Goal: Information Seeking & Learning: Find specific fact

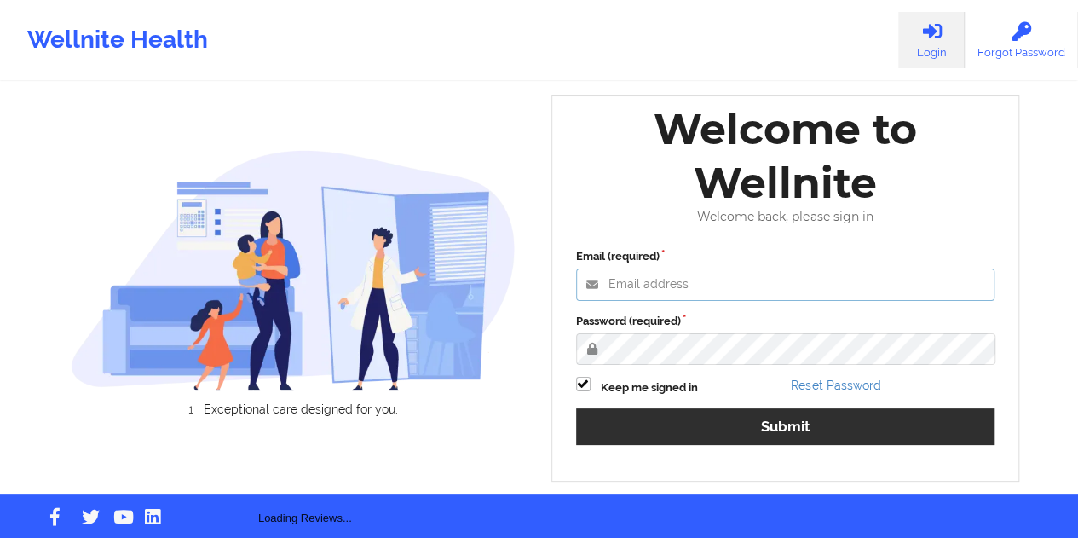
type input "[EMAIL_ADDRESS][DOMAIN_NAME]"
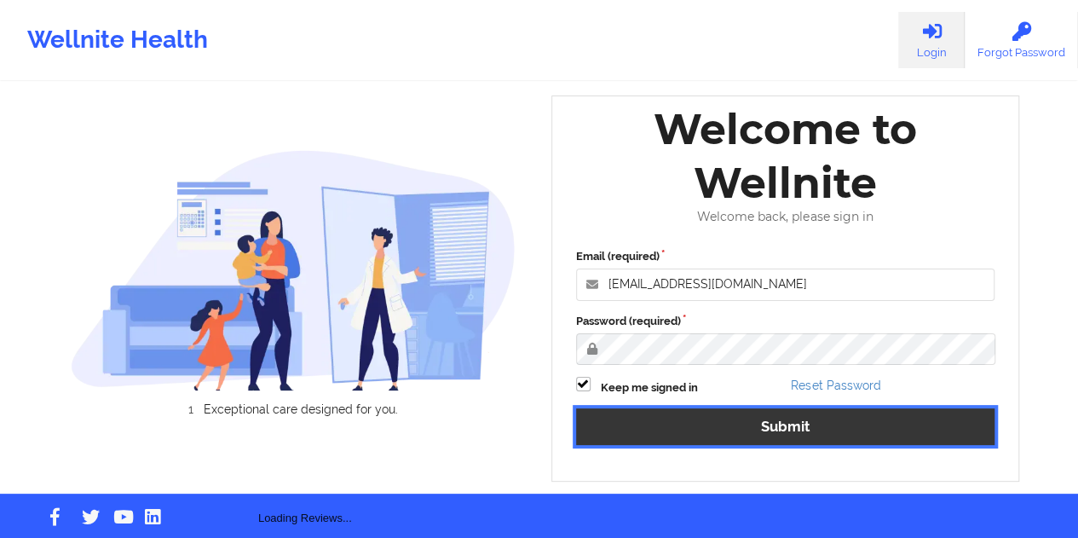
click at [731, 428] on button "Submit" at bounding box center [785, 426] width 419 height 37
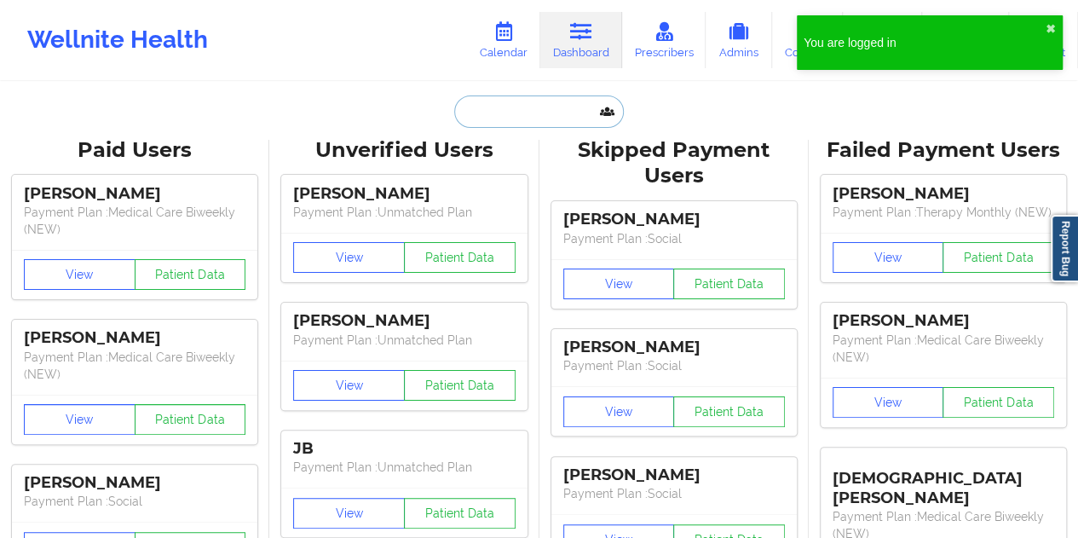
click at [534, 124] on input "text" at bounding box center [538, 111] width 169 height 32
paste input "[EMAIL_ADDRESS][DOMAIN_NAME]"
type input "[EMAIL_ADDRESS][DOMAIN_NAME]"
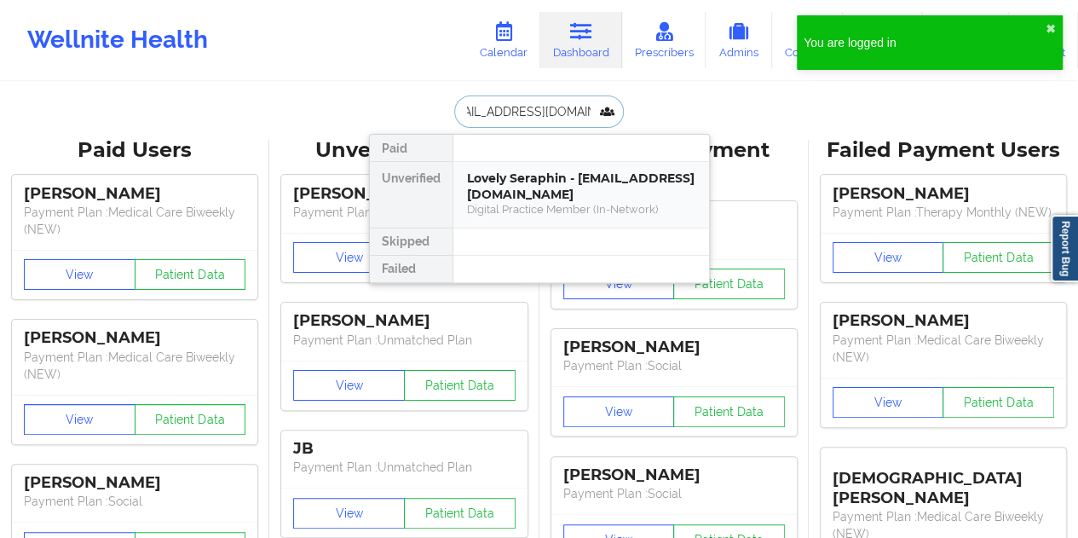
click at [518, 177] on div "Lovely Seraphin - [EMAIL_ADDRESS][DOMAIN_NAME]" at bounding box center [581, 186] width 228 height 32
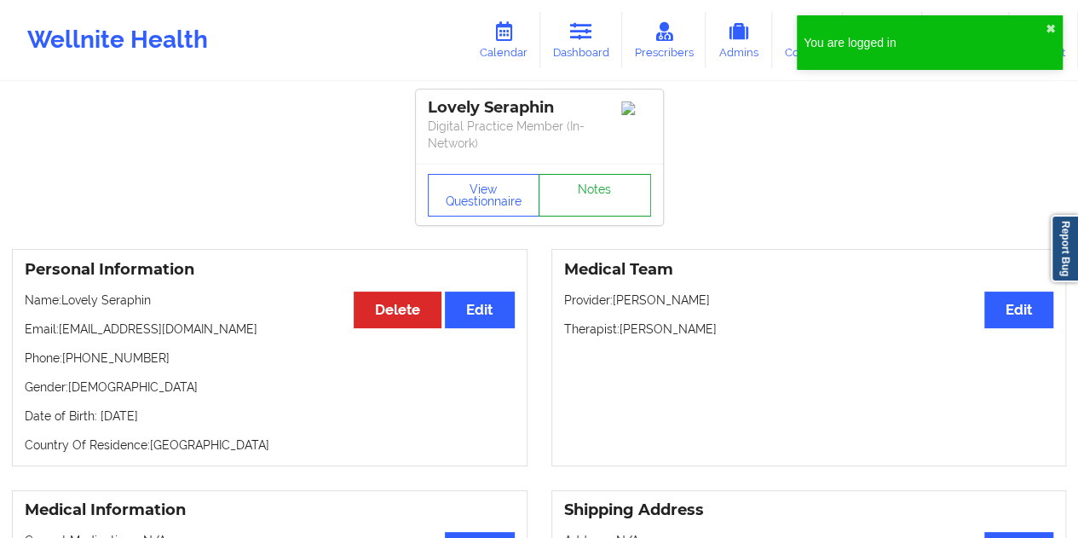
click at [591, 175] on link "Notes" at bounding box center [594, 195] width 112 height 43
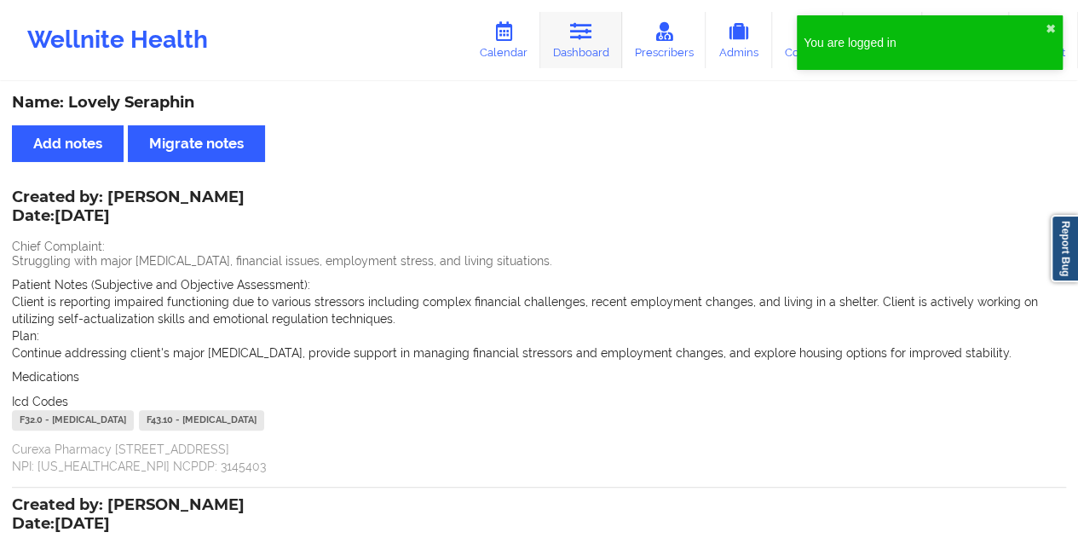
click at [590, 60] on link "Dashboard" at bounding box center [581, 40] width 82 height 56
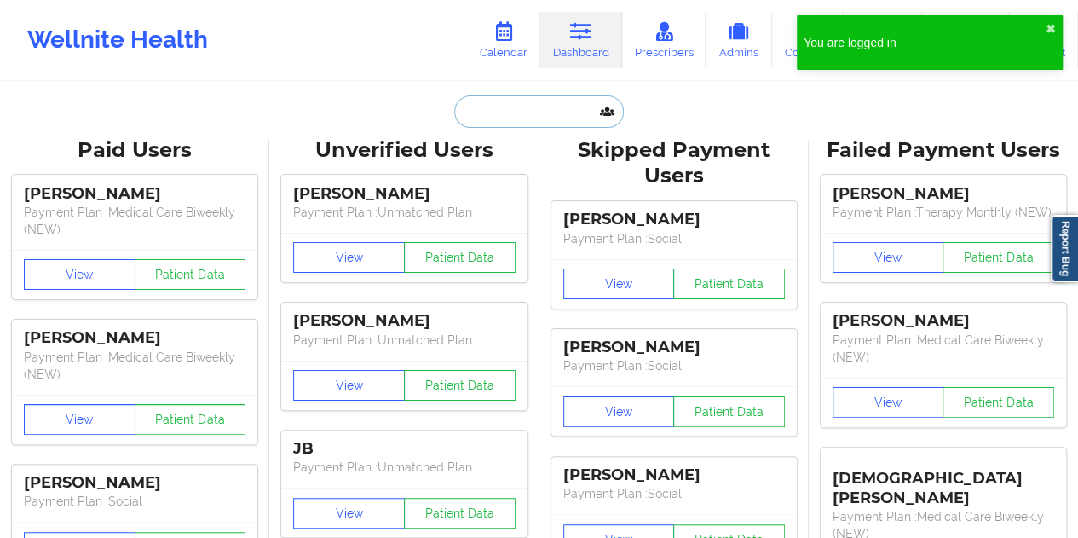
click at [531, 115] on input "text" at bounding box center [538, 111] width 169 height 32
paste input "[EMAIL_ADDRESS][DOMAIN_NAME]"
type input "[EMAIL_ADDRESS][DOMAIN_NAME]"
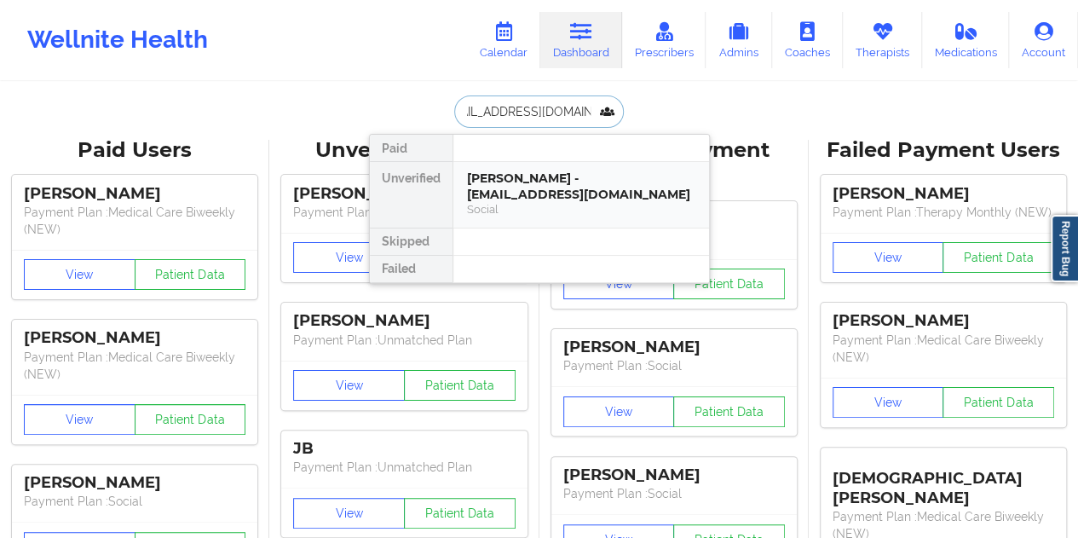
click at [567, 192] on div "[PERSON_NAME] - [EMAIL_ADDRESS][DOMAIN_NAME]" at bounding box center [581, 186] width 228 height 32
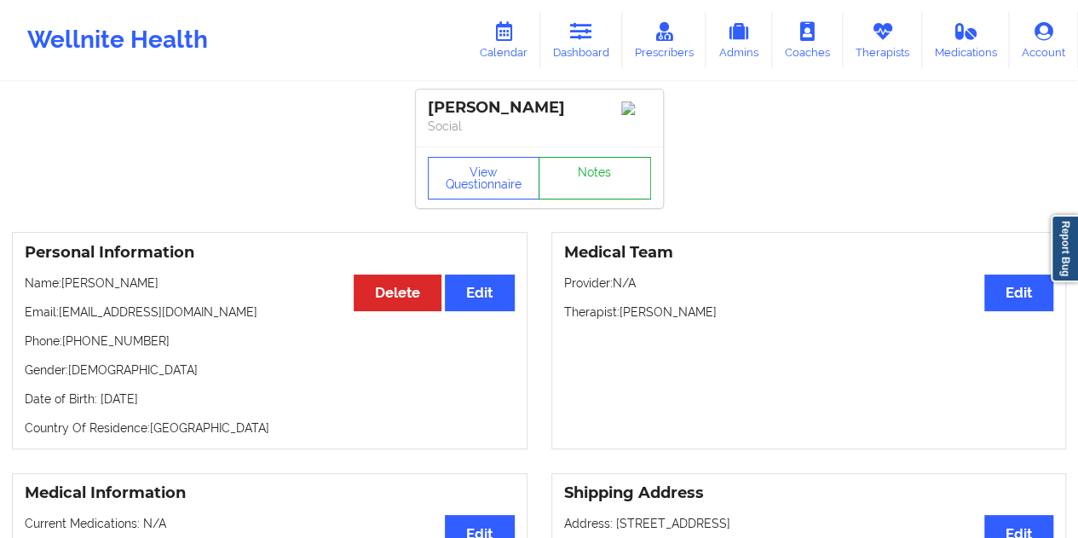
click at [588, 197] on link "Notes" at bounding box center [594, 178] width 112 height 43
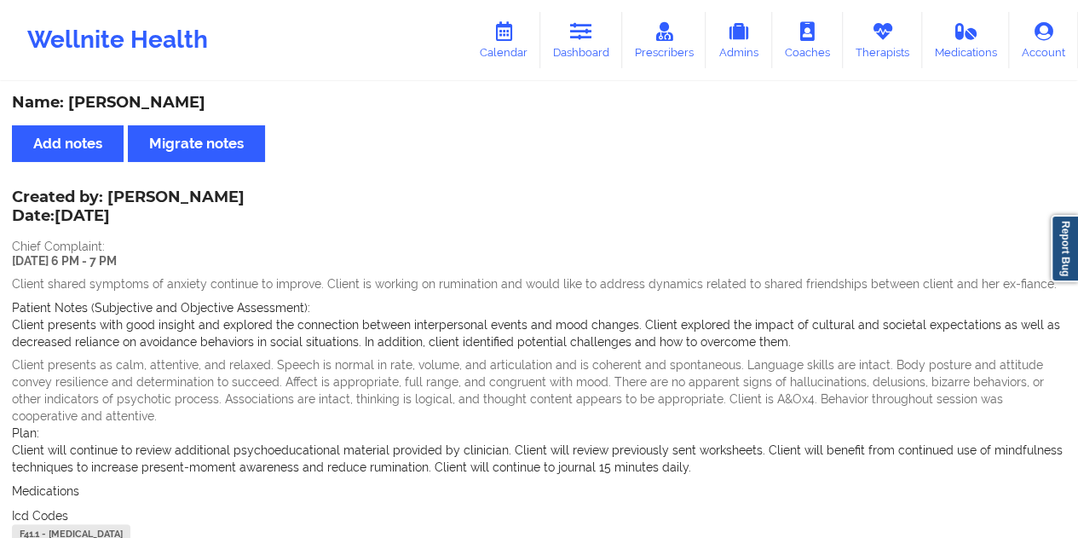
click at [184, 99] on div "Name: [PERSON_NAME]" at bounding box center [539, 103] width 1054 height 20
copy div "[PERSON_NAME]"
drag, startPoint x: 109, startPoint y: 193, endPoint x: 199, endPoint y: 193, distance: 90.3
click at [199, 193] on div "Created by: [PERSON_NAME] Date: [DATE]" at bounding box center [128, 207] width 233 height 39
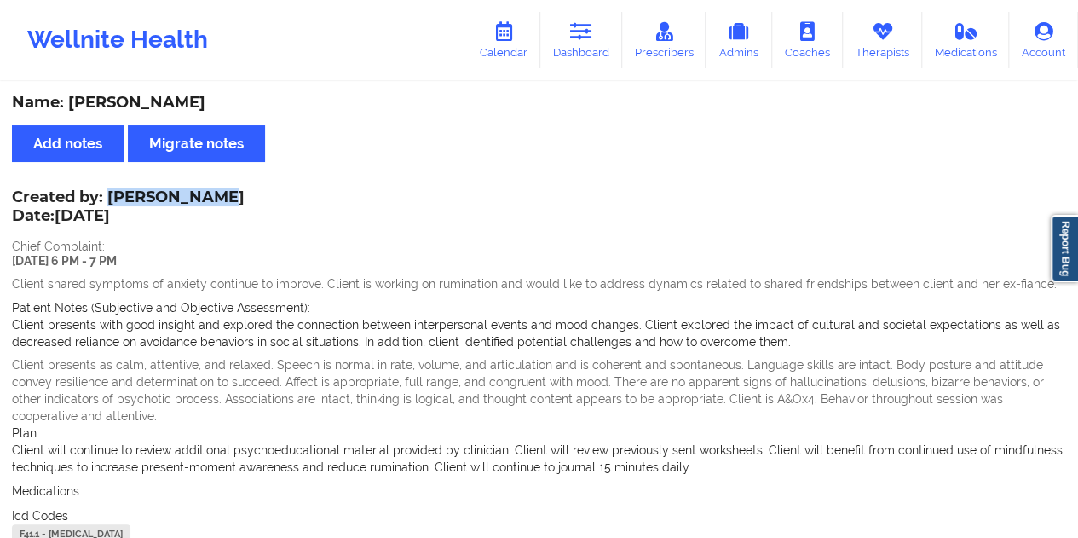
copy div "[PERSON_NAME]"
click at [596, 57] on link "Dashboard" at bounding box center [581, 40] width 82 height 56
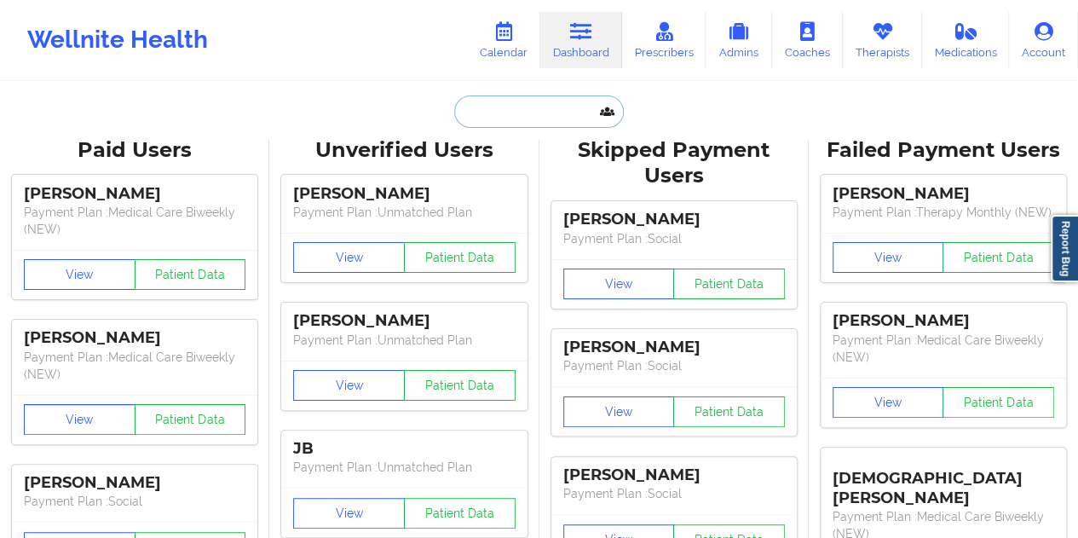
drag, startPoint x: 596, startPoint y: 57, endPoint x: 518, endPoint y: 101, distance: 90.0
click at [517, 101] on input "text" at bounding box center [538, 111] width 169 height 32
paste input "[EMAIL_ADDRESS][DOMAIN_NAME]"
type input "[EMAIL_ADDRESS][DOMAIN_NAME]"
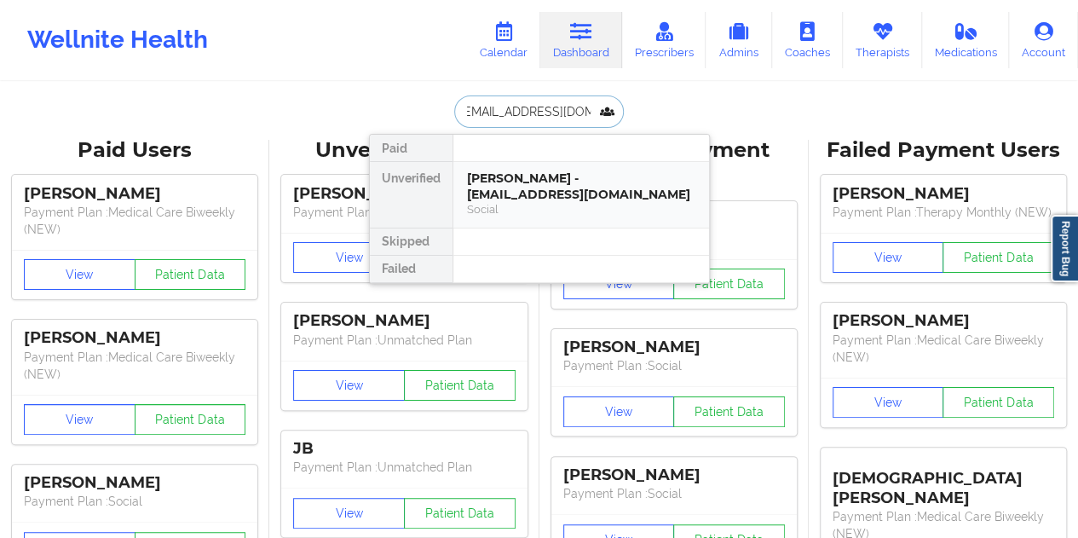
click at [537, 202] on div "Social" at bounding box center [581, 209] width 228 height 14
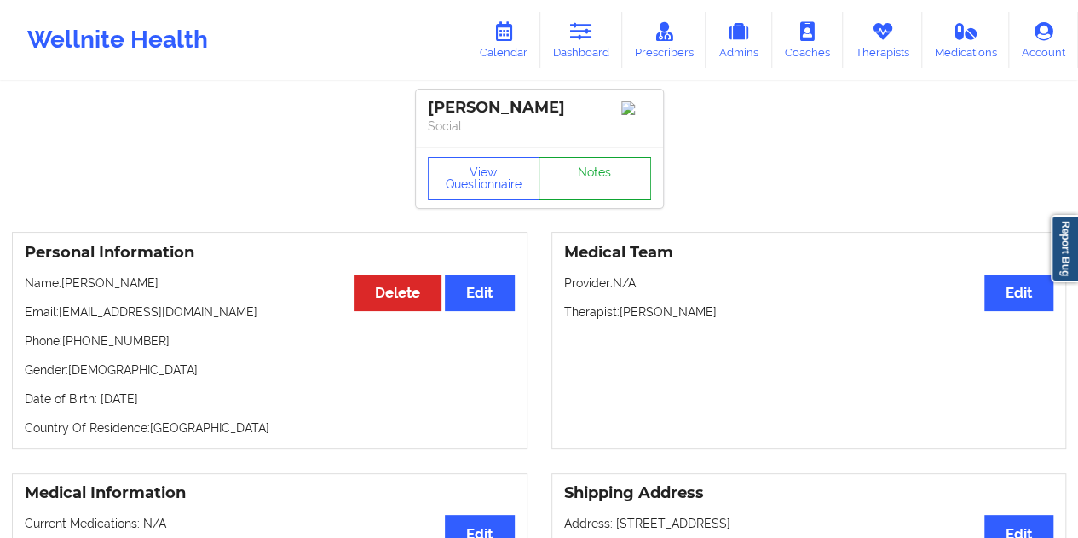
click at [585, 193] on link "Notes" at bounding box center [594, 178] width 112 height 43
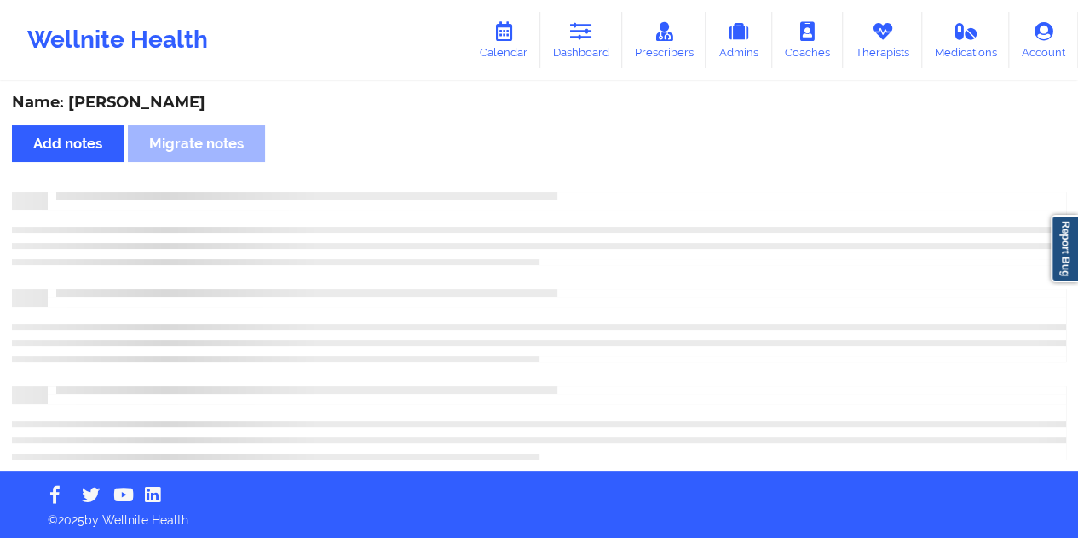
click at [156, 96] on div "Name: [PERSON_NAME]" at bounding box center [539, 103] width 1054 height 20
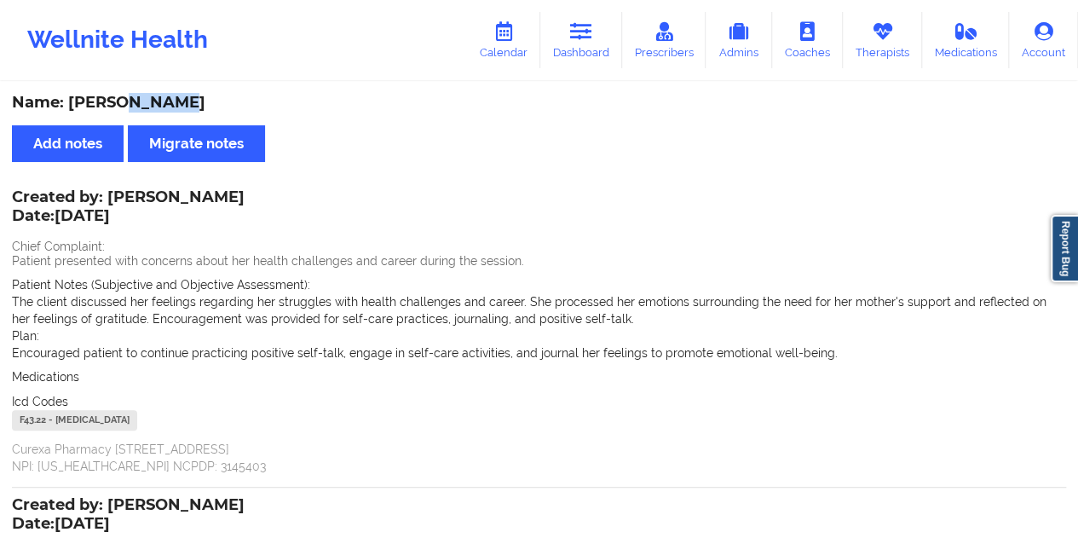
copy div "[PERSON_NAME]"
click at [603, 53] on link "Dashboard" at bounding box center [581, 40] width 82 height 56
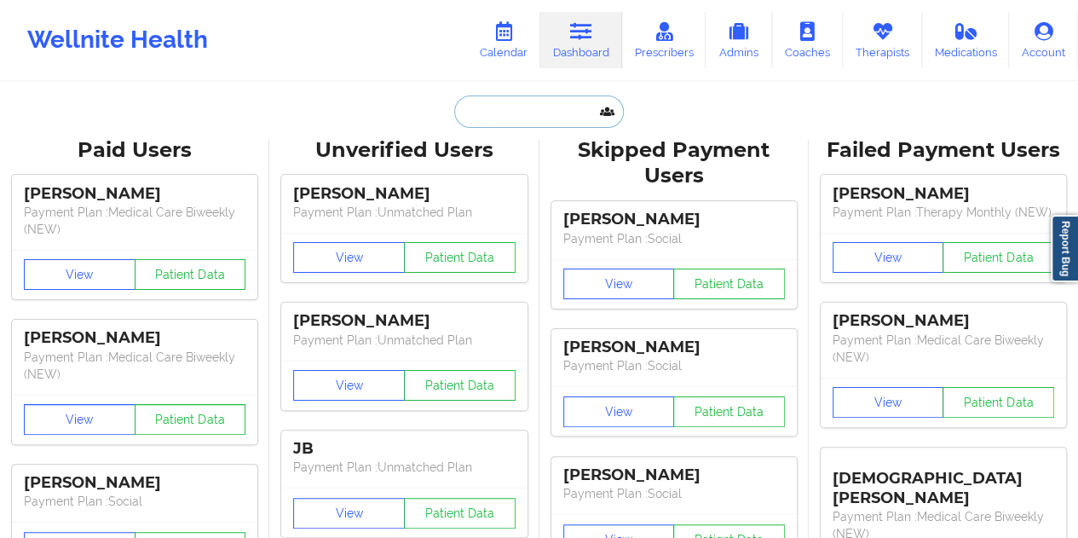
click at [527, 116] on input "text" at bounding box center [538, 111] width 169 height 32
paste input "[EMAIL_ADDRESS][DOMAIN_NAME]"
type input "[EMAIL_ADDRESS][DOMAIN_NAME]"
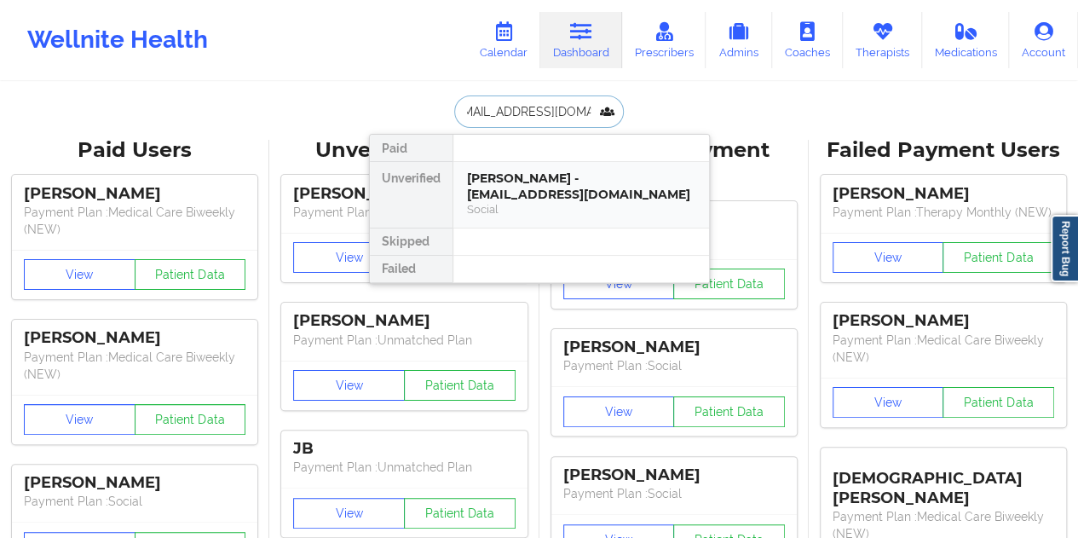
click at [551, 180] on div "[PERSON_NAME] - [EMAIL_ADDRESS][DOMAIN_NAME]" at bounding box center [581, 186] width 228 height 32
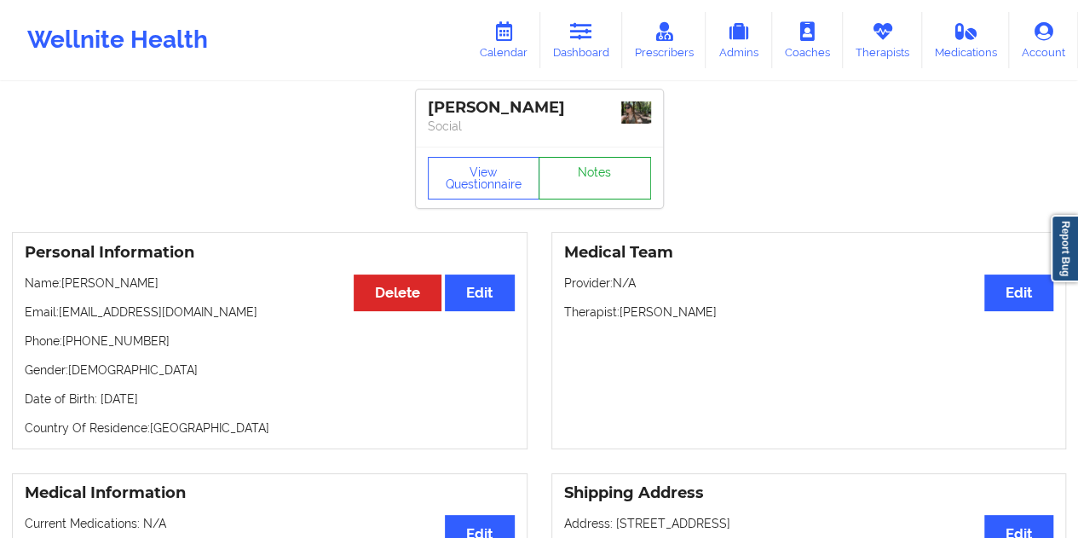
click at [603, 171] on link "Notes" at bounding box center [594, 178] width 112 height 43
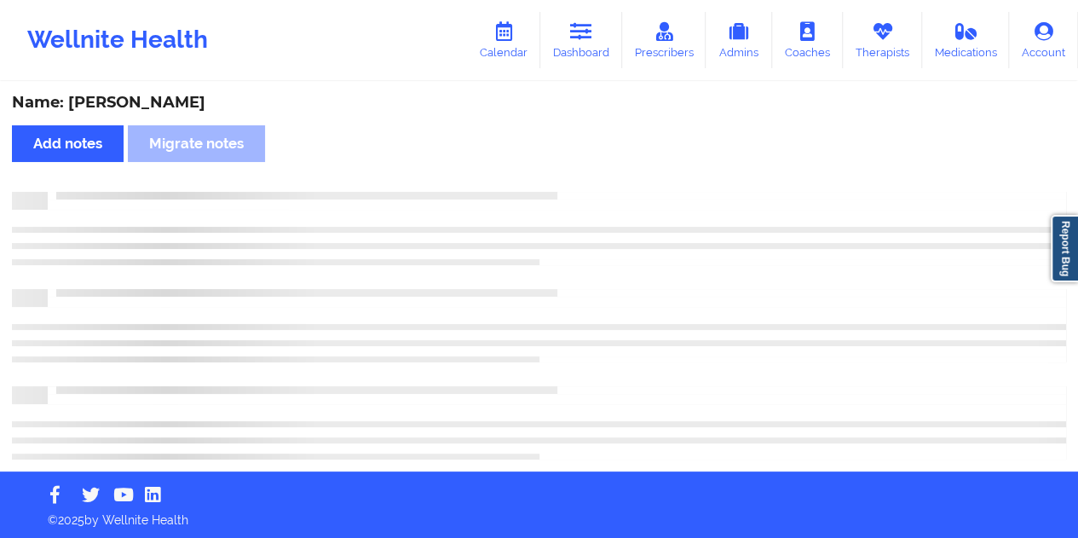
click at [170, 106] on div "Name: [PERSON_NAME]" at bounding box center [539, 103] width 1054 height 20
copy div "Voas"
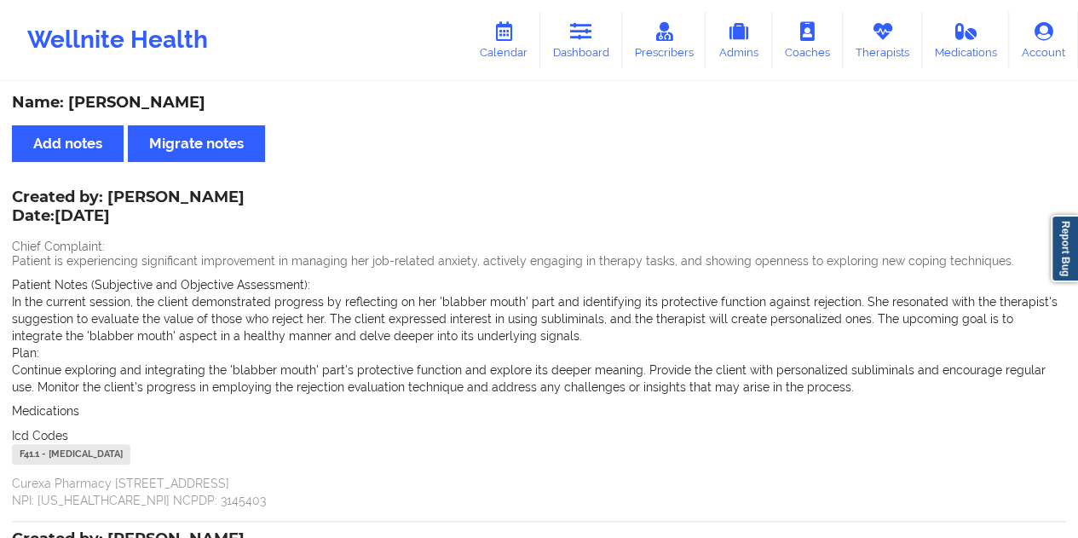
drag, startPoint x: 109, startPoint y: 198, endPoint x: 384, endPoint y: 166, distance: 277.1
click at [233, 195] on div "Created by: [PERSON_NAME] Date: [DATE]" at bounding box center [128, 207] width 233 height 39
copy div "[PERSON_NAME]"
click at [581, 56] on link "Dashboard" at bounding box center [581, 40] width 82 height 56
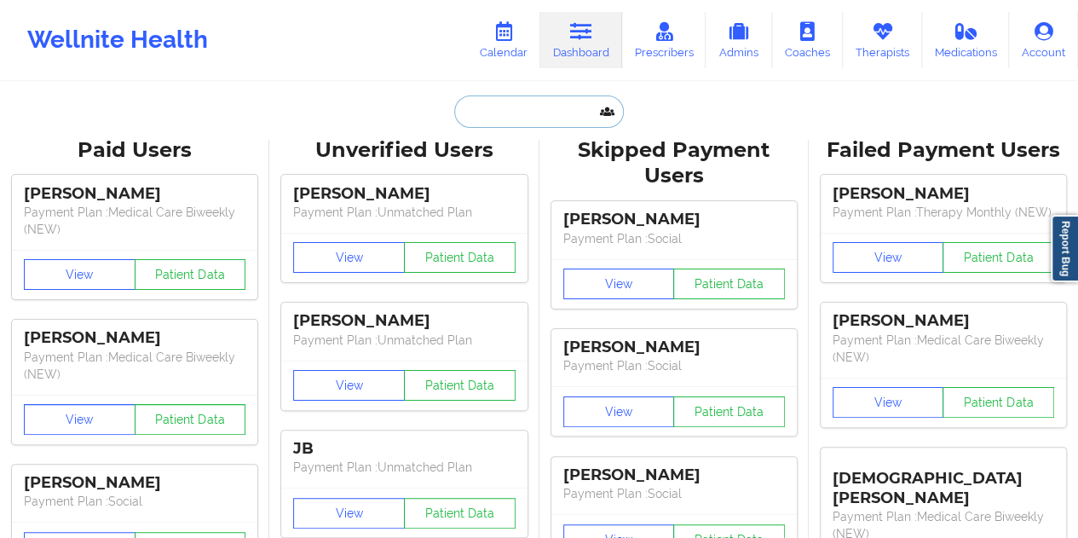
click at [552, 122] on input "text" at bounding box center [538, 111] width 169 height 32
paste input "[EMAIL_ADDRESS][DOMAIN_NAME]"
type input "[EMAIL_ADDRESS][DOMAIN_NAME]"
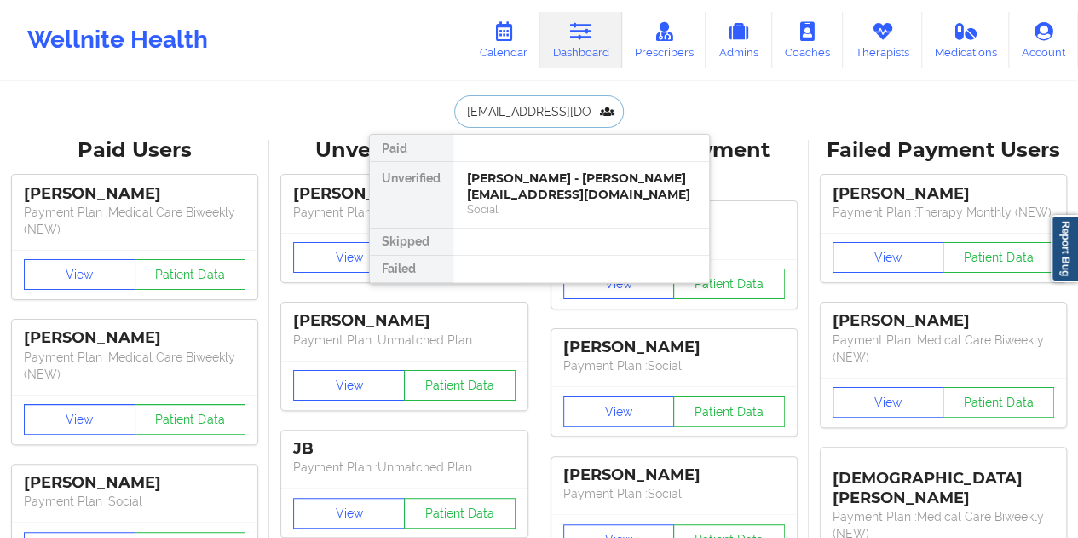
click at [567, 190] on div "[PERSON_NAME] - [PERSON_NAME][EMAIL_ADDRESS][DOMAIN_NAME]" at bounding box center [581, 186] width 228 height 32
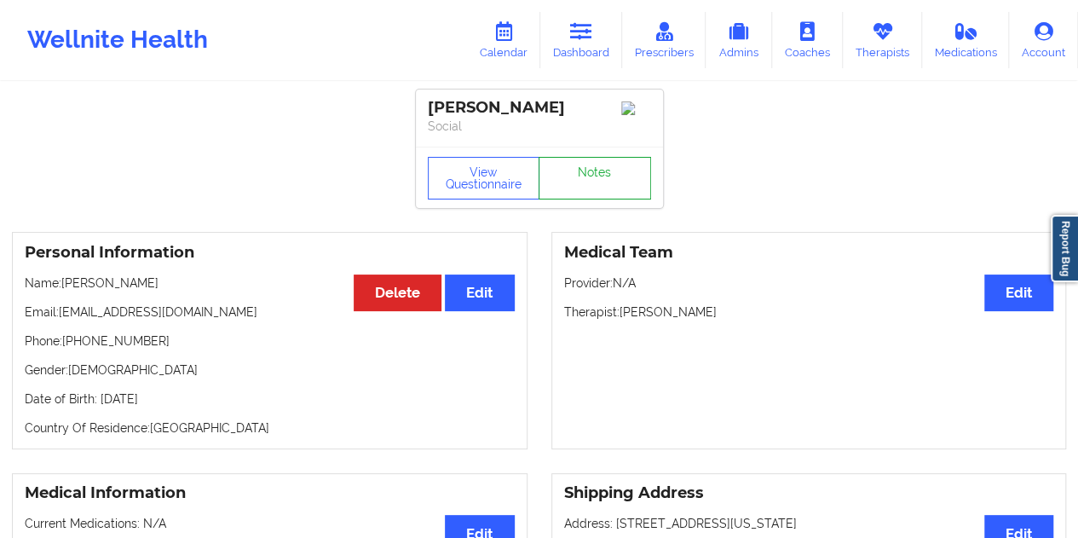
click at [578, 177] on link "Notes" at bounding box center [594, 178] width 112 height 43
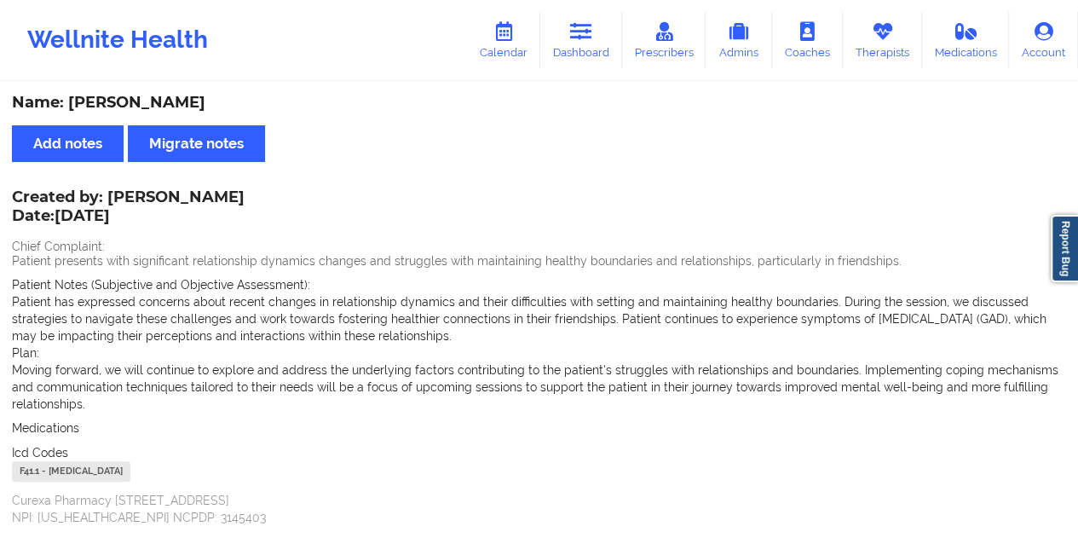
drag, startPoint x: 609, startPoint y: 40, endPoint x: 594, endPoint y: 72, distance: 35.8
click at [609, 39] on link "Dashboard" at bounding box center [581, 40] width 82 height 56
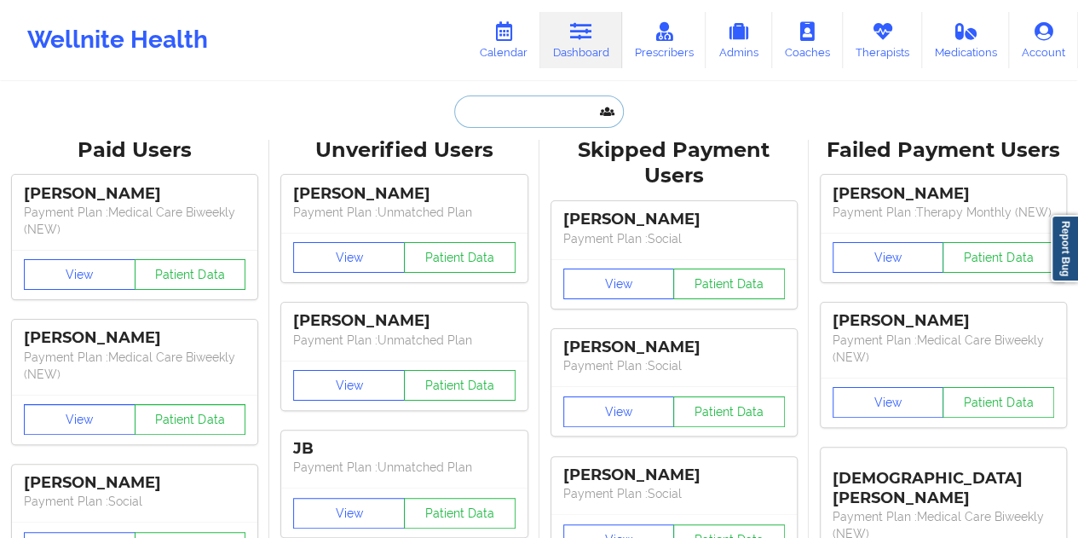
click at [534, 108] on input "text" at bounding box center [538, 111] width 169 height 32
paste input "[EMAIL_ADDRESS][DOMAIN_NAME]"
type input "[EMAIL_ADDRESS][DOMAIN_NAME]"
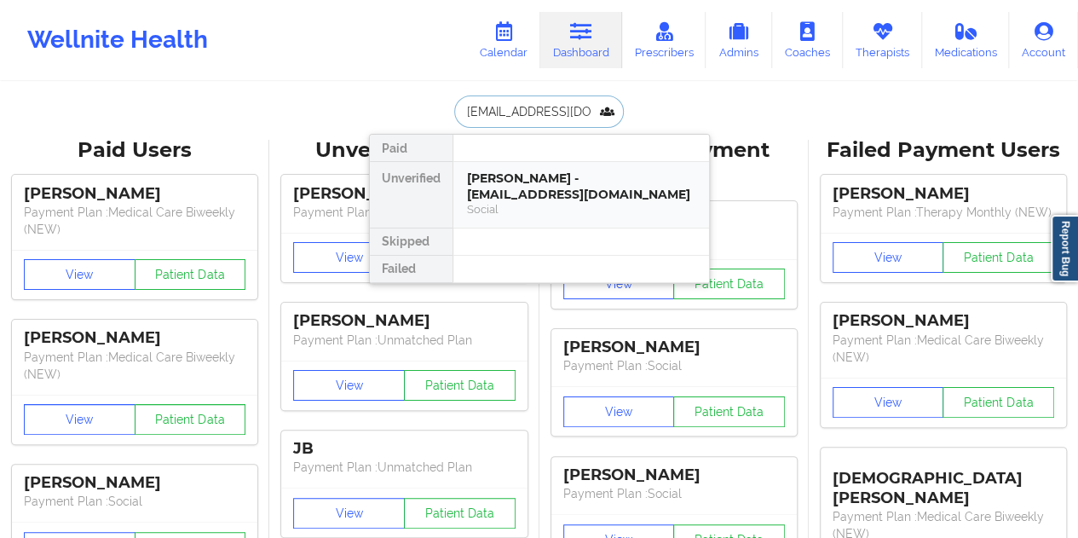
click at [536, 190] on div "[PERSON_NAME] - [EMAIL_ADDRESS][DOMAIN_NAME]" at bounding box center [581, 186] width 228 height 32
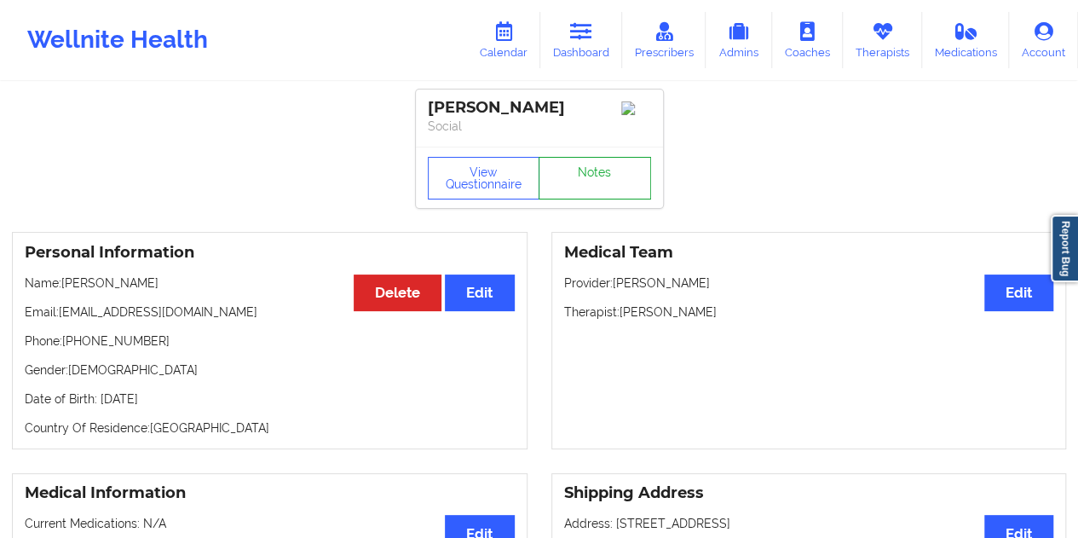
click at [582, 187] on link "Notes" at bounding box center [594, 178] width 112 height 43
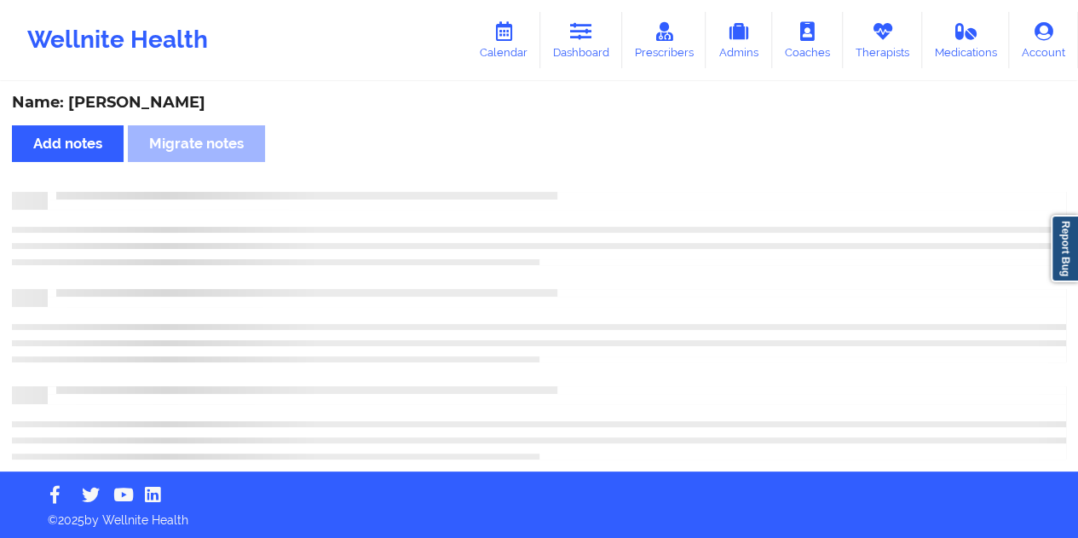
click at [157, 103] on div "Name: [PERSON_NAME]" at bounding box center [539, 103] width 1054 height 20
click at [158, 103] on div "Name: [PERSON_NAME]" at bounding box center [539, 103] width 1054 height 20
copy div "Caro"
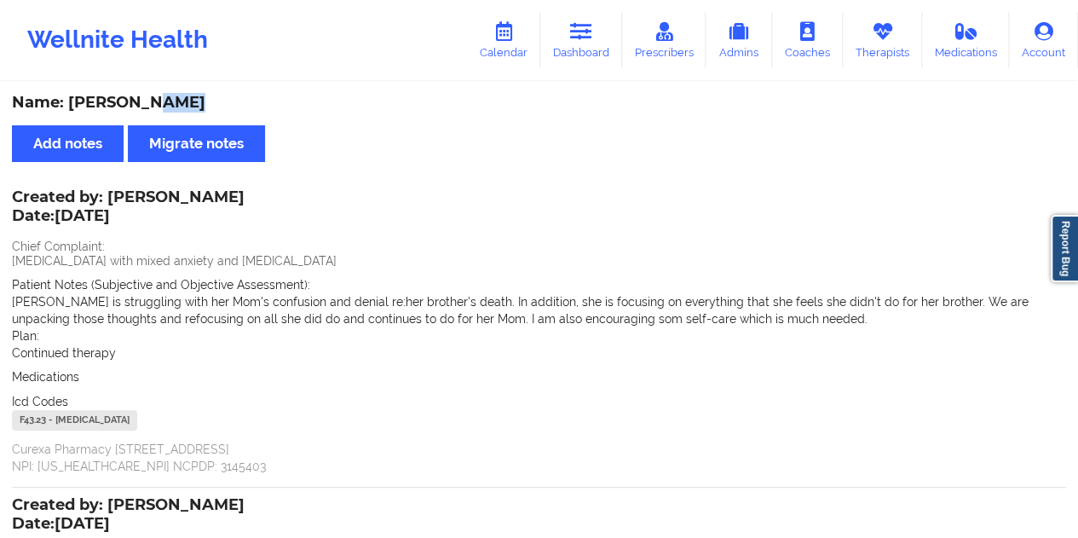
drag, startPoint x: 581, startPoint y: 24, endPoint x: 581, endPoint y: 78, distance: 53.7
click at [581, 24] on icon at bounding box center [581, 31] width 22 height 19
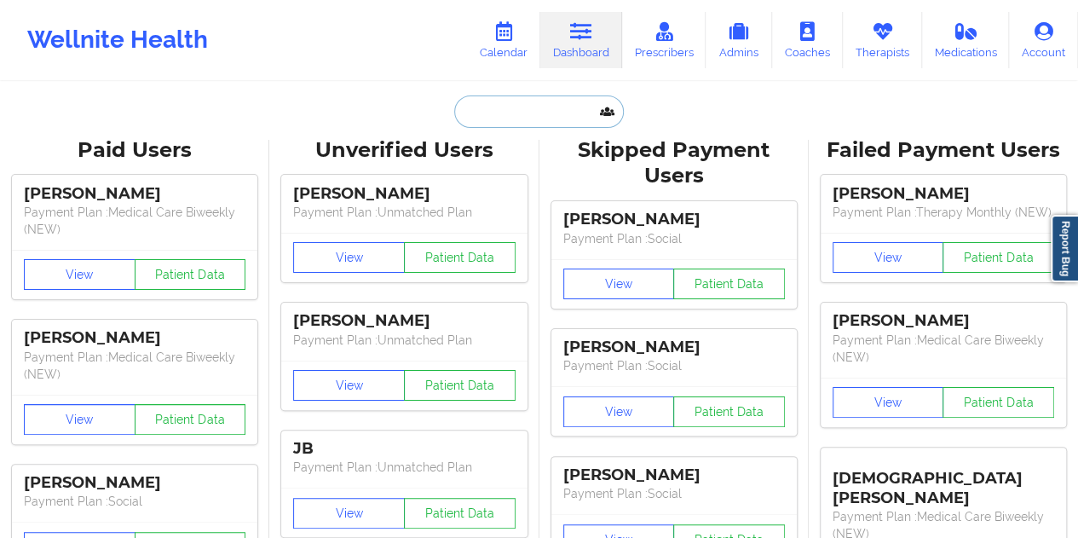
click at [532, 109] on input "text" at bounding box center [538, 111] width 169 height 32
paste input "[EMAIL_ADDRESS][DOMAIN_NAME]"
type input "[EMAIL_ADDRESS][DOMAIN_NAME]"
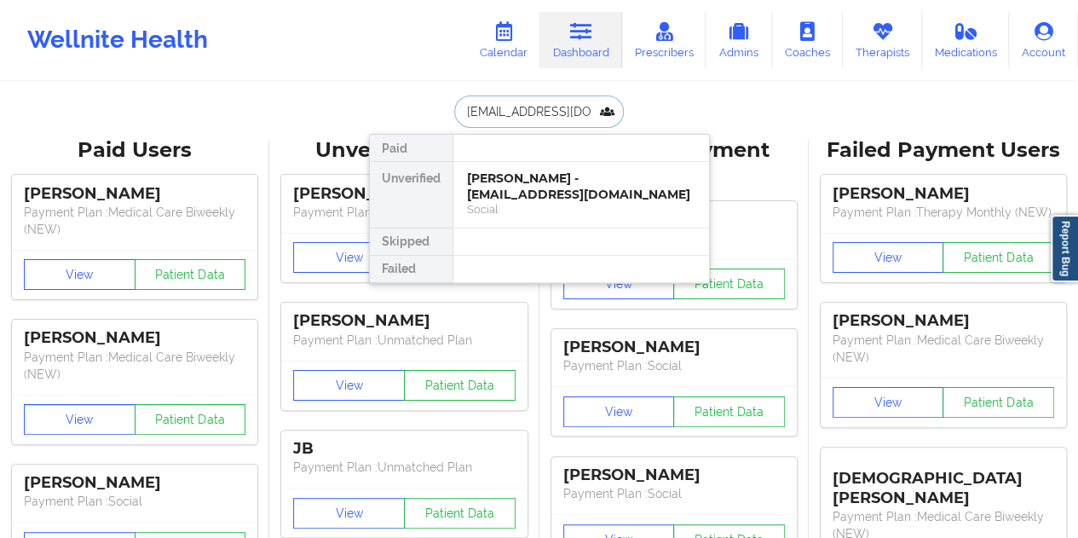
scroll to position [0, 42]
click at [552, 198] on div "[PERSON_NAME] - [EMAIL_ADDRESS][DOMAIN_NAME]" at bounding box center [581, 186] width 228 height 32
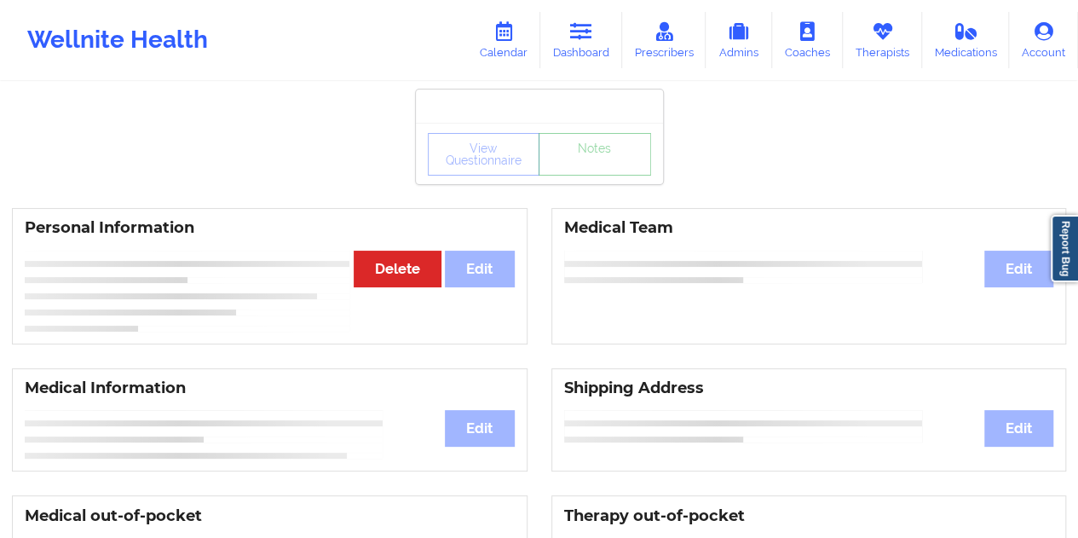
click at [578, 175] on link "Notes" at bounding box center [594, 154] width 112 height 43
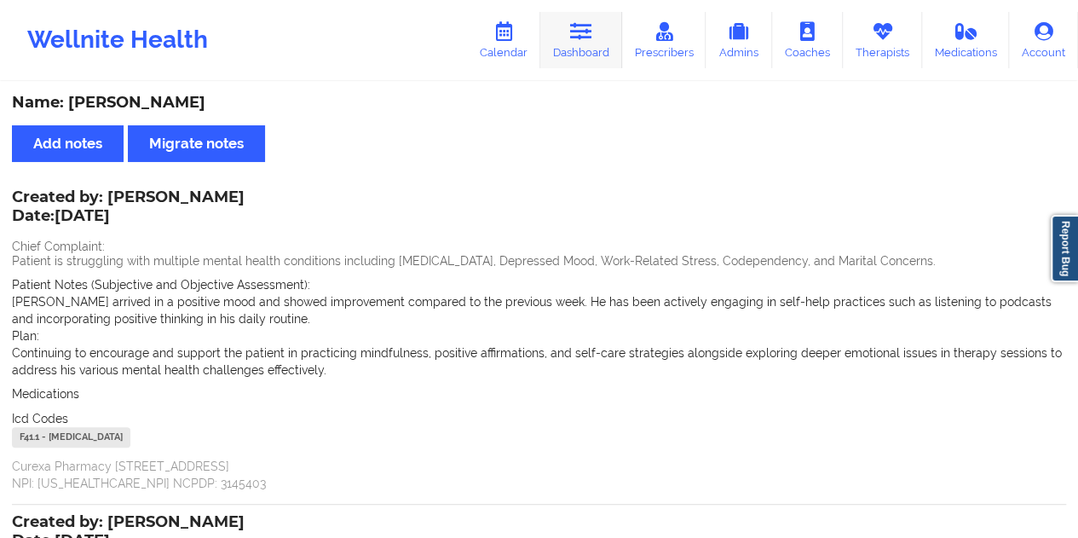
click at [610, 33] on link "Dashboard" at bounding box center [581, 40] width 82 height 56
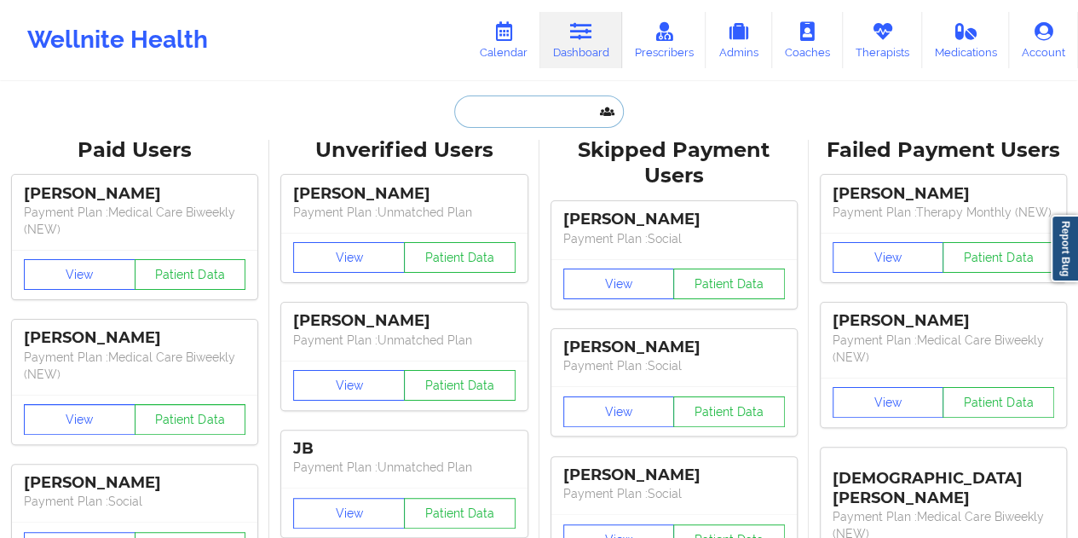
click at [518, 105] on input "text" at bounding box center [538, 111] width 169 height 32
paste input "[EMAIL_ADDRESS][DOMAIN_NAME]"
type input "[EMAIL_ADDRESS][DOMAIN_NAME]"
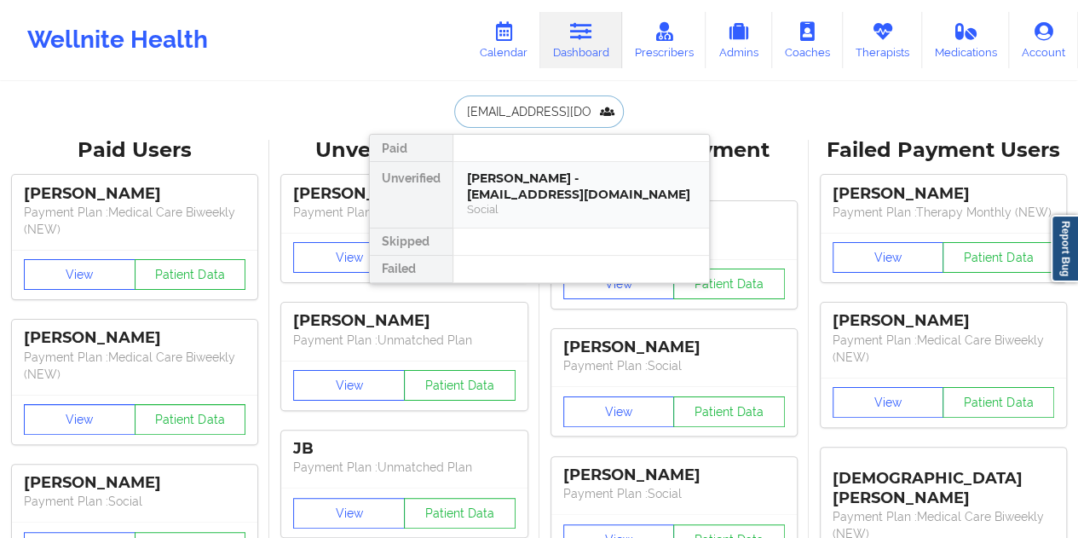
click at [529, 199] on div "[PERSON_NAME] - [EMAIL_ADDRESS][DOMAIN_NAME]" at bounding box center [581, 186] width 228 height 32
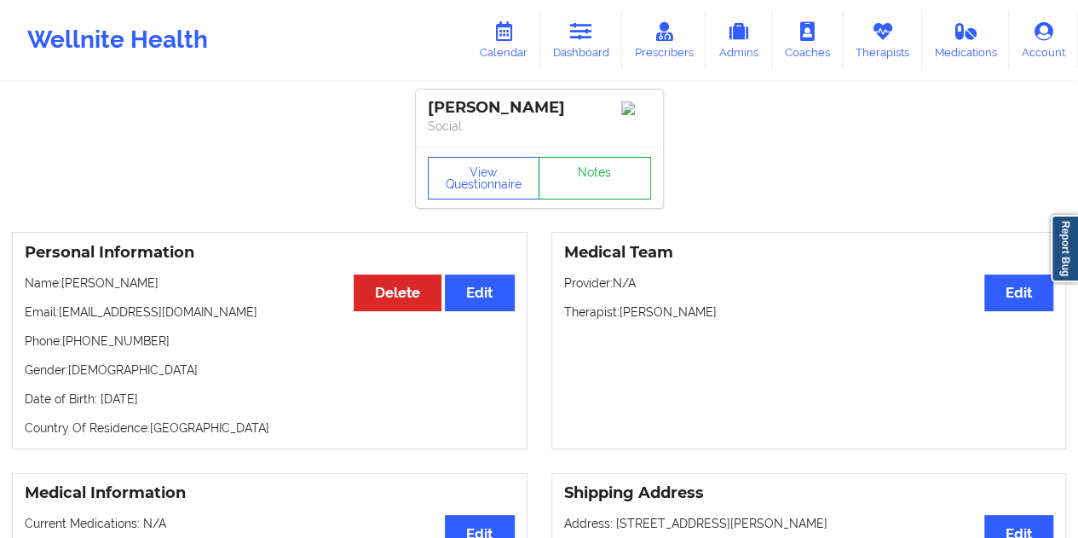
click at [595, 196] on link "Notes" at bounding box center [594, 178] width 112 height 43
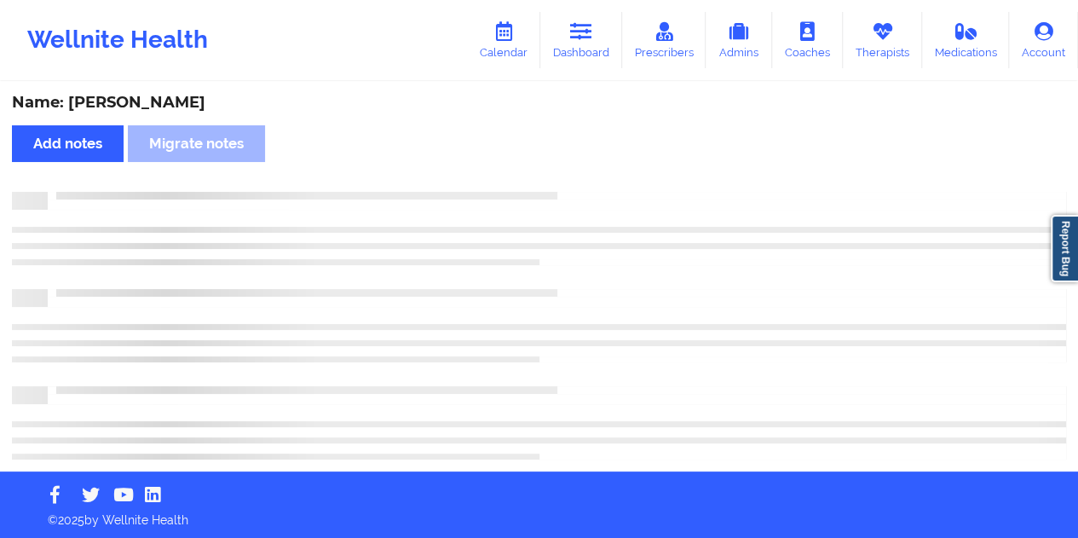
click at [153, 108] on div "Name: [PERSON_NAME]" at bounding box center [539, 103] width 1054 height 20
copy div "[PERSON_NAME]"
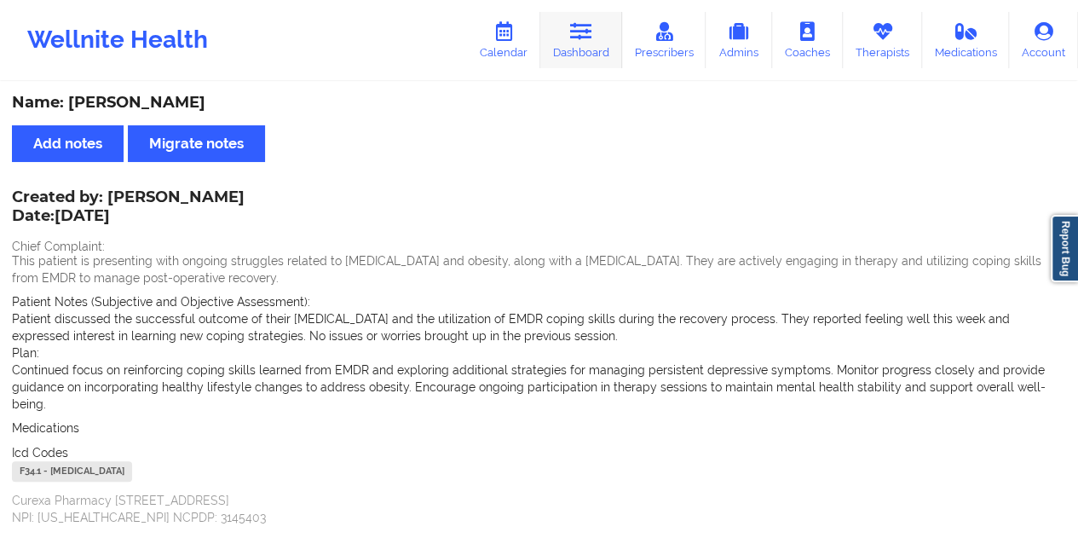
click at [586, 49] on link "Dashboard" at bounding box center [581, 40] width 82 height 56
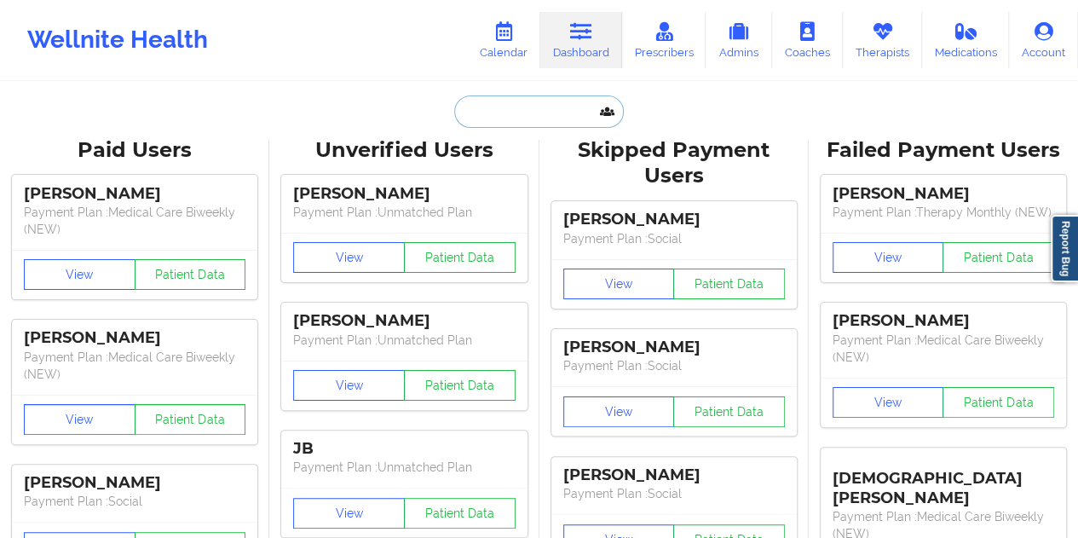
click at [554, 106] on input "text" at bounding box center [538, 111] width 169 height 32
paste input "[EMAIL_ADDRESS][DOMAIN_NAME]"
type input "[EMAIL_ADDRESS][DOMAIN_NAME]"
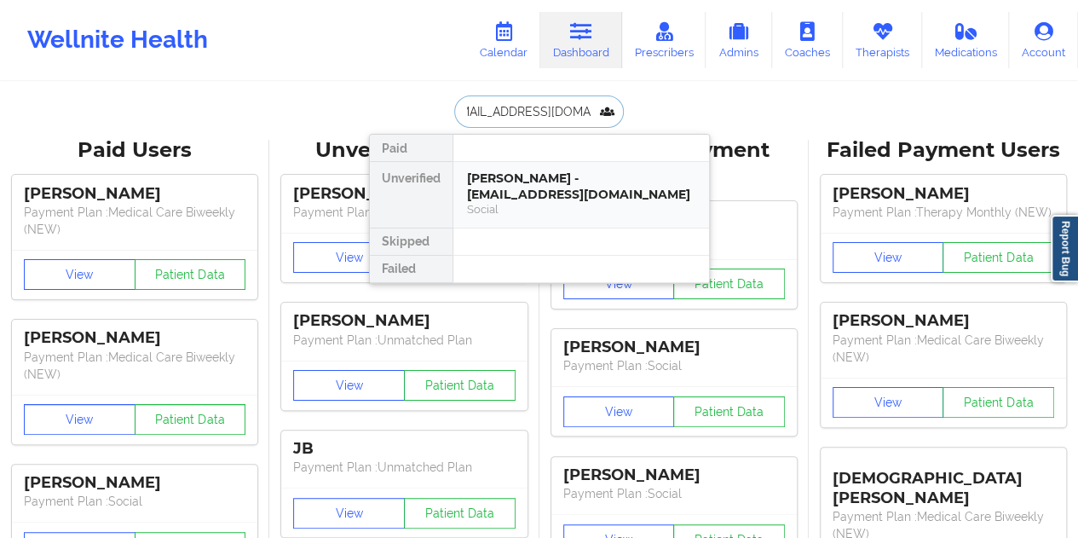
click at [552, 189] on div "[PERSON_NAME] - [EMAIL_ADDRESS][DOMAIN_NAME]" at bounding box center [581, 186] width 228 height 32
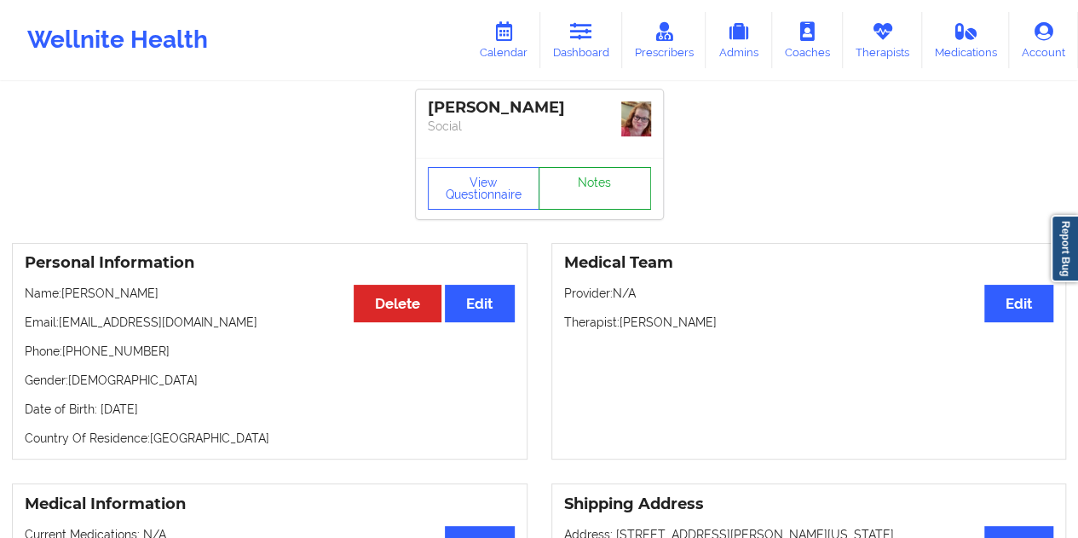
click at [585, 167] on link "Notes" at bounding box center [594, 188] width 112 height 43
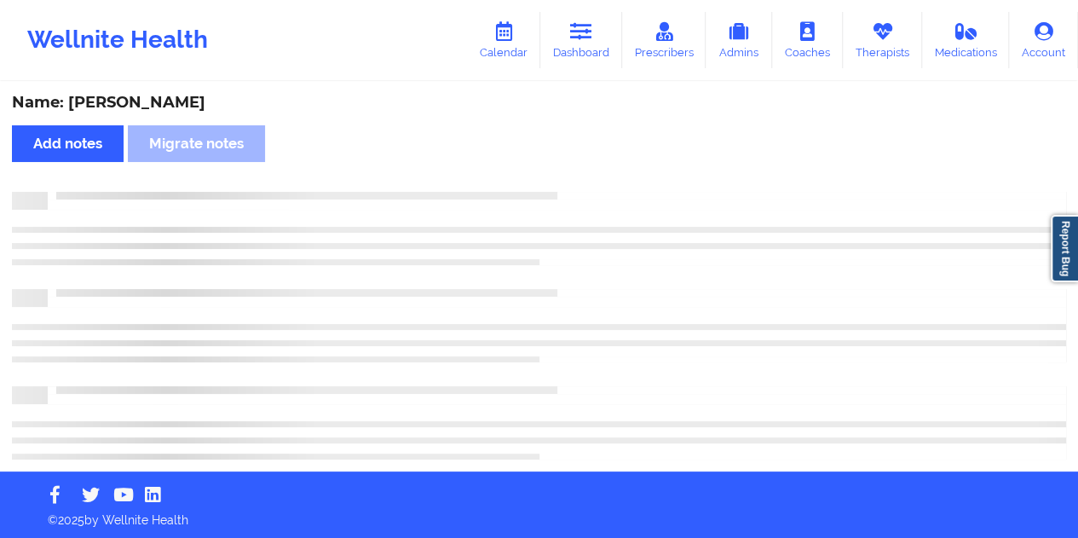
click at [164, 113] on div "Name: [PERSON_NAME] Add notes Migrate notes" at bounding box center [539, 277] width 1078 height 388
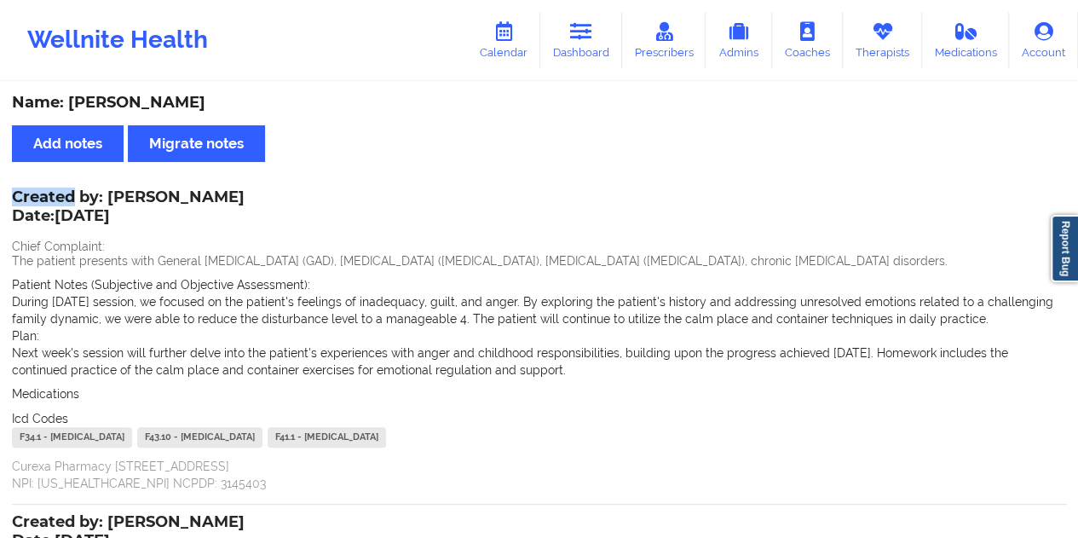
click at [163, 114] on div "Name: [PERSON_NAME] Add notes Migrate notes Created by: [PERSON_NAME] Date: [DA…" at bounding box center [539, 493] width 1078 height 820
click at [163, 109] on div "Name: [PERSON_NAME]" at bounding box center [539, 103] width 1054 height 20
click at [164, 108] on div "Name: [PERSON_NAME]" at bounding box center [539, 103] width 1054 height 20
copy div "[PERSON_NAME]"
drag, startPoint x: 610, startPoint y: 57, endPoint x: 595, endPoint y: 66, distance: 17.5
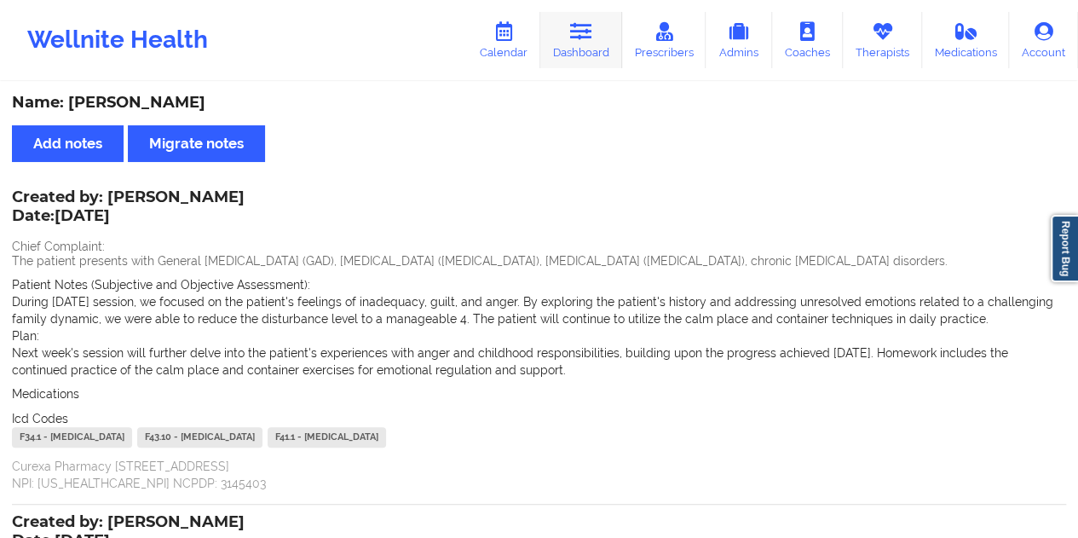
click at [610, 57] on link "Dashboard" at bounding box center [581, 40] width 82 height 56
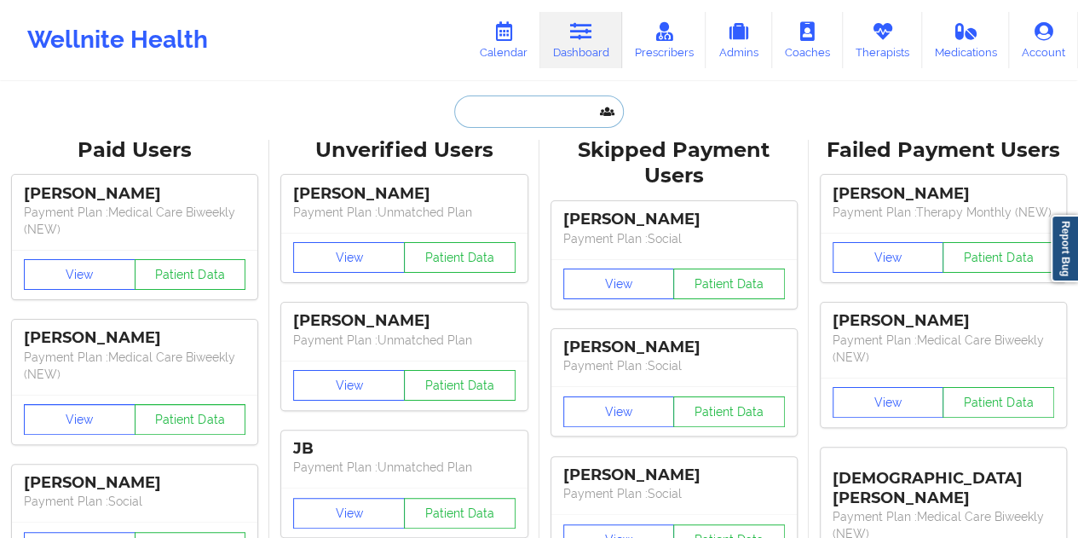
click at [508, 101] on input "text" at bounding box center [538, 111] width 169 height 32
paste input "[EMAIL_ADDRESS][DOMAIN_NAME]"
type input "[EMAIL_ADDRESS][DOMAIN_NAME]"
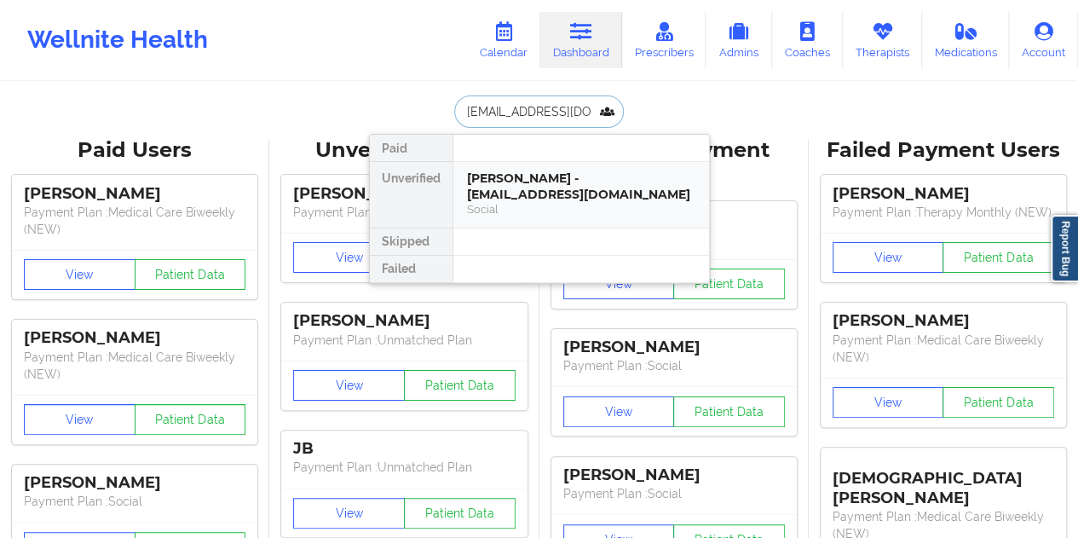
click at [559, 170] on div "[PERSON_NAME] - [EMAIL_ADDRESS][DOMAIN_NAME]" at bounding box center [581, 186] width 228 height 32
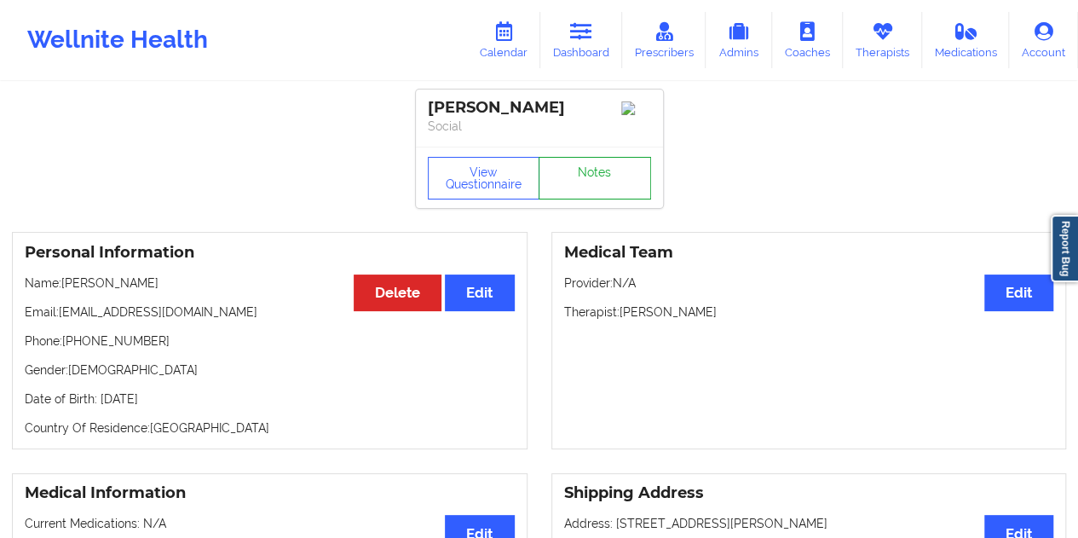
click at [579, 180] on link "Notes" at bounding box center [594, 178] width 112 height 43
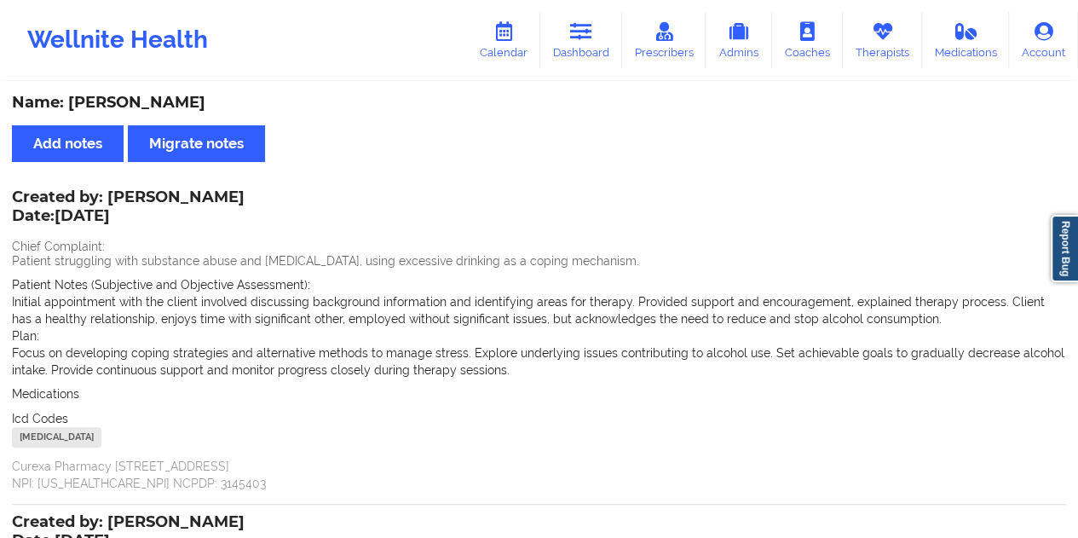
click at [145, 106] on div "Name: [PERSON_NAME]" at bounding box center [539, 103] width 1054 height 20
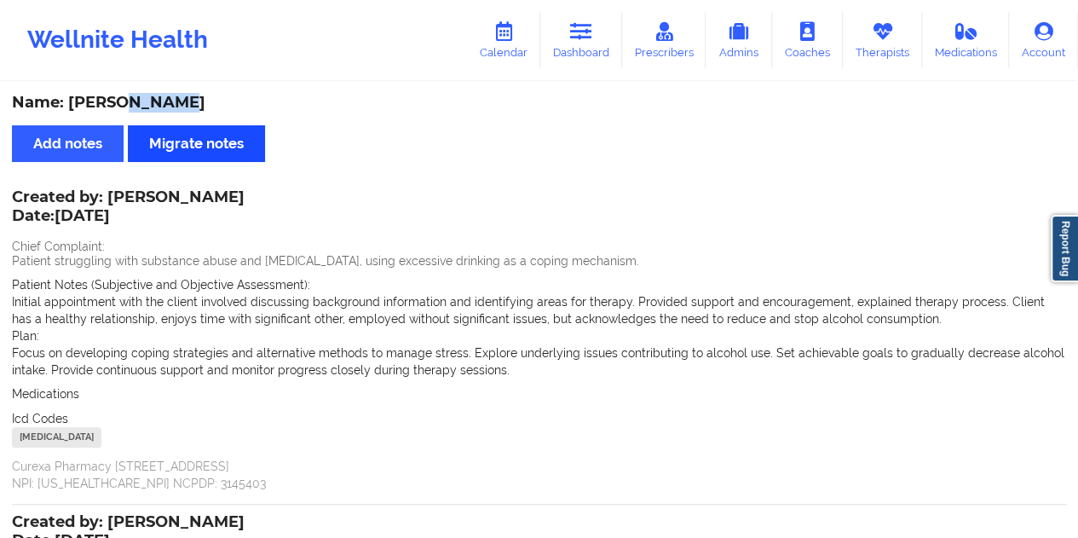
copy div "[PERSON_NAME]"
click at [584, 39] on icon at bounding box center [581, 31] width 22 height 19
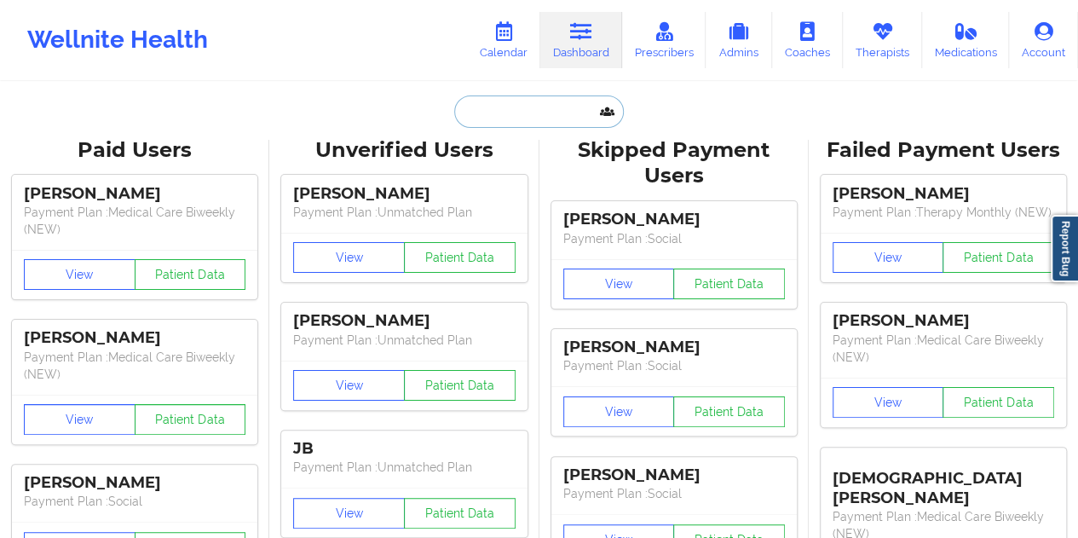
click at [550, 120] on input "text" at bounding box center [538, 111] width 169 height 32
paste input "[EMAIL_ADDRESS][DOMAIN_NAME]"
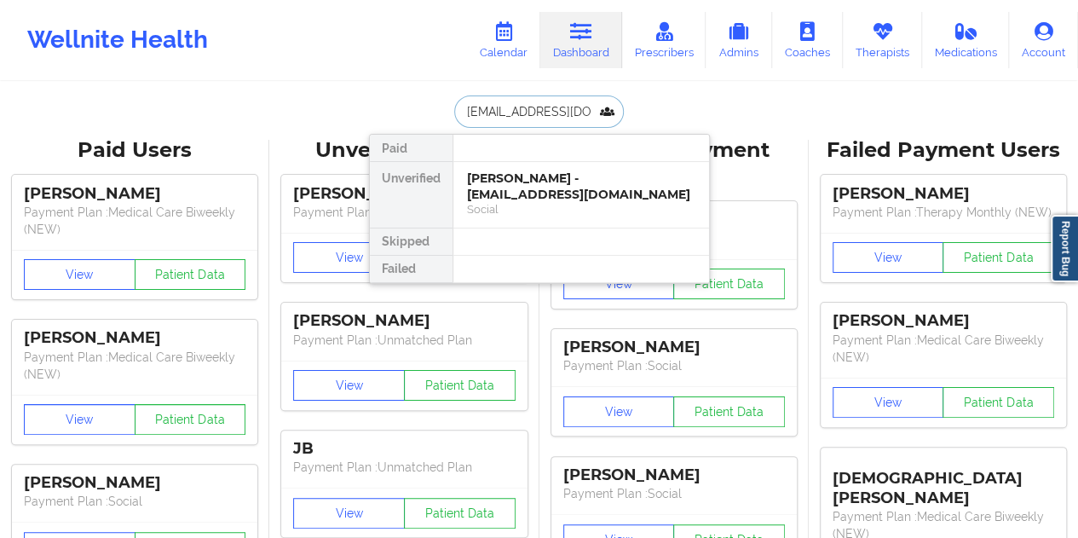
scroll to position [0, 14]
type input "[EMAIL_ADDRESS][DOMAIN_NAME]"
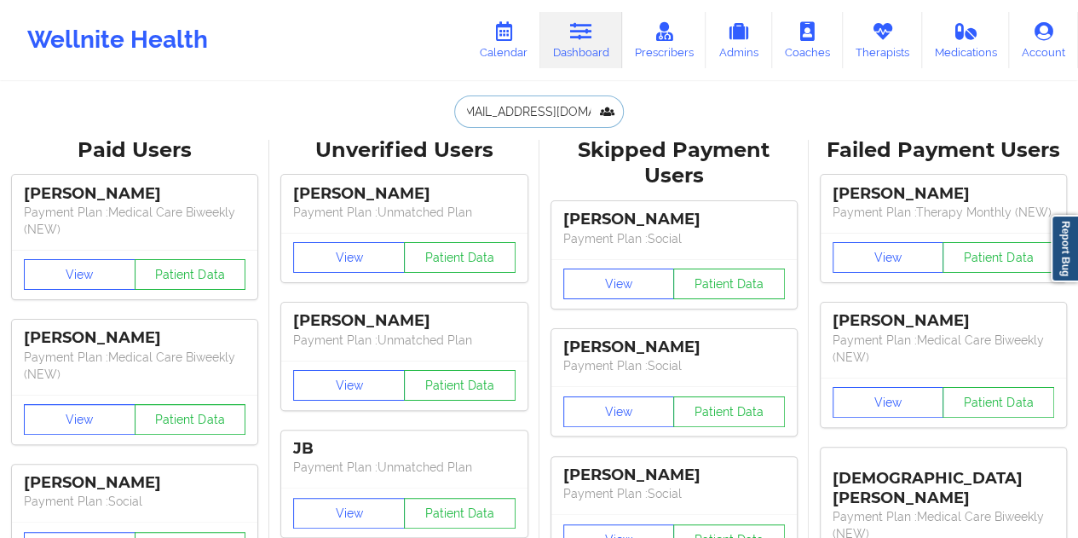
scroll to position [0, 0]
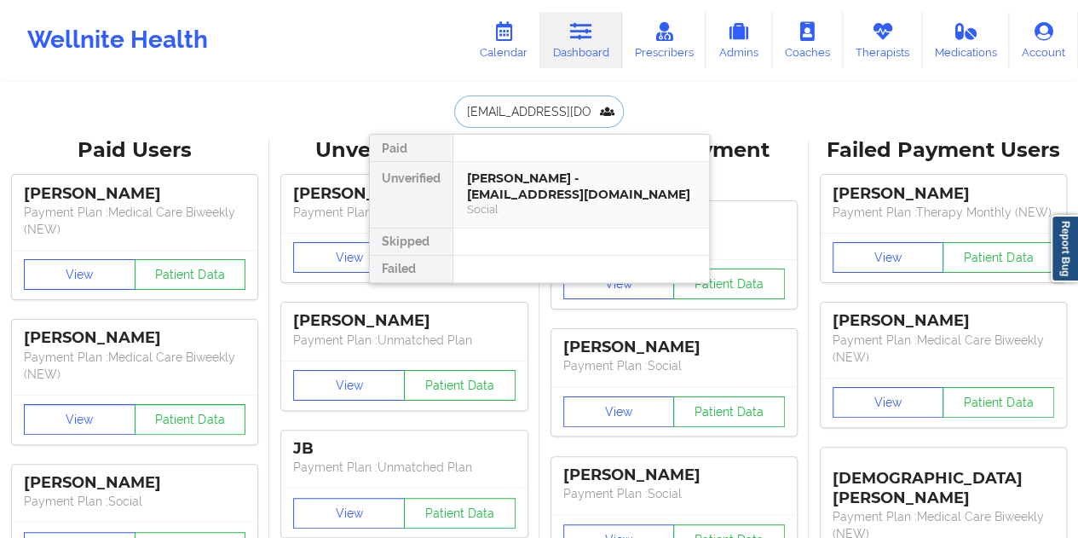
click at [572, 186] on div "[PERSON_NAME] - [EMAIL_ADDRESS][DOMAIN_NAME]" at bounding box center [581, 186] width 228 height 32
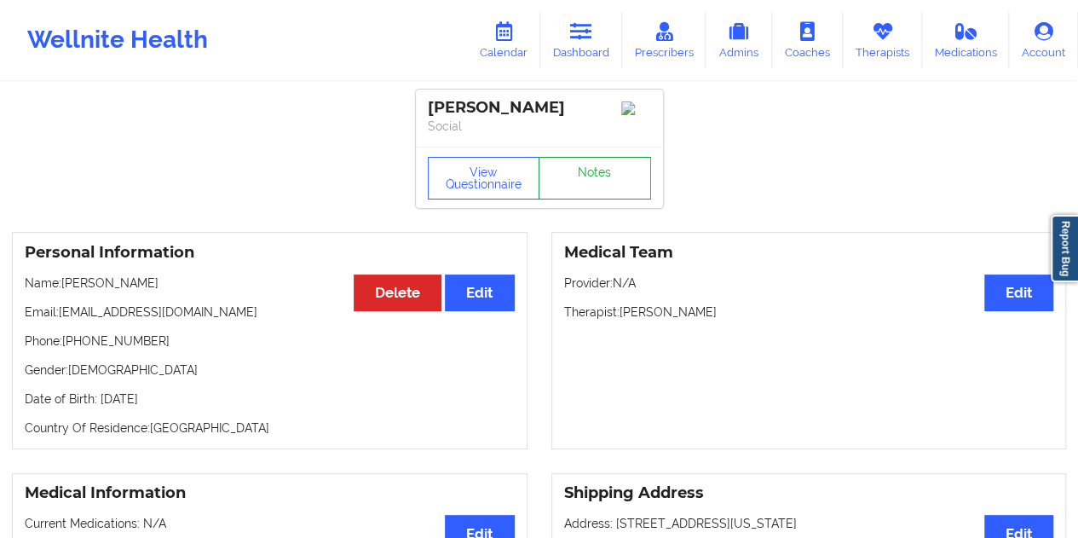
click at [593, 181] on link "Notes" at bounding box center [594, 178] width 112 height 43
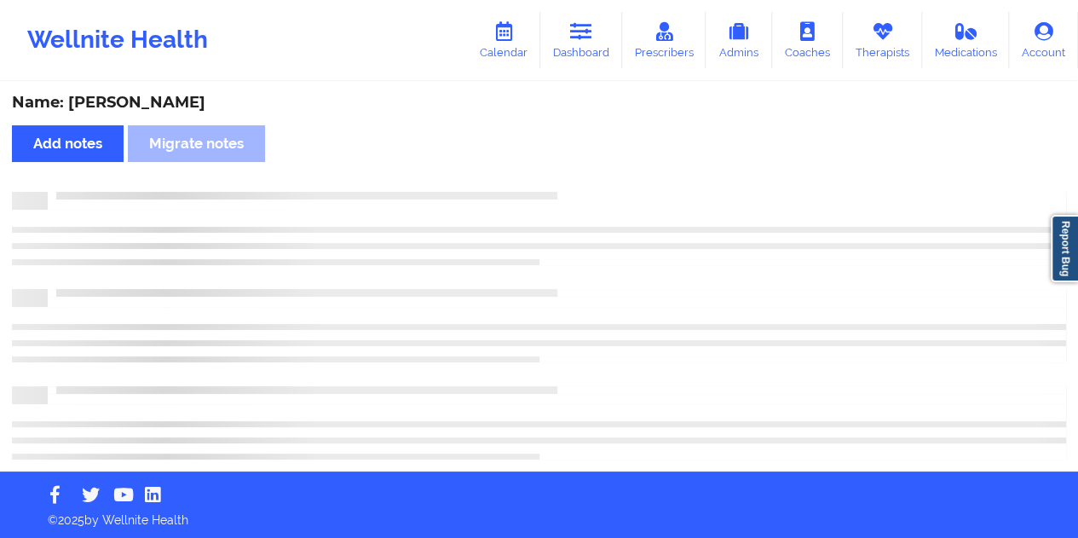
click at [162, 106] on div "Name: [PERSON_NAME]" at bounding box center [539, 103] width 1054 height 20
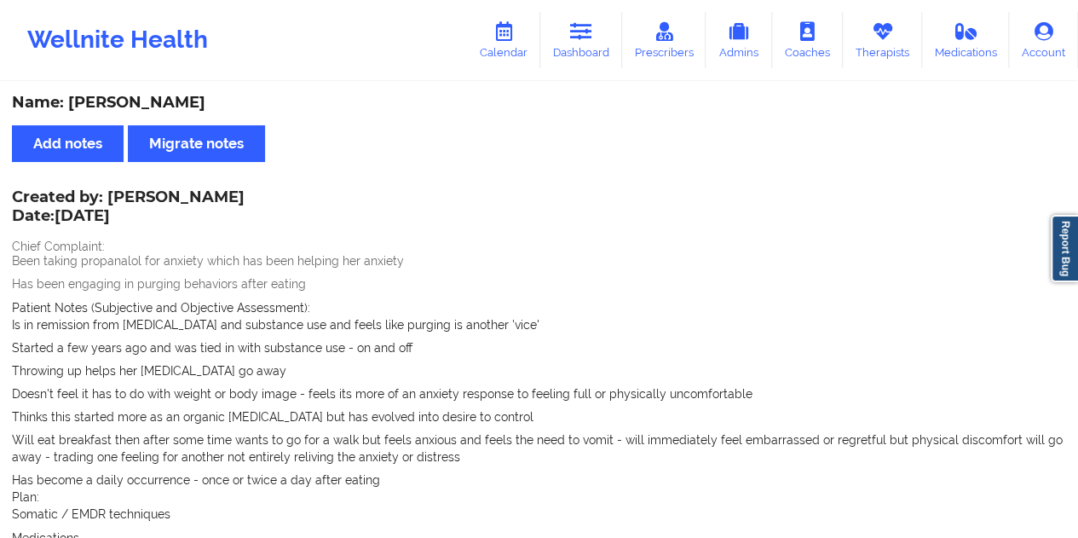
click at [162, 106] on div "Name: [PERSON_NAME]" at bounding box center [539, 103] width 1054 height 20
copy div "[PERSON_NAME]"
drag, startPoint x: 109, startPoint y: 193, endPoint x: 252, endPoint y: 191, distance: 143.1
click at [245, 191] on div "Created by: [PERSON_NAME] Date: [DATE]" at bounding box center [128, 207] width 233 height 39
click at [609, 42] on link "Dashboard" at bounding box center [581, 40] width 82 height 56
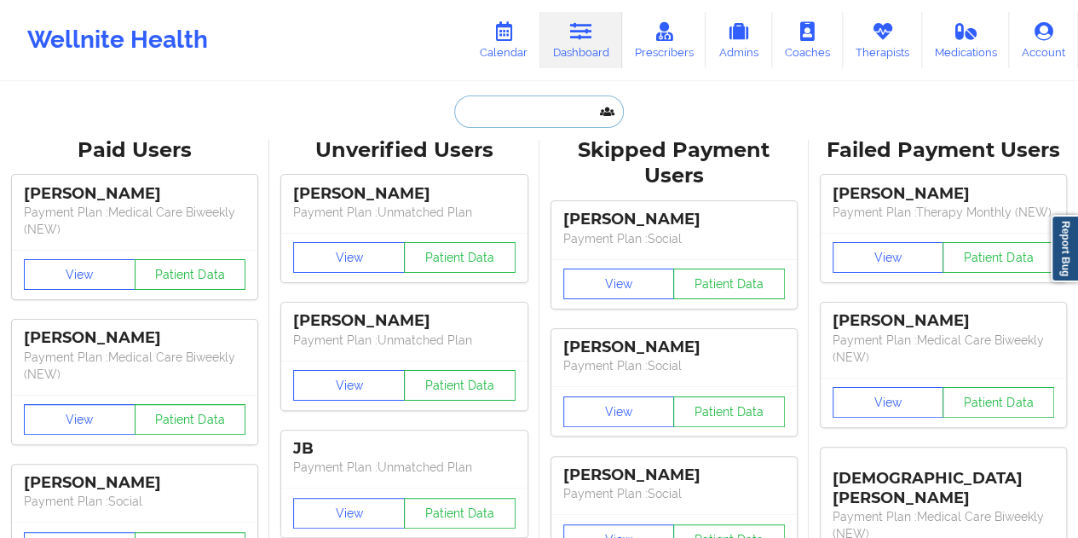
click at [502, 102] on input "text" at bounding box center [538, 111] width 169 height 32
paste input "[EMAIL_ADDRESS][DOMAIN_NAME]"
type input "[EMAIL_ADDRESS][DOMAIN_NAME]"
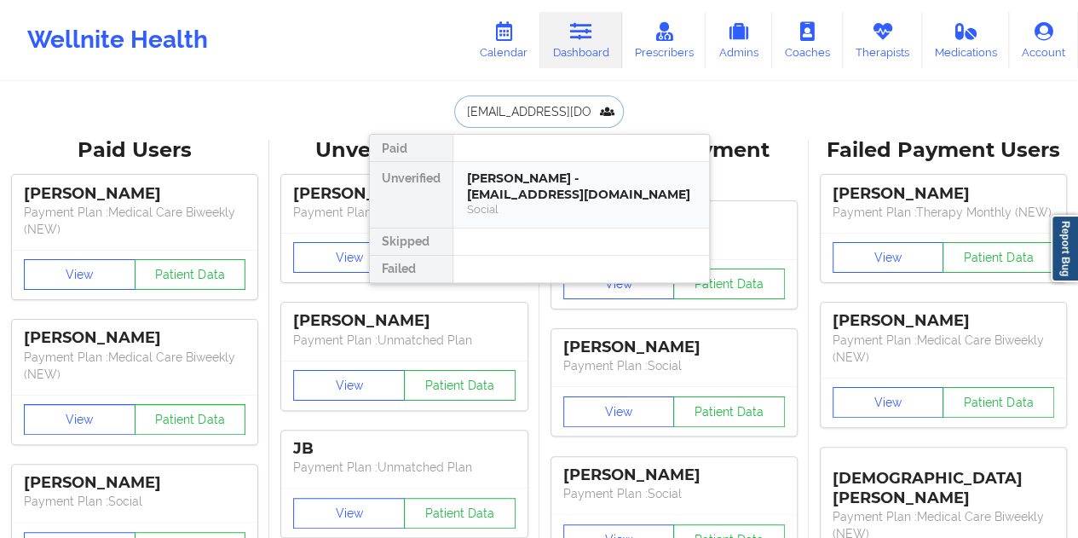
click at [545, 202] on div "Social" at bounding box center [581, 209] width 228 height 14
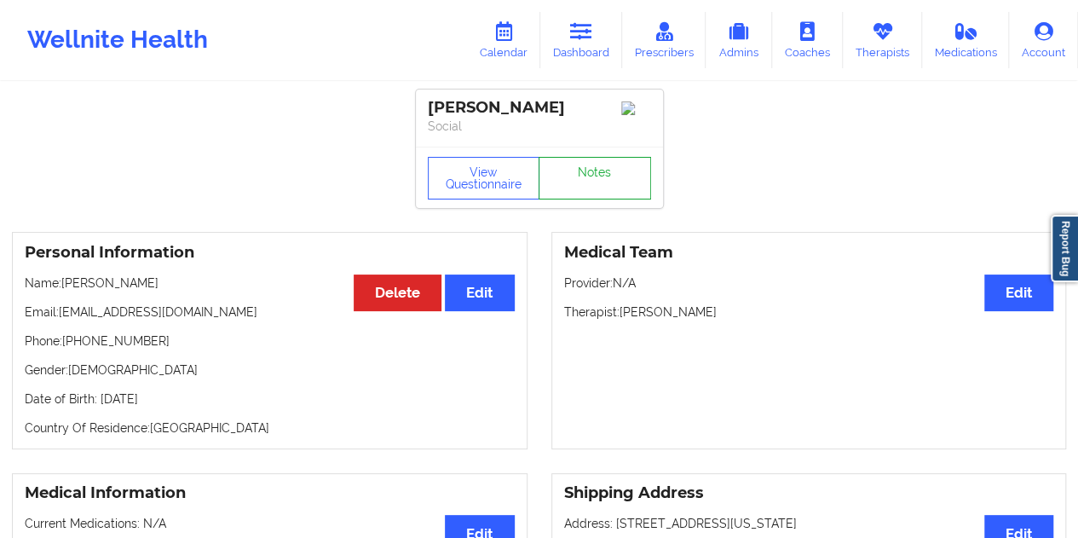
click at [607, 175] on link "Notes" at bounding box center [594, 178] width 112 height 43
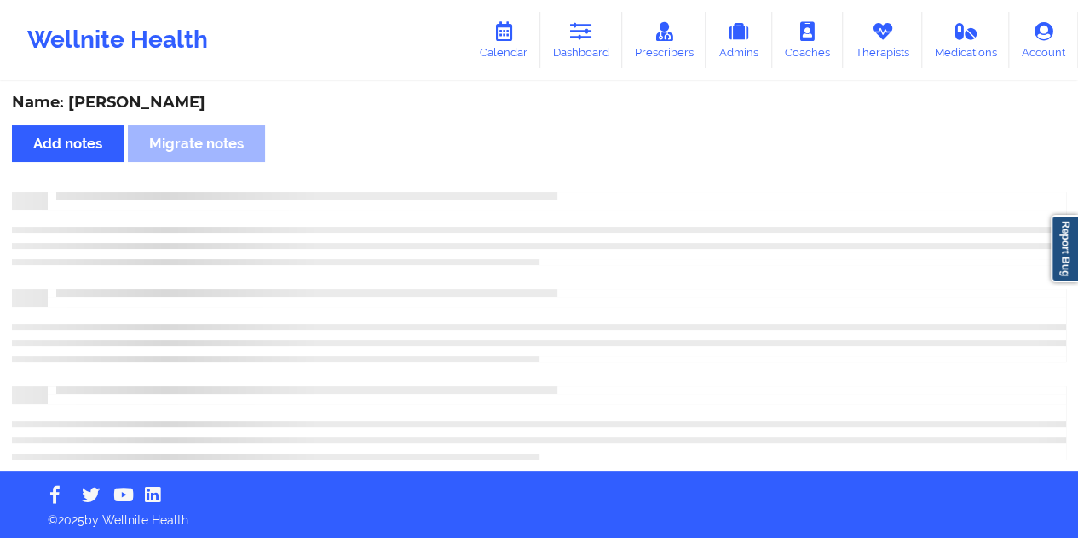
click at [150, 103] on div "Name: [PERSON_NAME]" at bounding box center [539, 103] width 1054 height 20
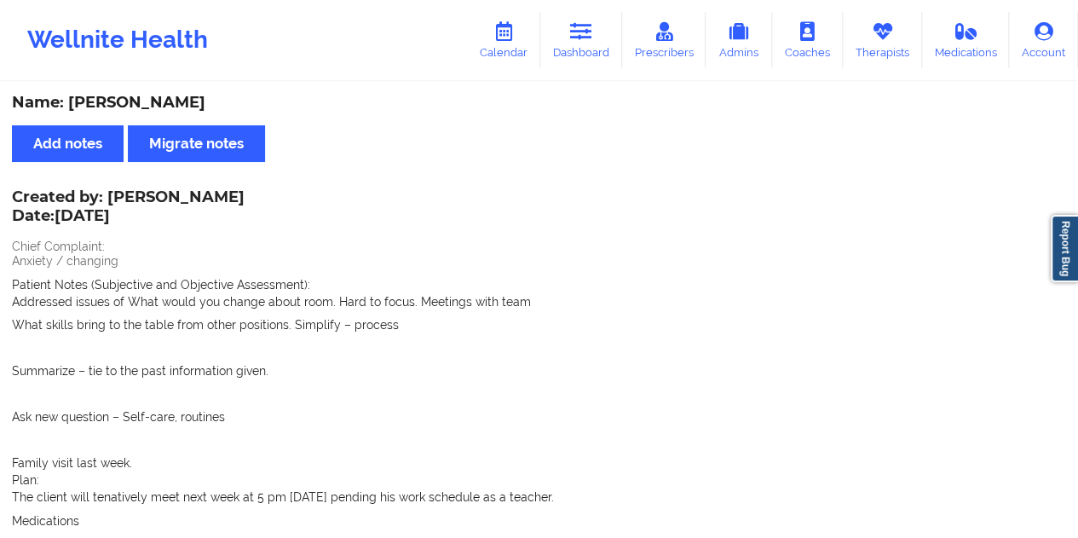
drag, startPoint x: 590, startPoint y: 50, endPoint x: 577, endPoint y: 69, distance: 22.7
click at [590, 50] on link "Dashboard" at bounding box center [581, 40] width 82 height 56
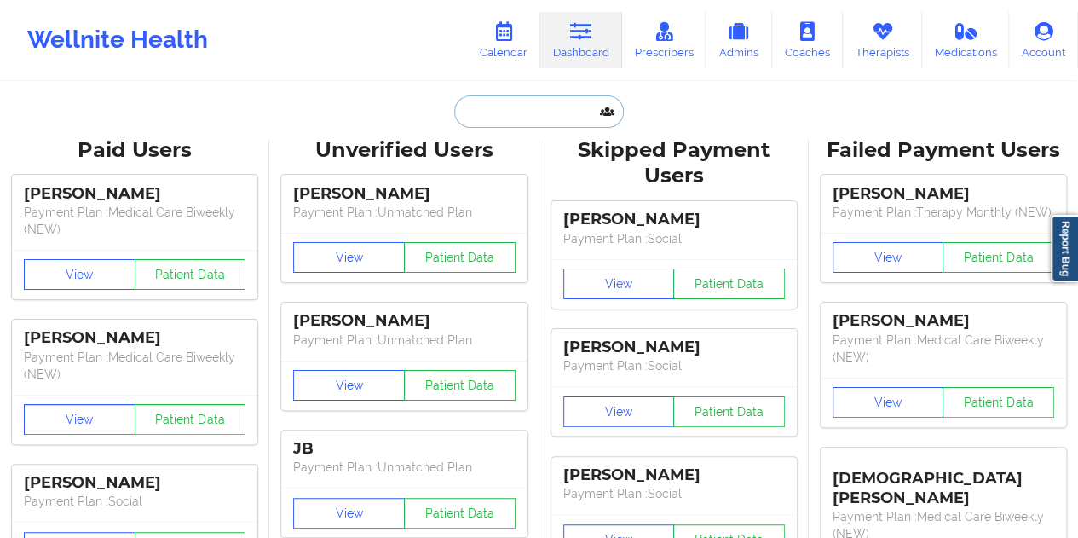
click at [506, 113] on input "text" at bounding box center [538, 111] width 169 height 32
paste input "[EMAIL_ADDRESS][DOMAIN_NAME]"
type input "[EMAIL_ADDRESS][DOMAIN_NAME]"
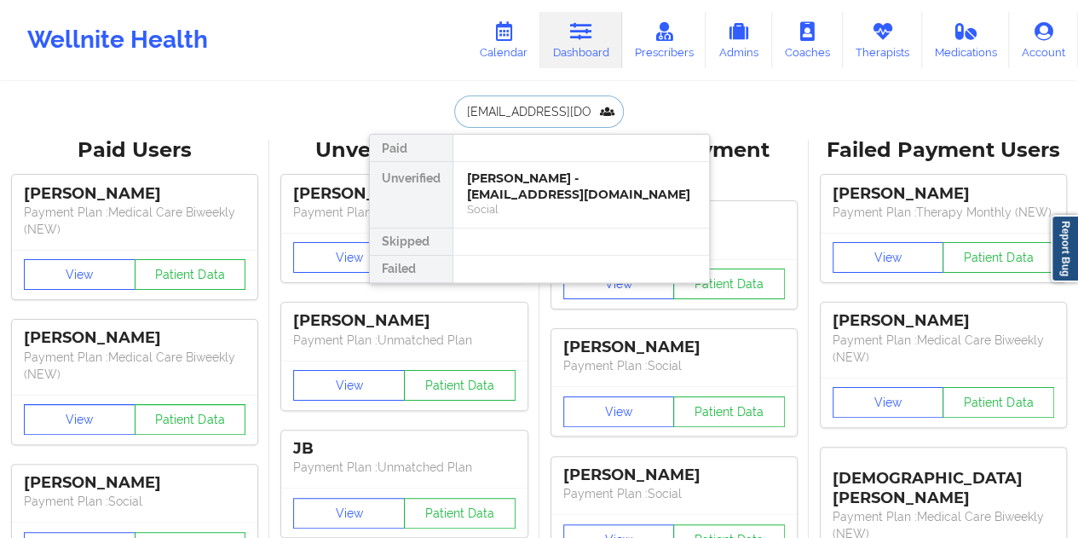
click at [528, 173] on div "[PERSON_NAME] - [EMAIL_ADDRESS][DOMAIN_NAME]" at bounding box center [581, 186] width 228 height 32
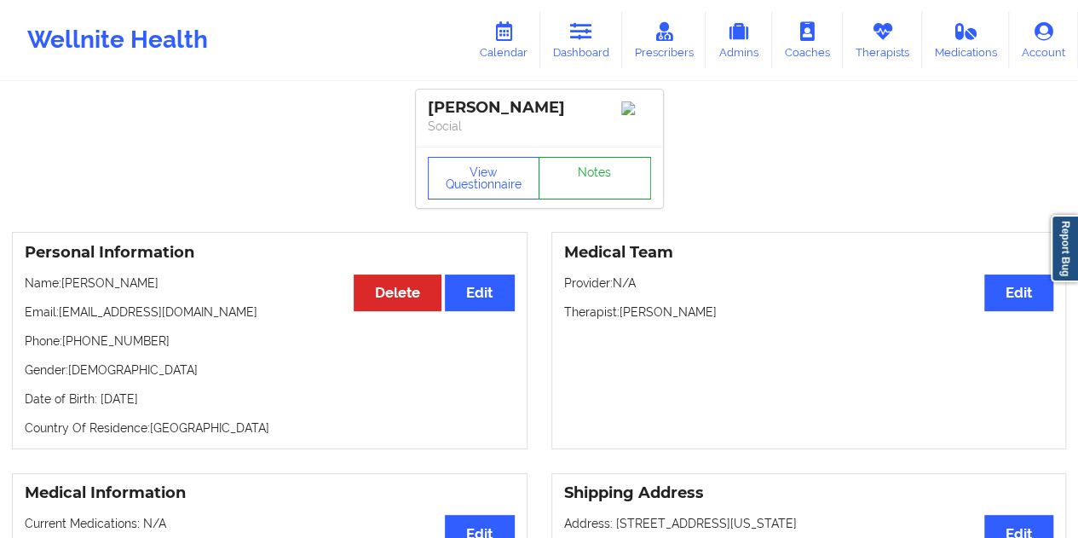
click at [610, 181] on link "Notes" at bounding box center [594, 178] width 112 height 43
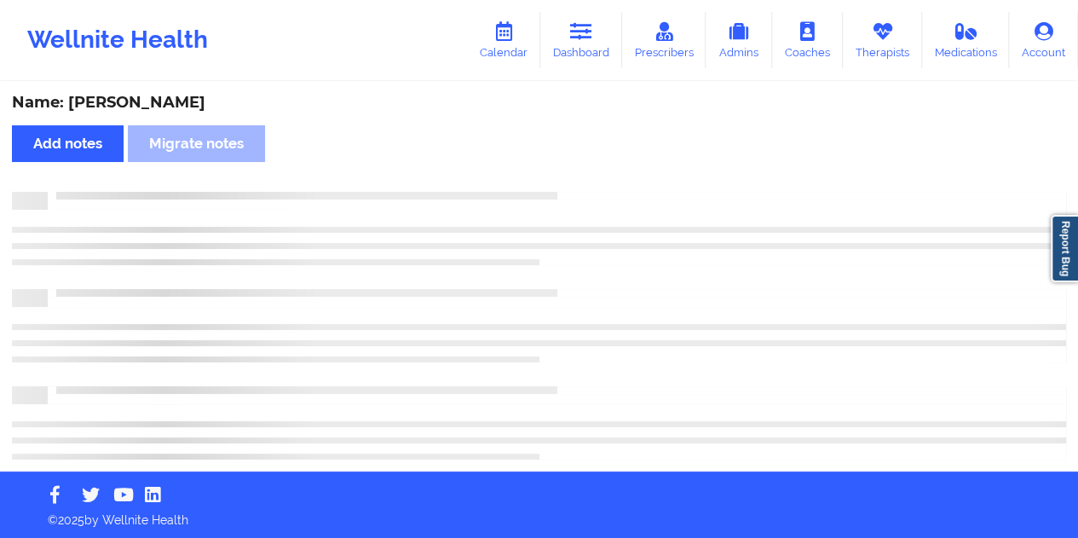
click at [154, 95] on div "Name: [PERSON_NAME]" at bounding box center [539, 103] width 1054 height 20
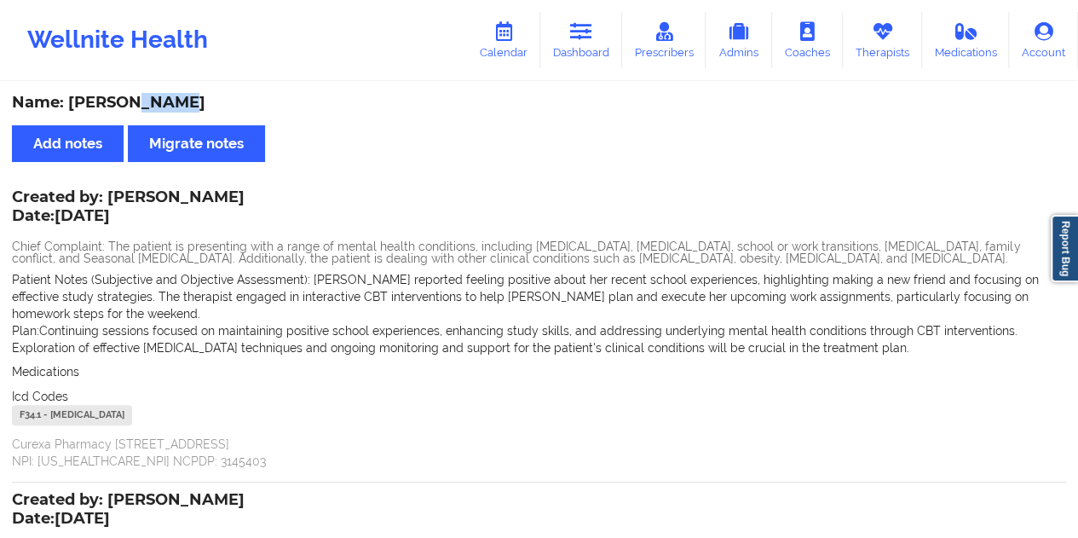
drag, startPoint x: 576, startPoint y: 32, endPoint x: 570, endPoint y: 78, distance: 46.4
click at [576, 30] on icon at bounding box center [581, 31] width 22 height 19
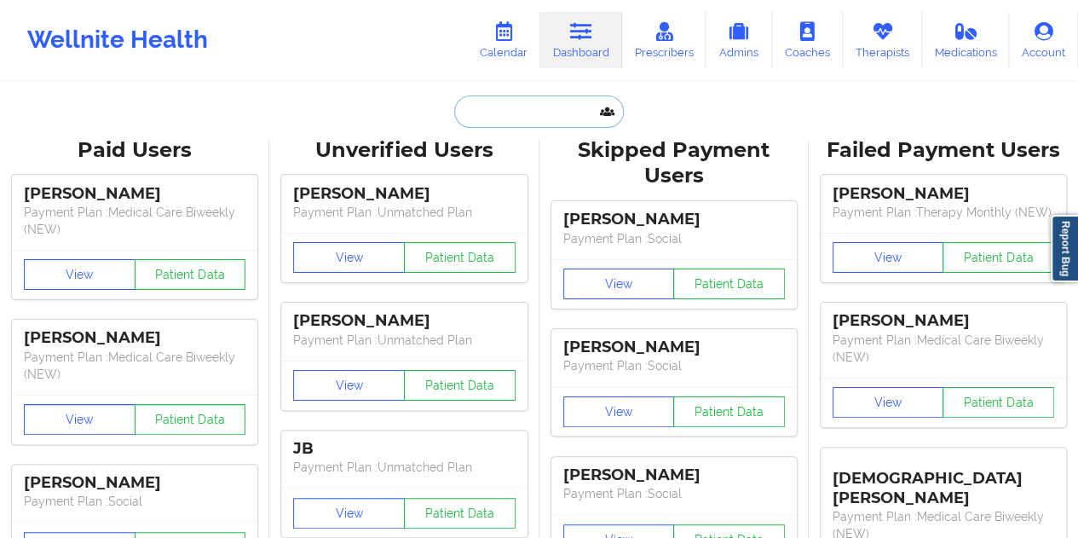
click at [520, 110] on input "text" at bounding box center [538, 111] width 169 height 32
paste input "[EMAIL_ADDRESS][DOMAIN_NAME]"
type input "[EMAIL_ADDRESS][DOMAIN_NAME]"
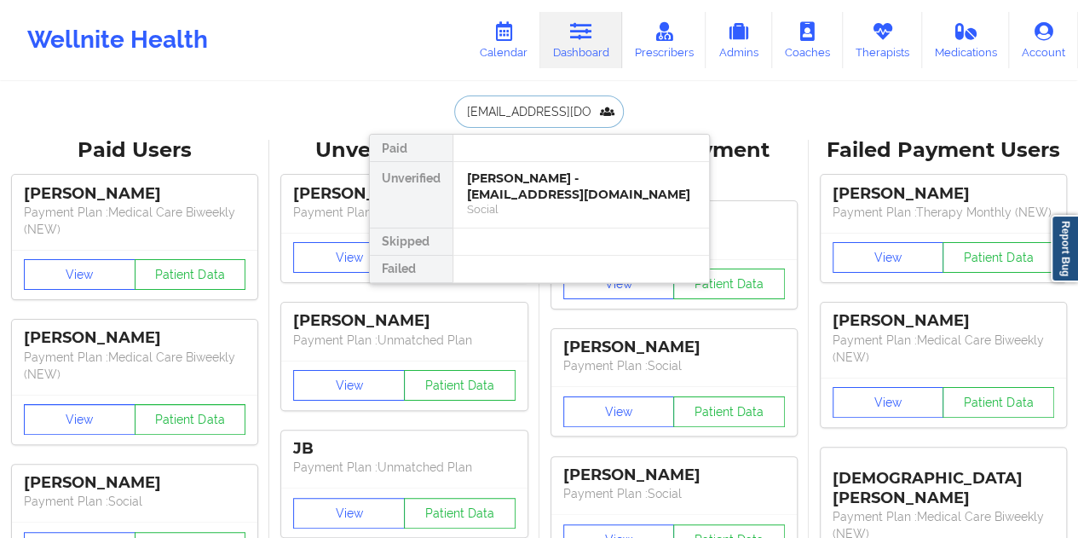
scroll to position [0, 2]
click at [538, 195] on div "[PERSON_NAME] - [EMAIL_ADDRESS][DOMAIN_NAME]" at bounding box center [581, 186] width 228 height 32
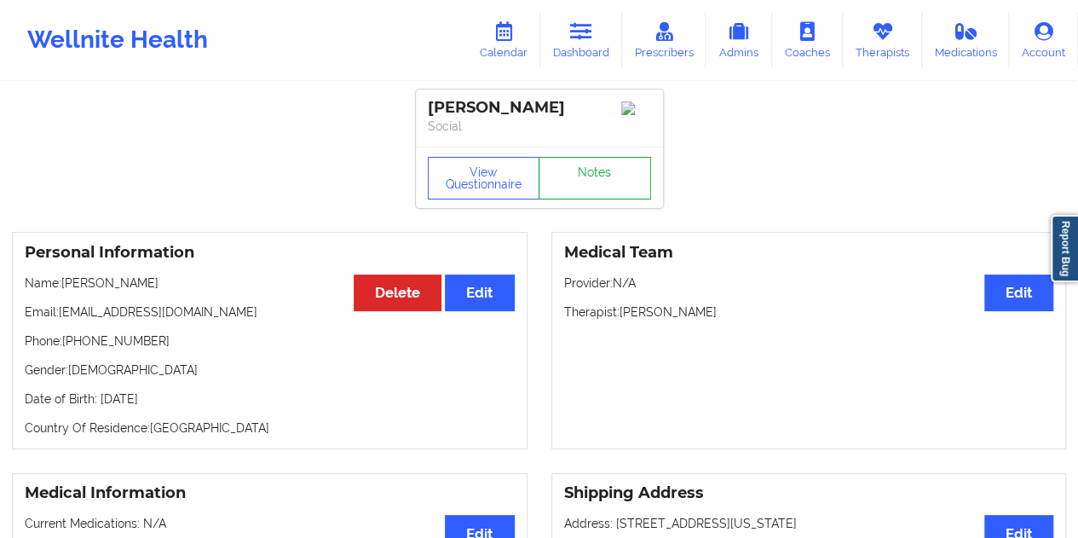
click at [583, 187] on link "Notes" at bounding box center [594, 178] width 112 height 43
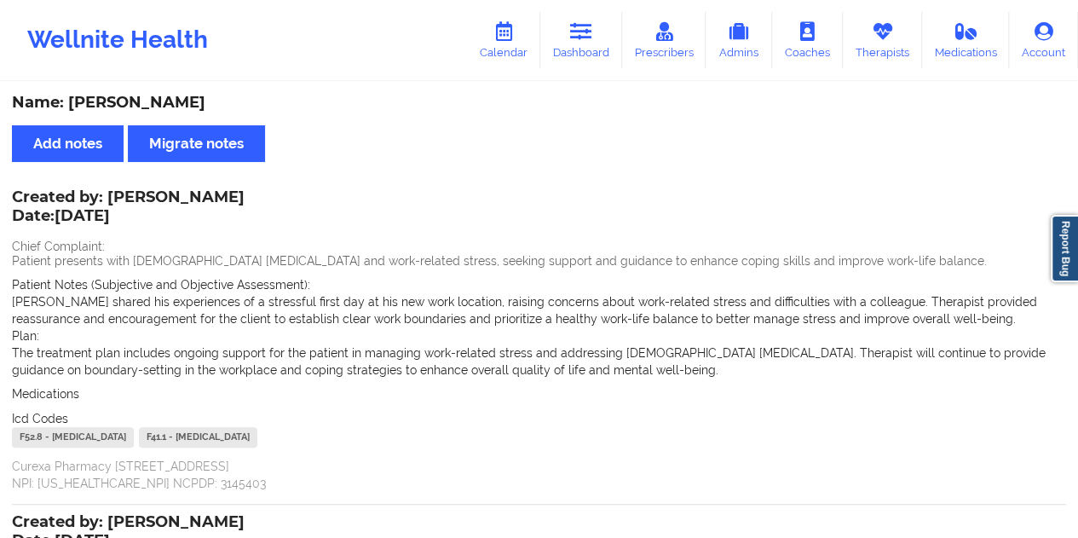
click at [165, 98] on div "Name: [PERSON_NAME]" at bounding box center [539, 103] width 1054 height 20
drag, startPoint x: 601, startPoint y: 48, endPoint x: 584, endPoint y: 64, distance: 24.1
click at [601, 48] on link "Dashboard" at bounding box center [581, 40] width 82 height 56
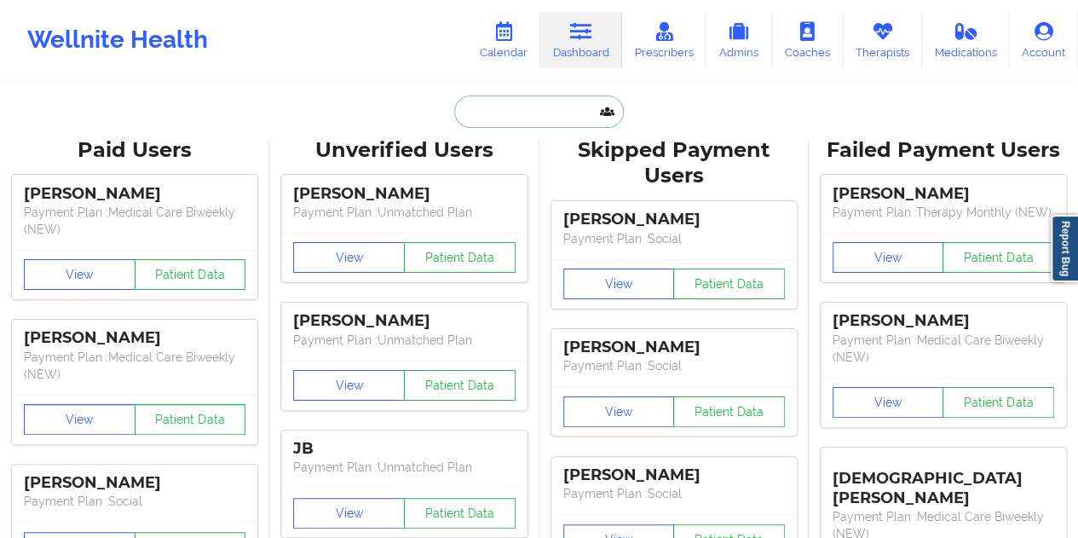
click at [499, 109] on input "text" at bounding box center [538, 111] width 169 height 32
paste input "[PERSON_NAME][EMAIL_ADDRESS][PERSON_NAME][DOMAIN_NAME]"
type input "[PERSON_NAME][EMAIL_ADDRESS][PERSON_NAME][DOMAIN_NAME]"
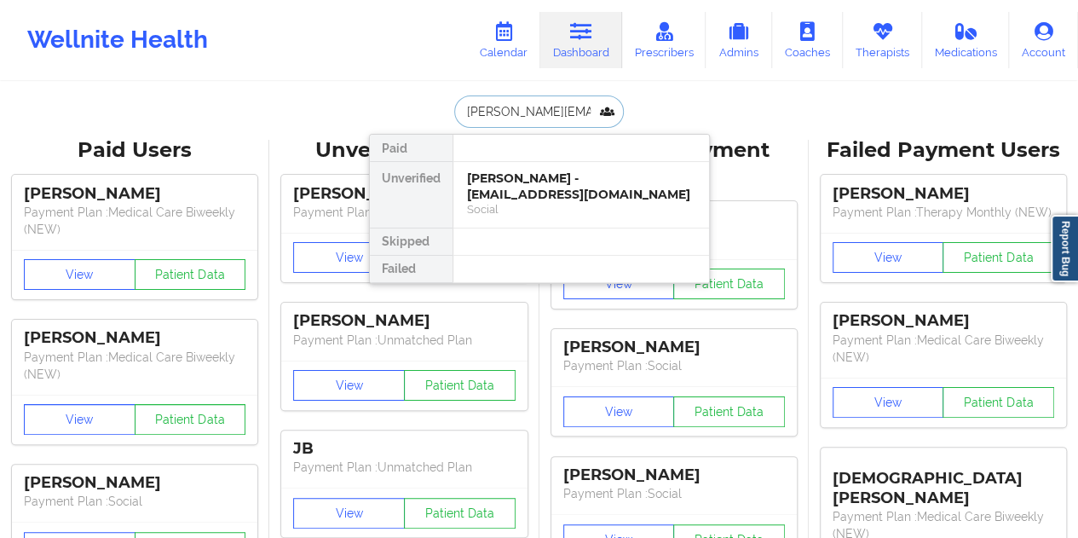
scroll to position [0, 27]
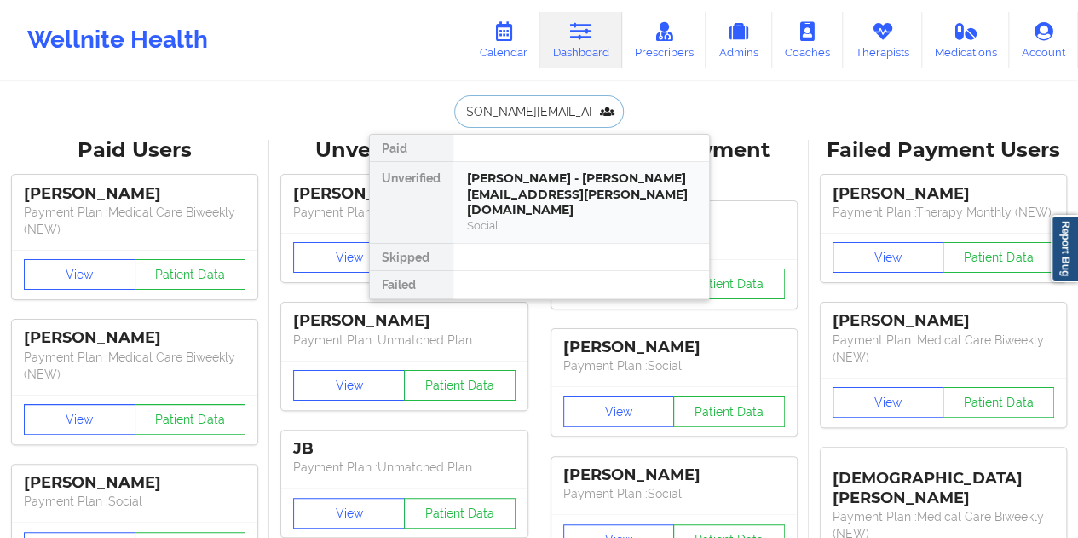
click at [532, 218] on div "Social" at bounding box center [581, 225] width 228 height 14
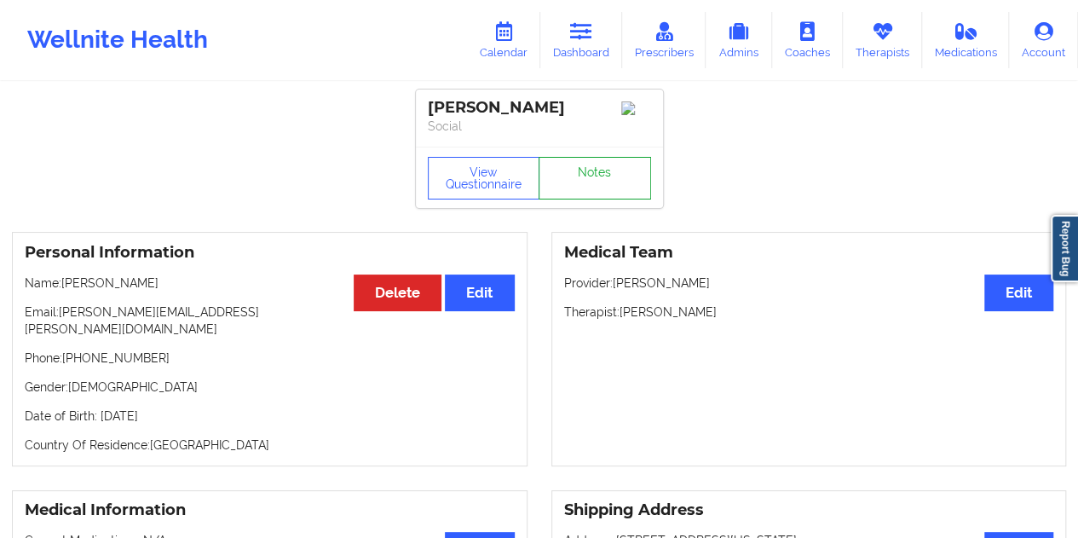
click at [582, 176] on link "Notes" at bounding box center [594, 178] width 112 height 43
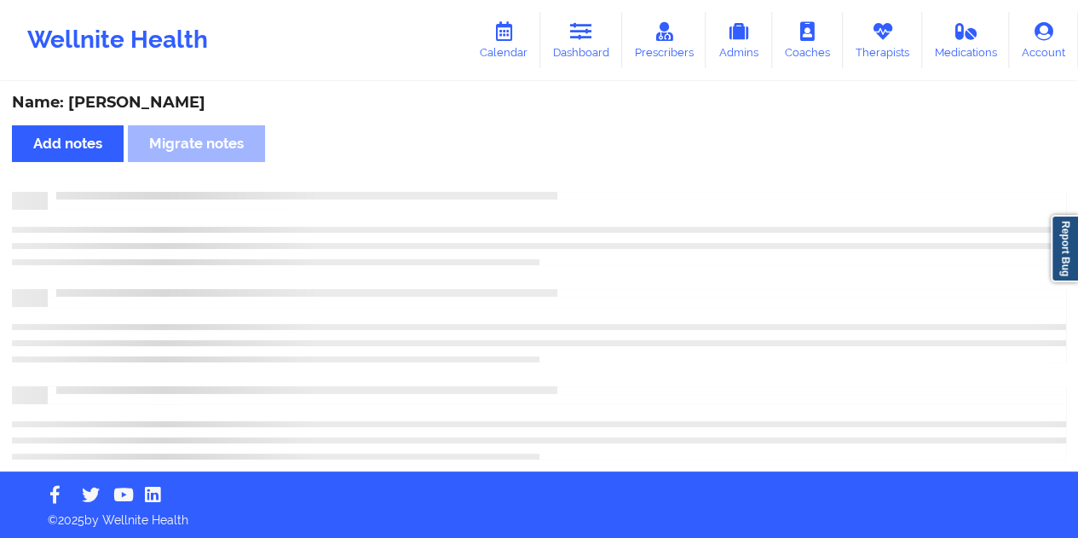
click at [177, 106] on div "Name: [PERSON_NAME]" at bounding box center [539, 103] width 1054 height 20
click at [178, 106] on div "Name: [PERSON_NAME]" at bounding box center [539, 103] width 1054 height 20
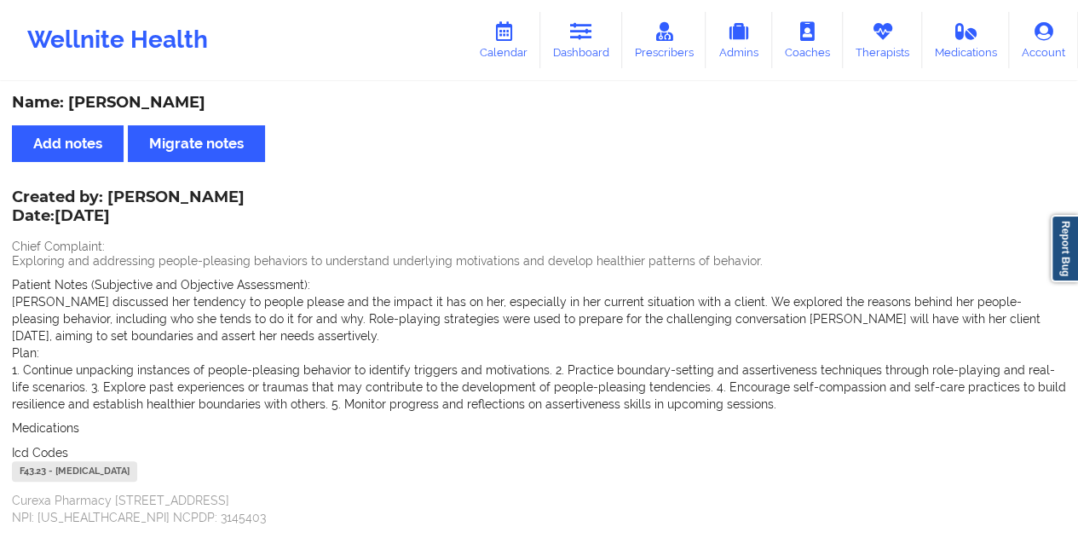
click at [312, 122] on div "Name: [PERSON_NAME] Add notes Migrate notes Created by: [PERSON_NAME] Date: [DA…" at bounding box center [539, 518] width 1078 height 871
drag, startPoint x: 214, startPoint y: 96, endPoint x: 66, endPoint y: 98, distance: 147.4
click at [66, 98] on div "Name: [PERSON_NAME]" at bounding box center [539, 103] width 1054 height 20
click at [590, 32] on icon at bounding box center [581, 31] width 22 height 19
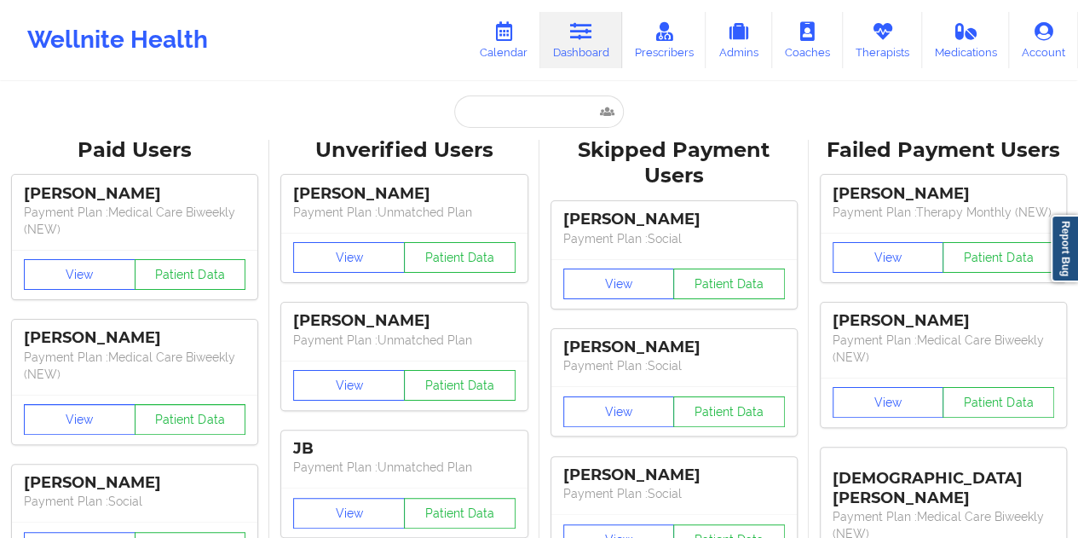
drag, startPoint x: 492, startPoint y: 141, endPoint x: 504, endPoint y: 124, distance: 21.3
click at [494, 139] on div "Unverified Users" at bounding box center [403, 150] width 245 height 26
click at [504, 122] on input "text" at bounding box center [538, 111] width 169 height 32
paste input "[EMAIL_ADDRESS][DOMAIN_NAME]"
type input "[EMAIL_ADDRESS][DOMAIN_NAME]"
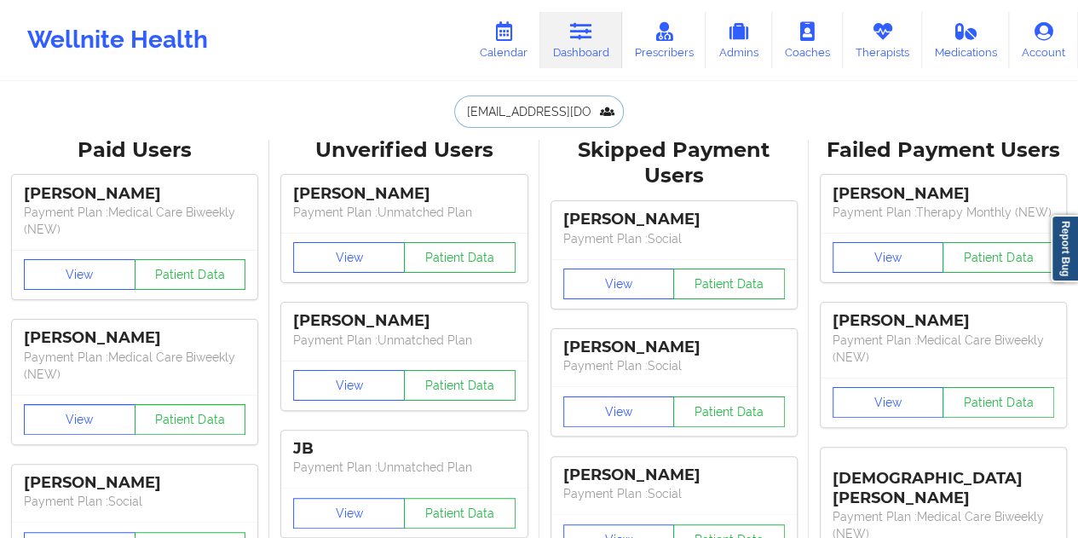
scroll to position [0, 20]
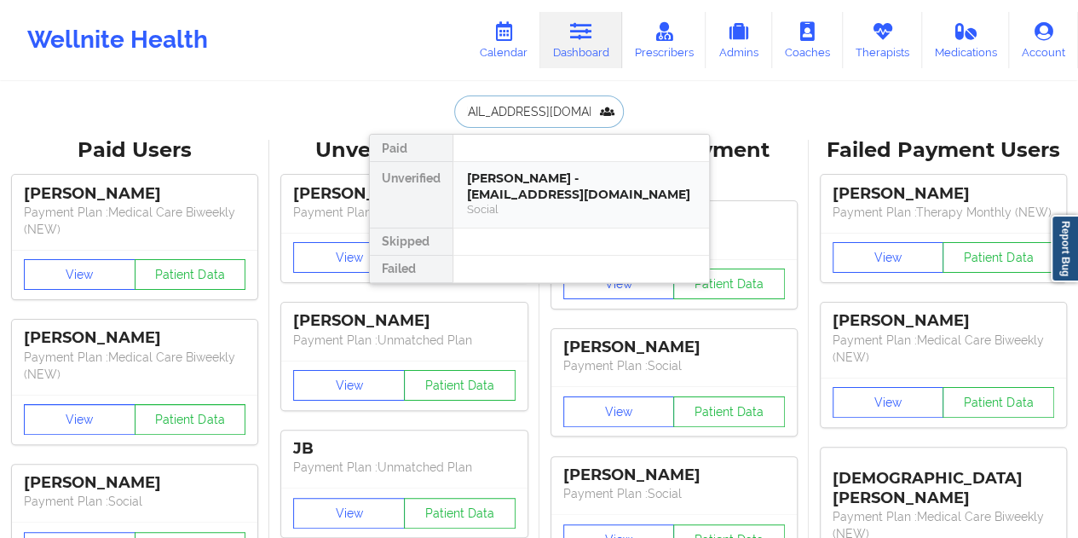
click at [535, 198] on div "[PERSON_NAME] - [EMAIL_ADDRESS][DOMAIN_NAME]" at bounding box center [581, 186] width 228 height 32
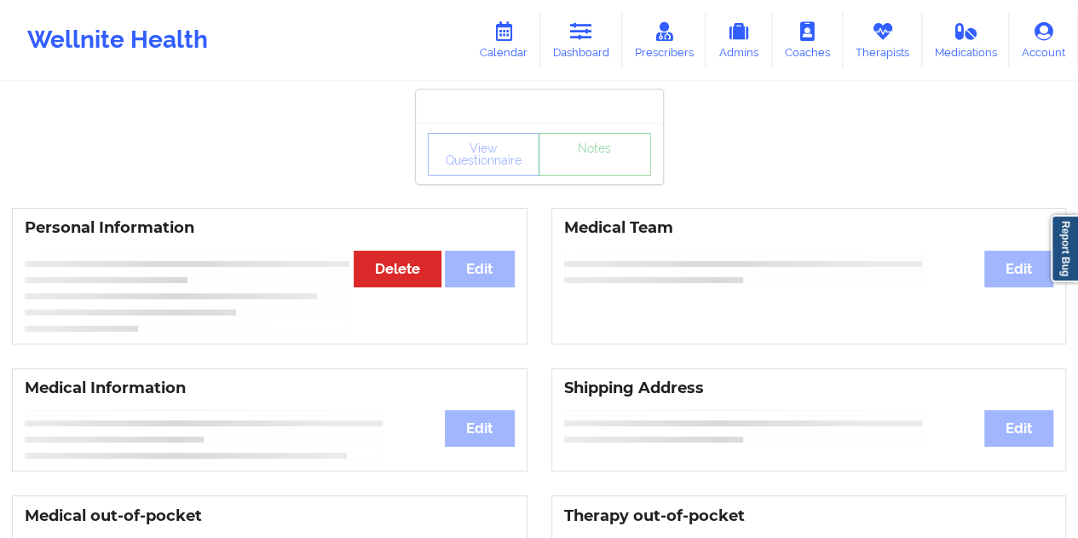
click at [580, 175] on link "Notes" at bounding box center [594, 154] width 112 height 43
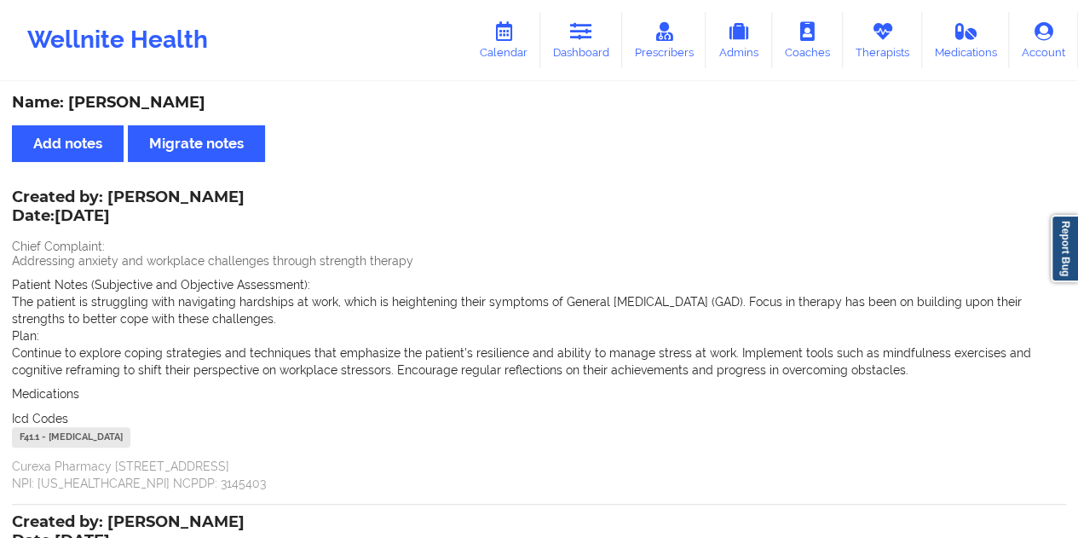
click at [575, 23] on icon at bounding box center [581, 31] width 22 height 19
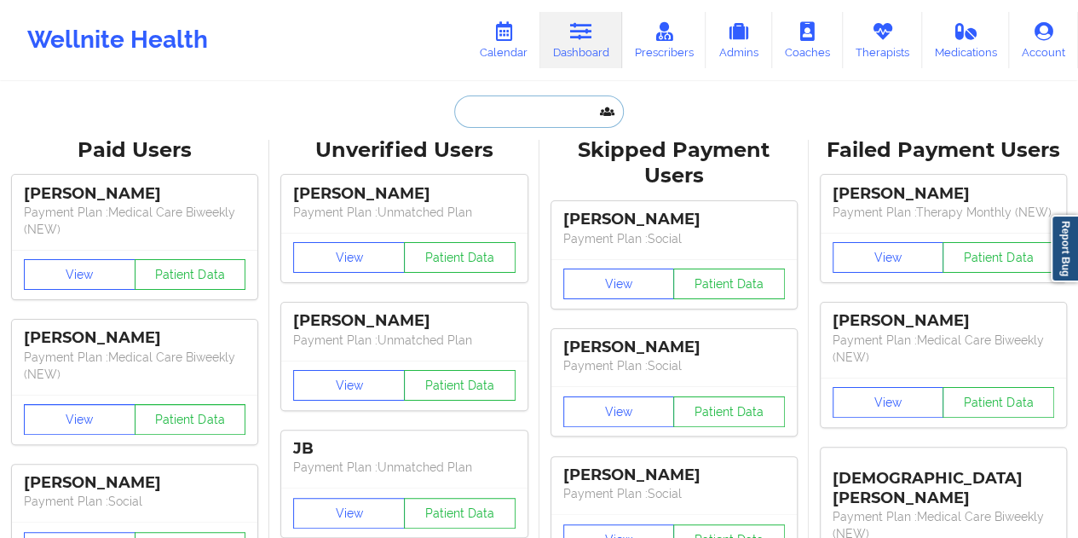
click at [492, 112] on input "text" at bounding box center [538, 111] width 169 height 32
paste input "[EMAIL_ADDRESS][DOMAIN_NAME]"
type input "[EMAIL_ADDRESS][DOMAIN_NAME]"
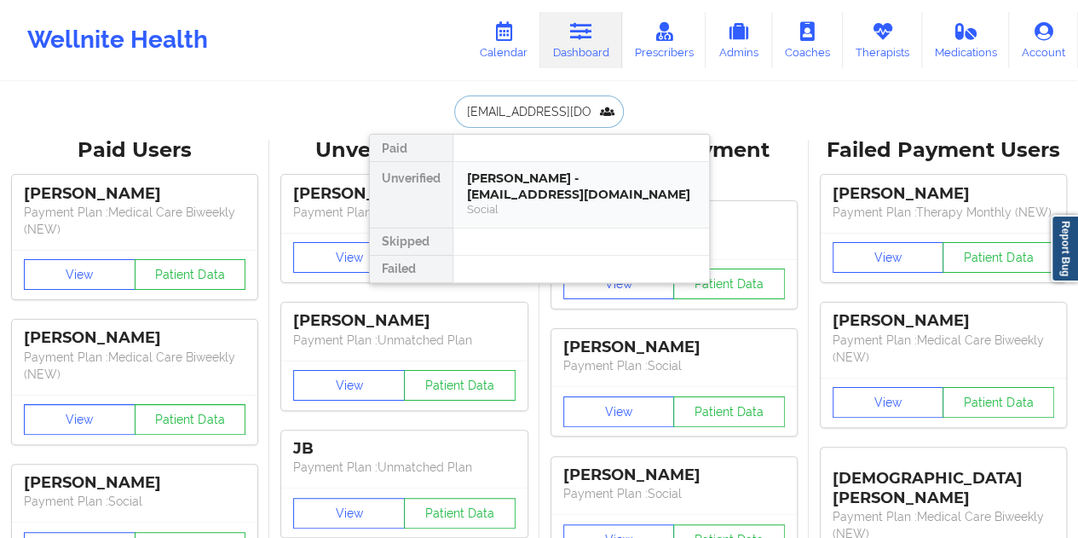
click at [555, 181] on div "[PERSON_NAME] - [EMAIL_ADDRESS][DOMAIN_NAME]" at bounding box center [581, 186] width 228 height 32
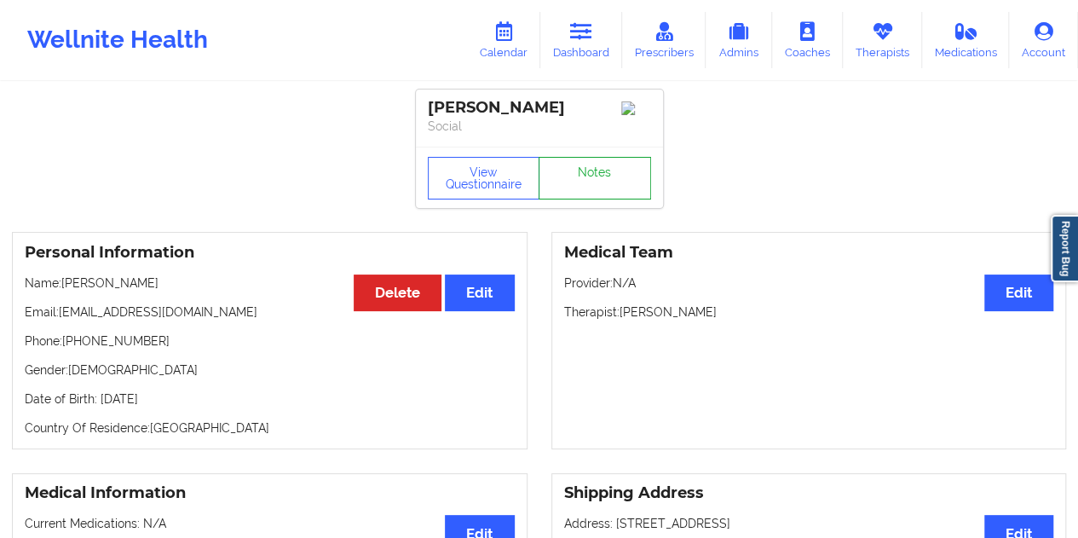
click at [595, 176] on link "Notes" at bounding box center [594, 178] width 112 height 43
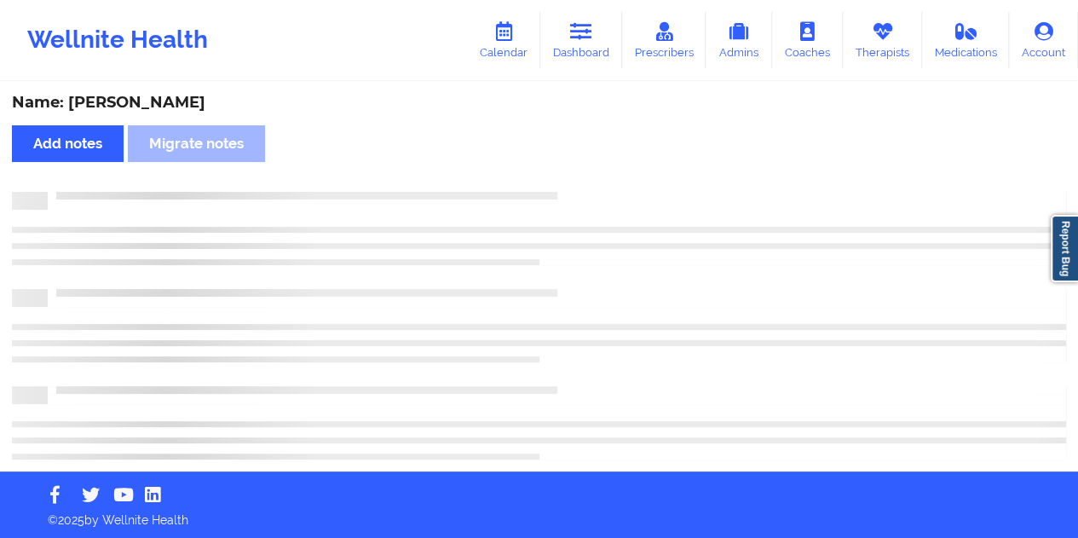
click at [193, 103] on div "Name: [PERSON_NAME]" at bounding box center [539, 103] width 1054 height 20
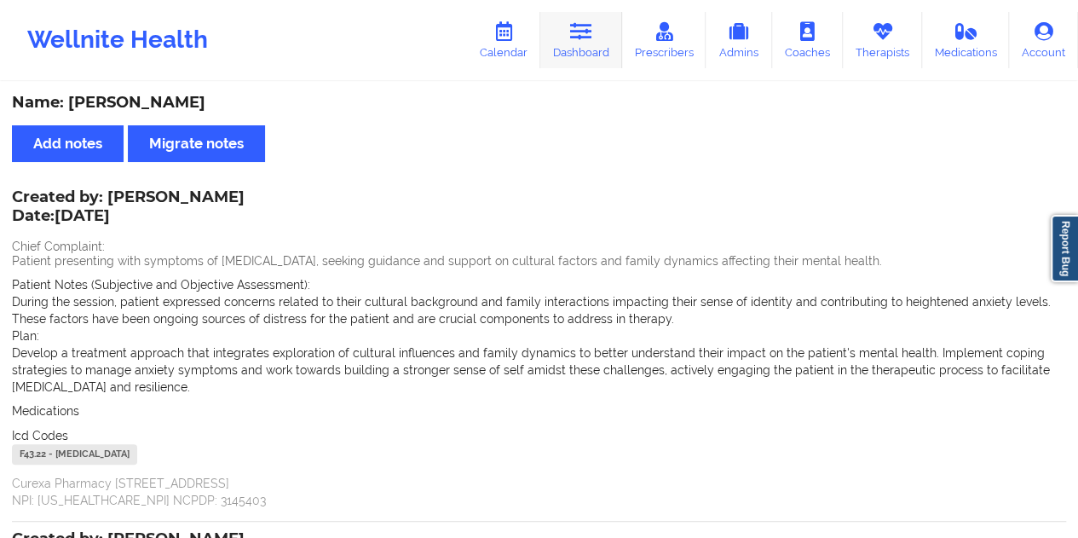
click at [580, 38] on icon at bounding box center [581, 31] width 22 height 19
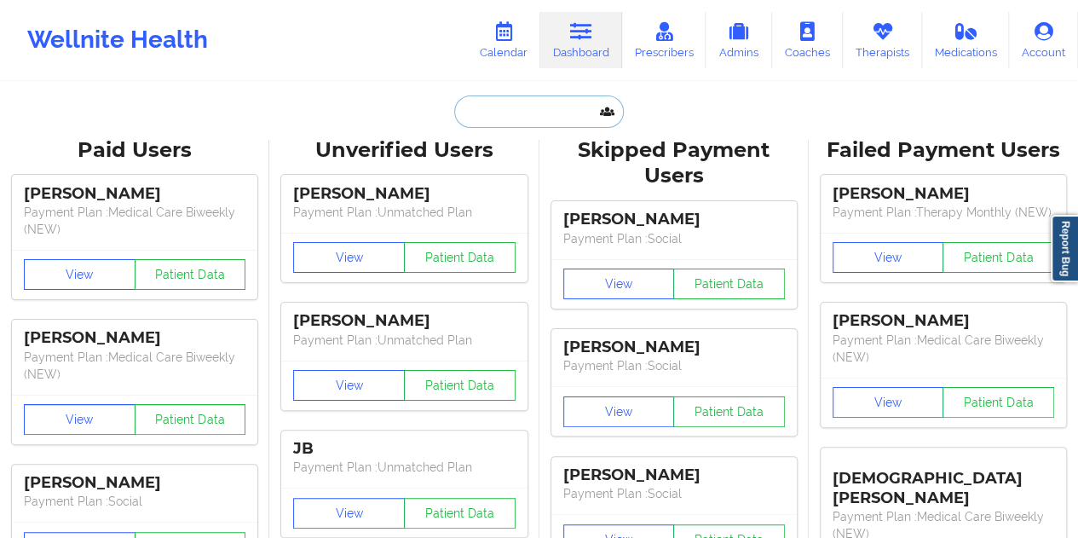
click at [516, 106] on input "text" at bounding box center [538, 111] width 169 height 32
paste input "[EMAIL_ADDRESS][DOMAIN_NAME]"
type input "[EMAIL_ADDRESS][DOMAIN_NAME]"
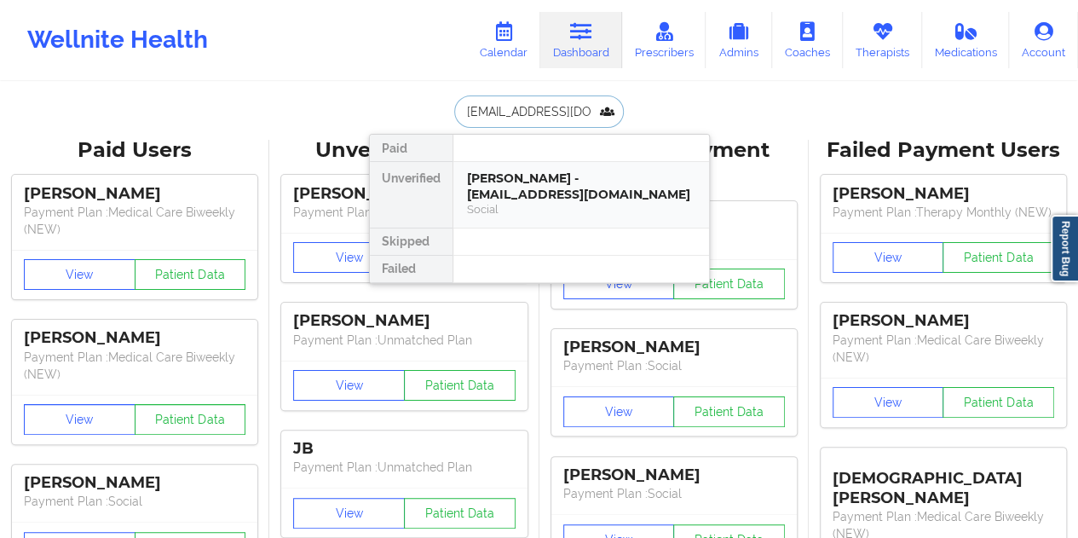
click at [545, 195] on div "[PERSON_NAME] - [EMAIL_ADDRESS][DOMAIN_NAME]" at bounding box center [581, 186] width 228 height 32
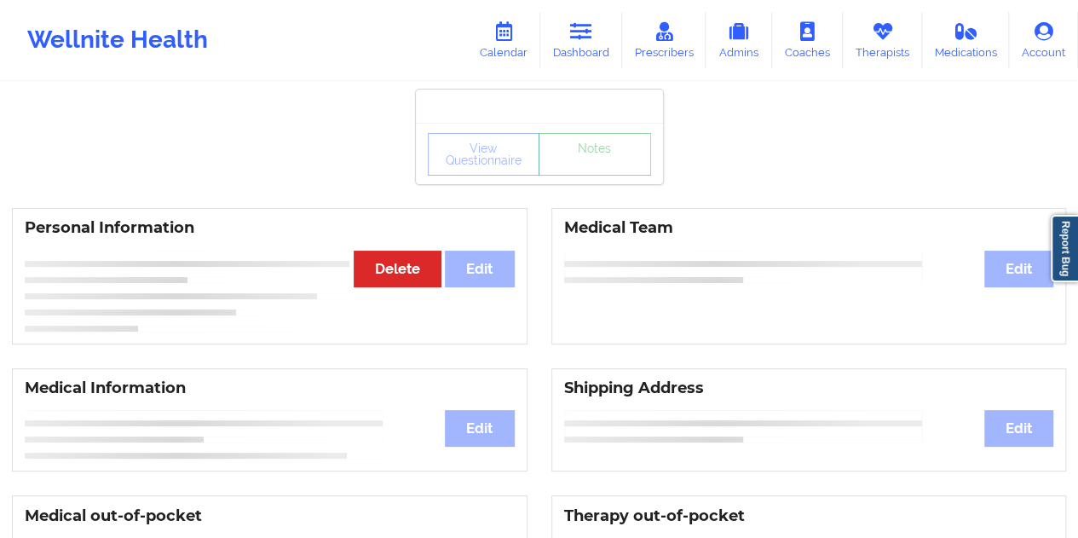
click at [590, 175] on link "Notes" at bounding box center [594, 154] width 112 height 43
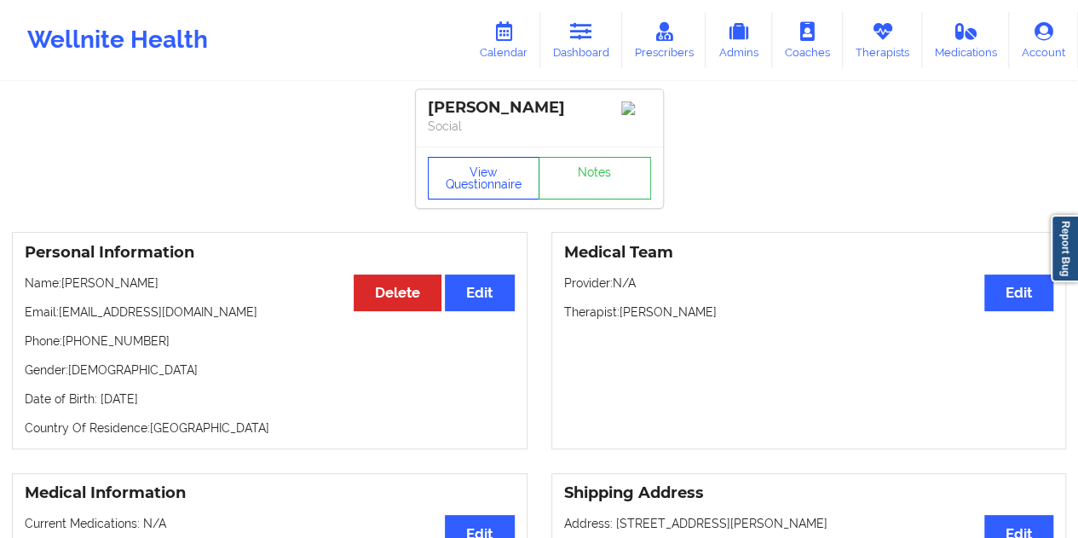
click at [473, 193] on button "View Questionnaire" at bounding box center [484, 178] width 112 height 43
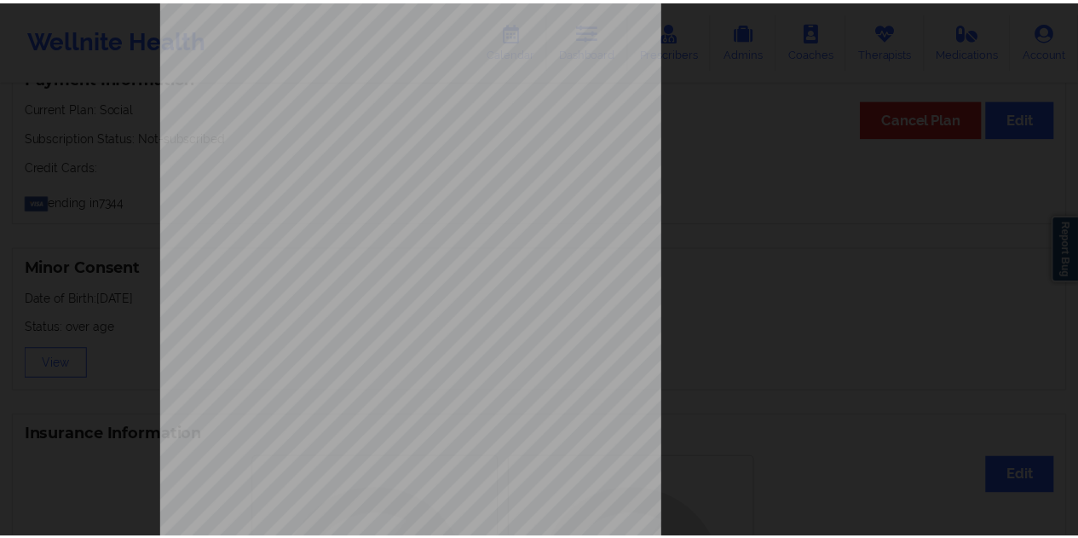
scroll to position [19, 0]
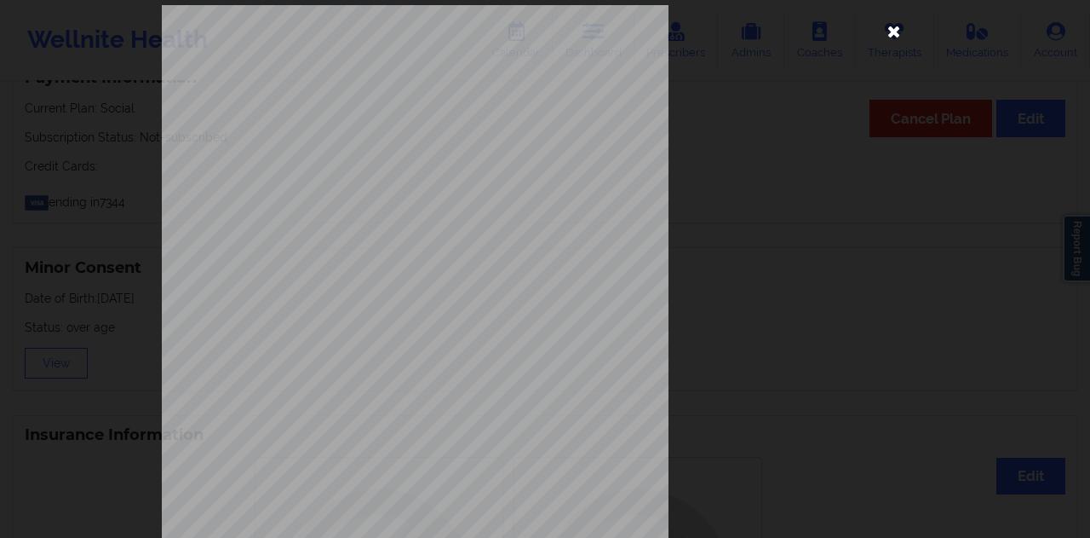
click at [890, 34] on icon at bounding box center [894, 30] width 27 height 27
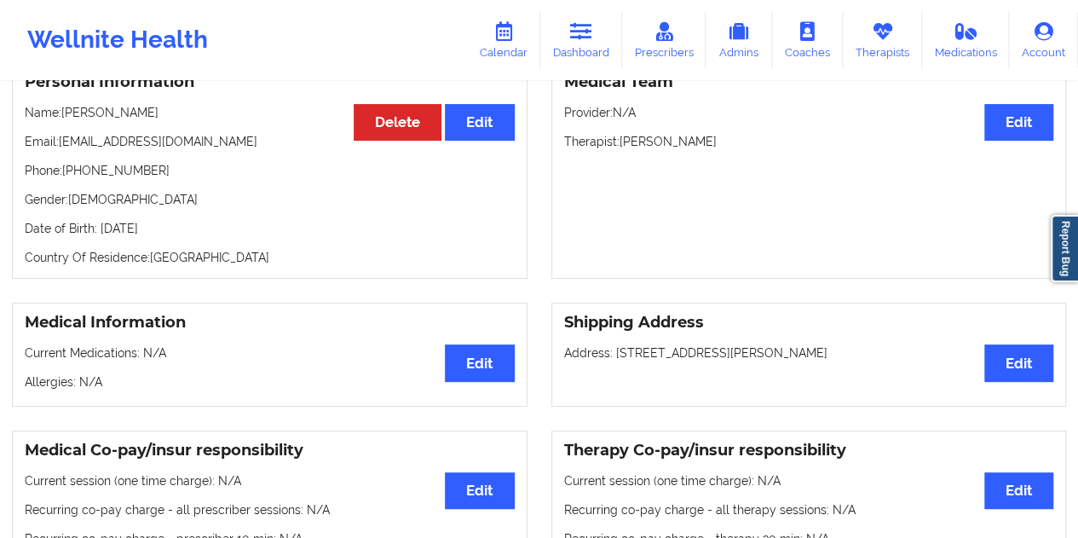
scroll to position [0, 0]
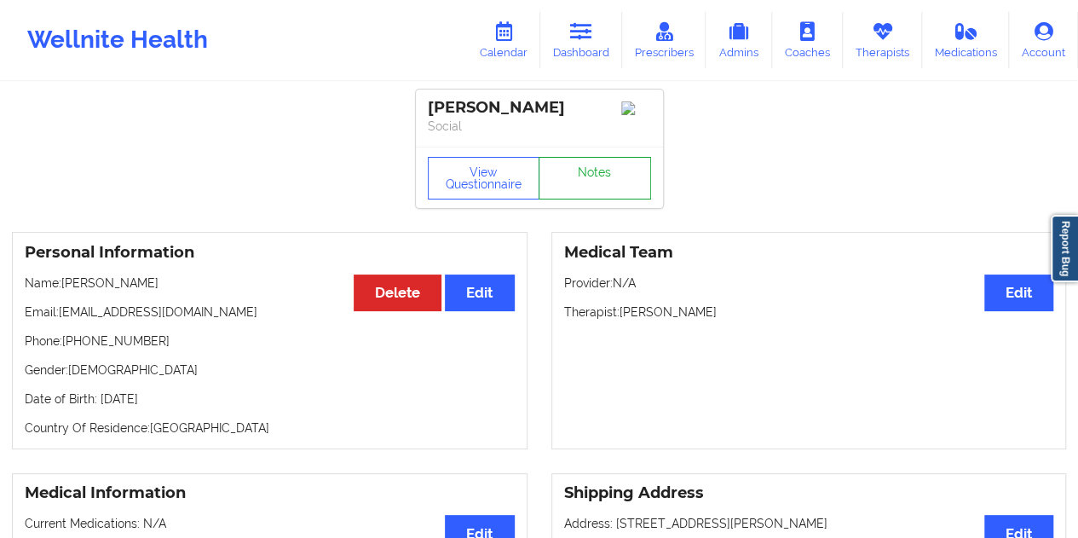
click at [619, 198] on link "Notes" at bounding box center [594, 178] width 112 height 43
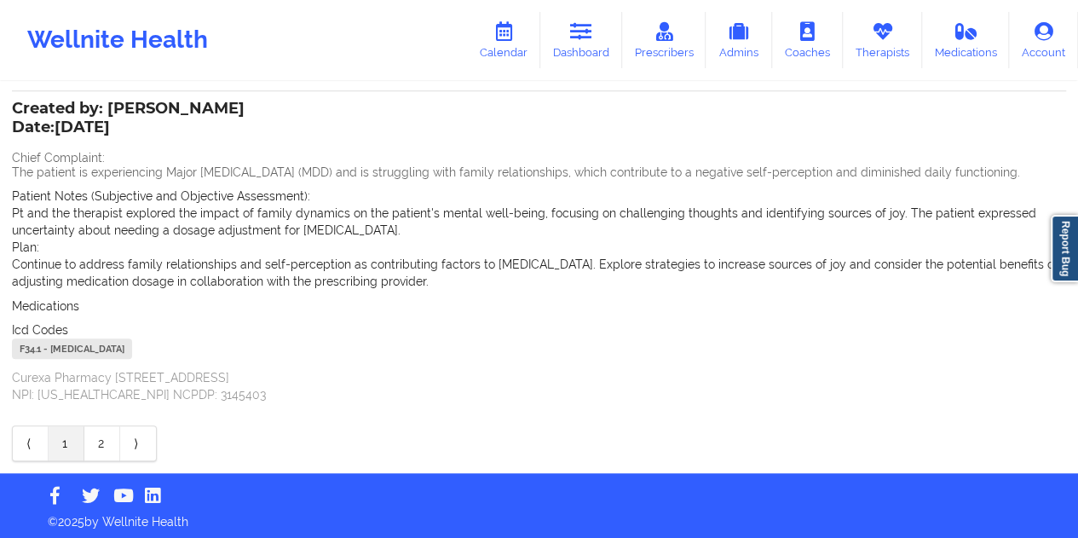
scroll to position [433, 0]
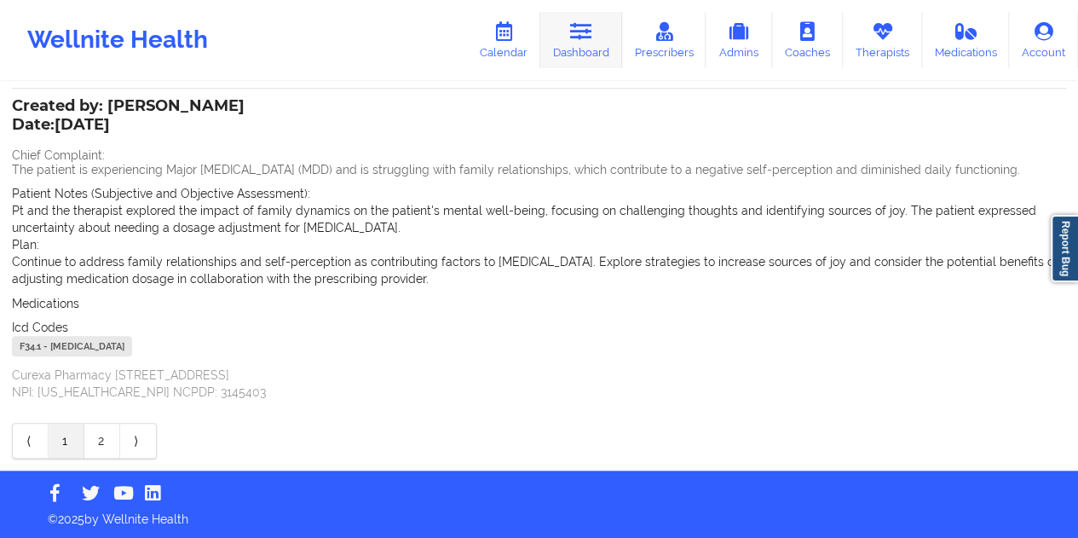
click at [574, 37] on icon at bounding box center [581, 31] width 22 height 19
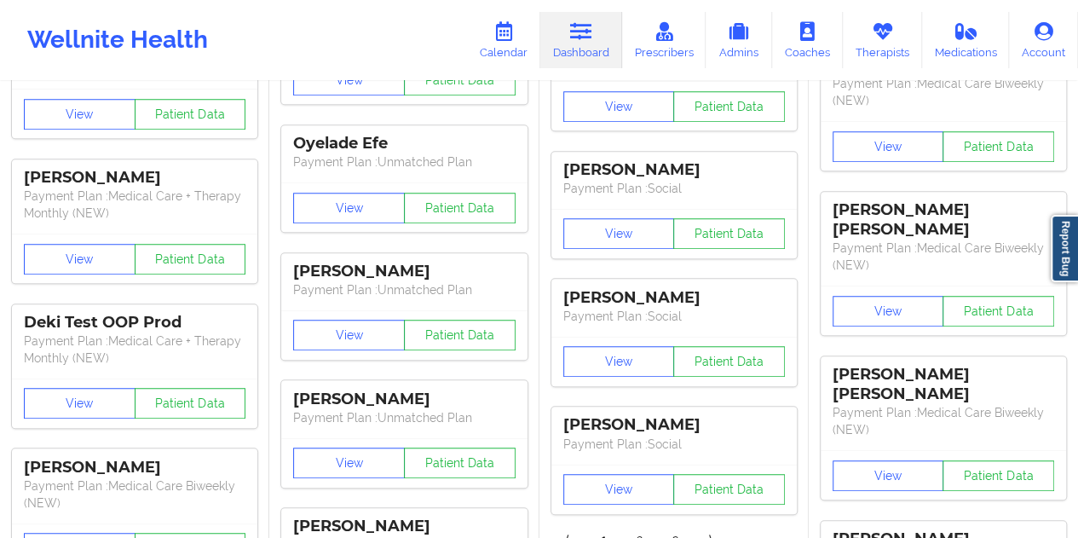
click at [597, 38] on link "Dashboard" at bounding box center [581, 40] width 82 height 56
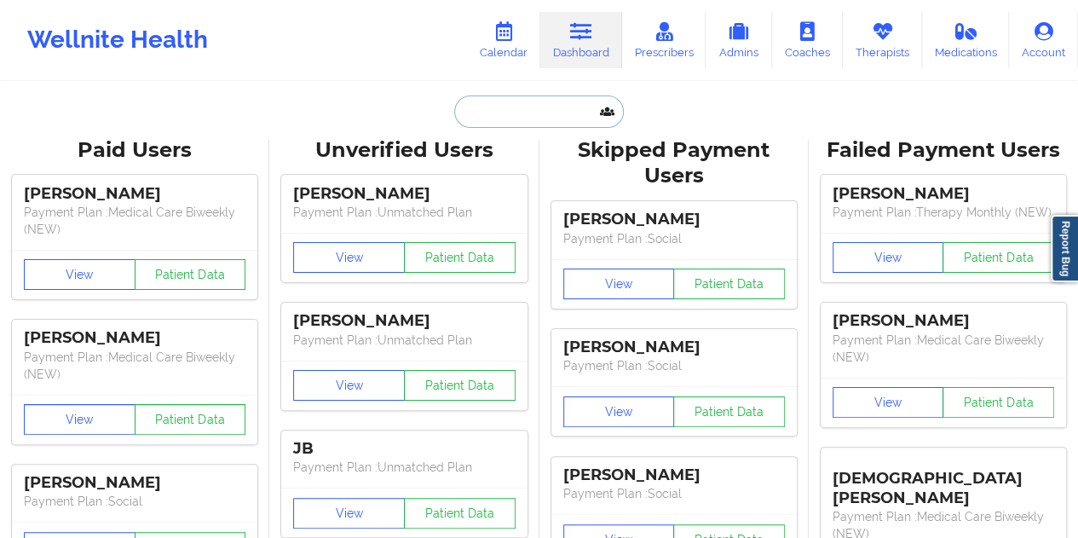
click at [512, 106] on input "text" at bounding box center [538, 111] width 169 height 32
paste input "[EMAIL_ADDRESS][DOMAIN_NAME]"
type input "[EMAIL_ADDRESS][DOMAIN_NAME]"
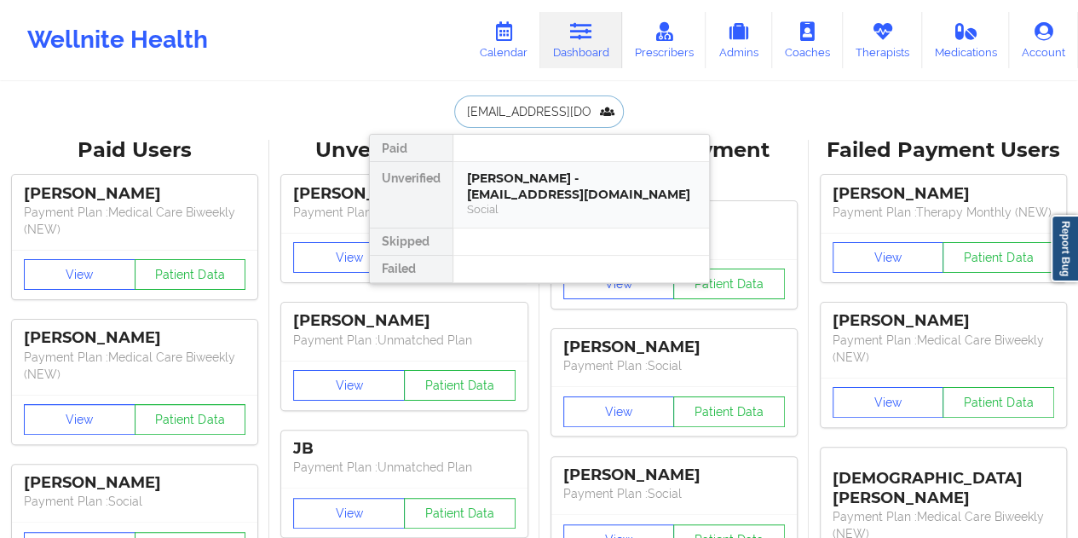
click at [544, 199] on div "[PERSON_NAME] - [EMAIL_ADDRESS][DOMAIN_NAME]" at bounding box center [581, 186] width 228 height 32
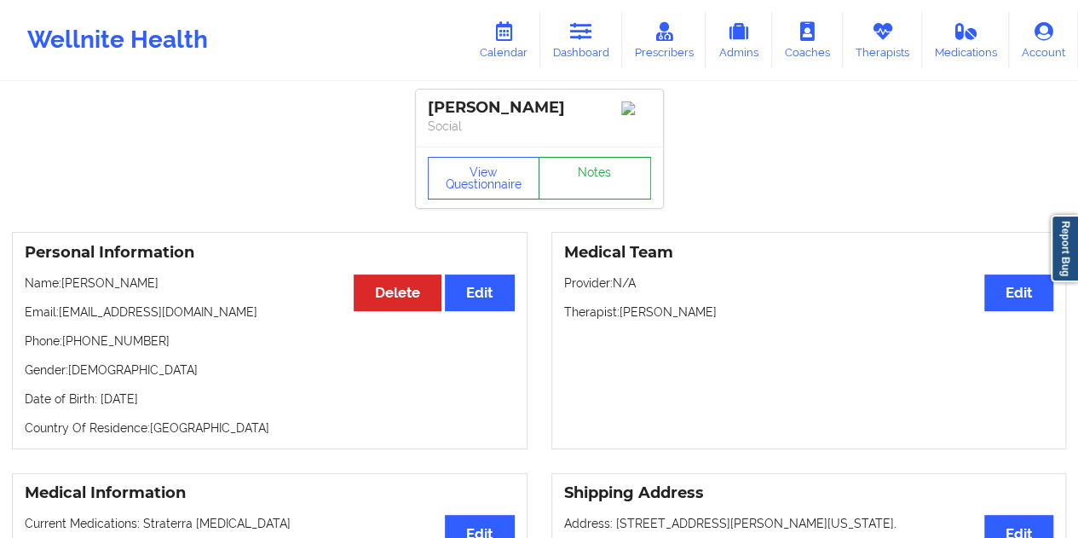
click at [578, 181] on link "Notes" at bounding box center [594, 178] width 112 height 43
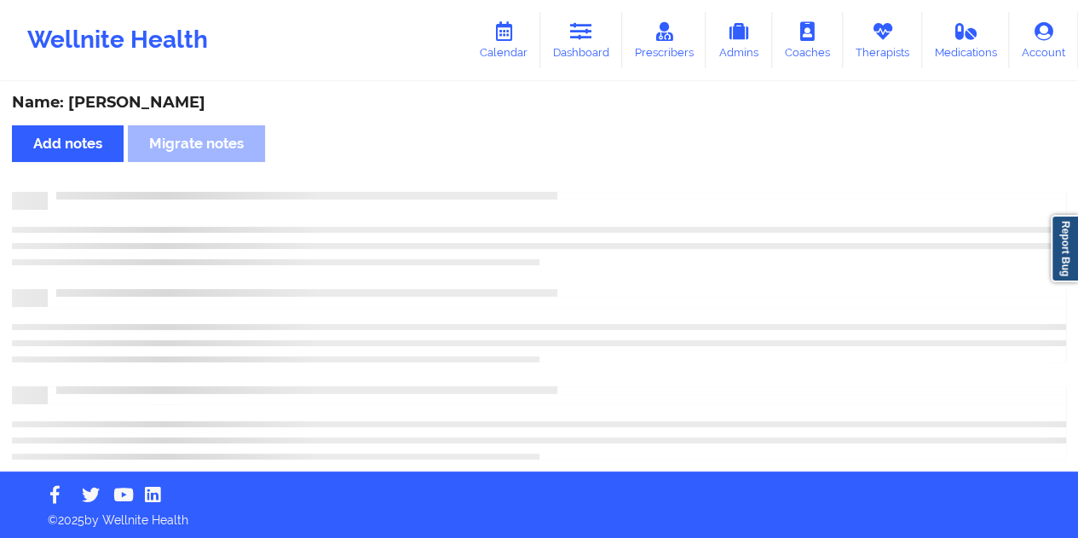
click at [150, 101] on div "Name: [PERSON_NAME]" at bounding box center [539, 103] width 1054 height 20
click at [153, 101] on div "Name: [PERSON_NAME]" at bounding box center [539, 103] width 1054 height 20
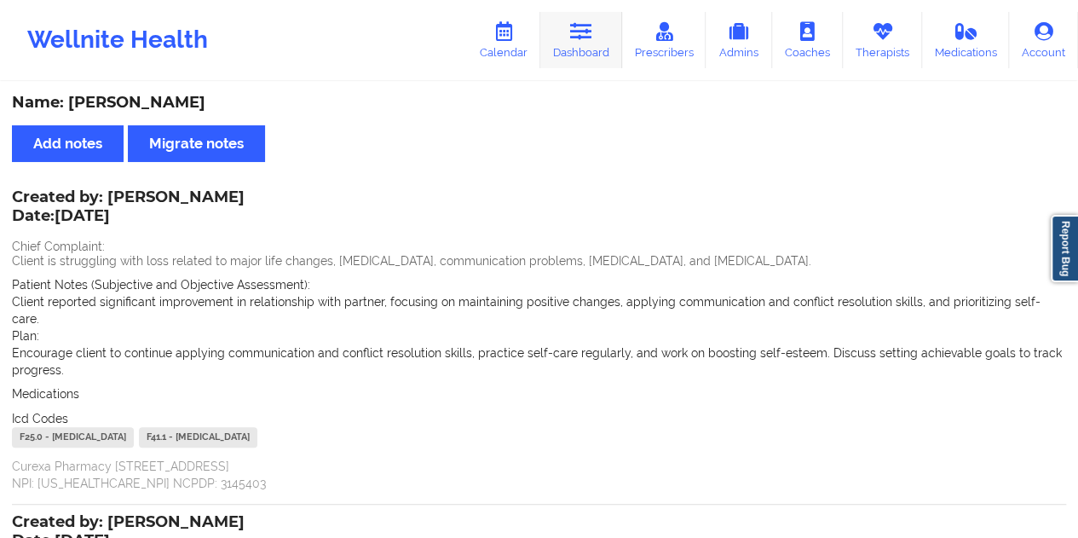
click at [605, 52] on link "Dashboard" at bounding box center [581, 40] width 82 height 56
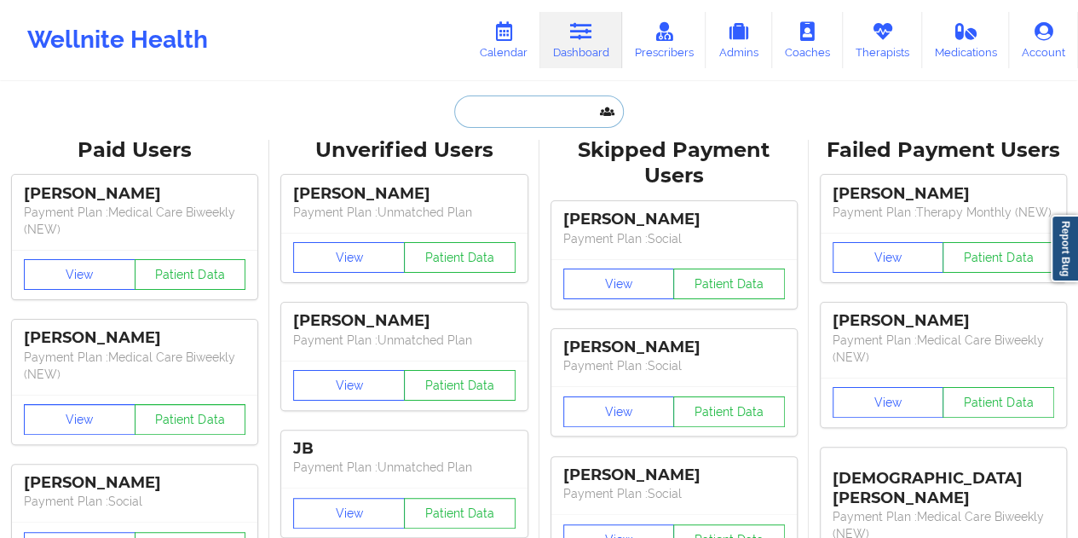
click at [472, 112] on input "text" at bounding box center [538, 111] width 169 height 32
paste input "[EMAIL_ADDRESS][DOMAIN_NAME]"
type input "[EMAIL_ADDRESS][DOMAIN_NAME]"
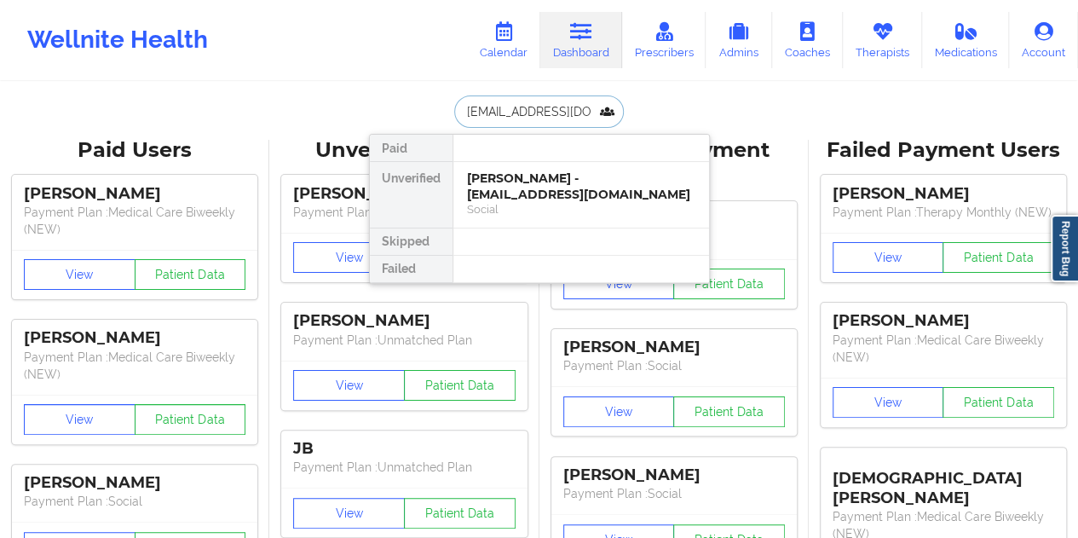
scroll to position [0, 20]
click at [524, 185] on div "[PERSON_NAME] - [EMAIL_ADDRESS][DOMAIN_NAME]" at bounding box center [581, 186] width 228 height 32
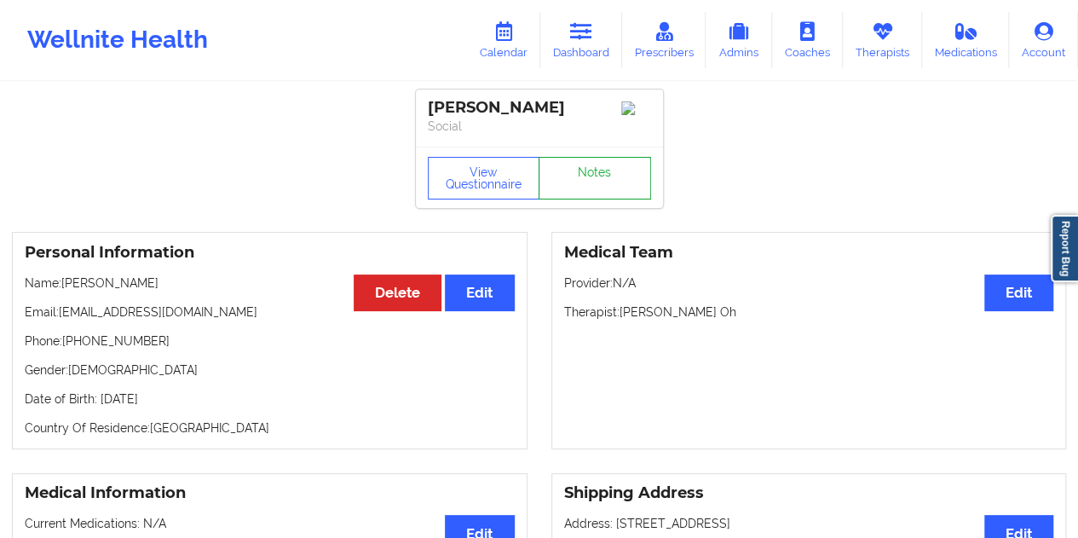
click at [588, 180] on link "Notes" at bounding box center [594, 178] width 112 height 43
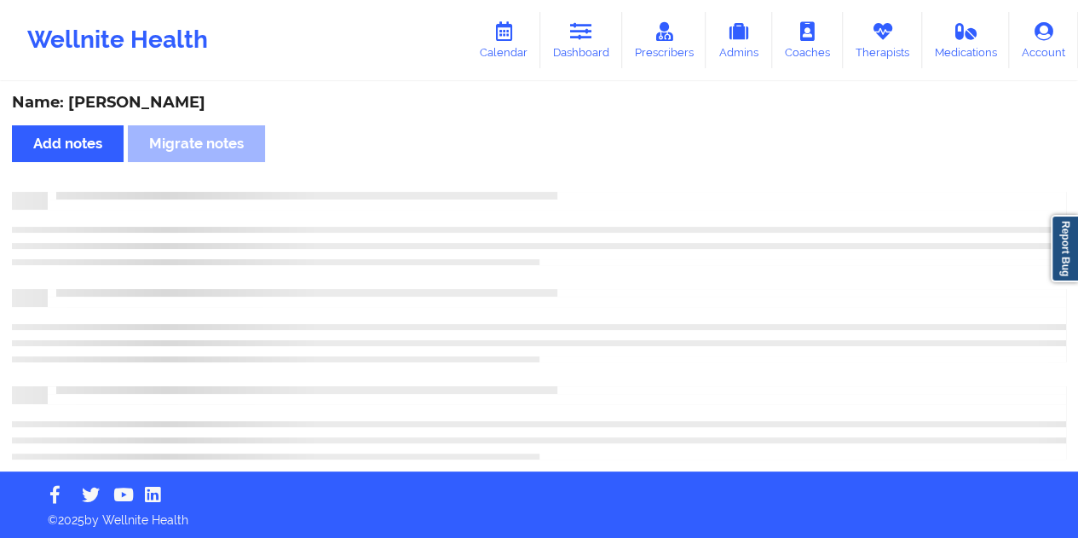
click at [140, 97] on div "Name: [PERSON_NAME]" at bounding box center [539, 103] width 1054 height 20
click at [141, 97] on div "Name: [PERSON_NAME]" at bounding box center [539, 103] width 1054 height 20
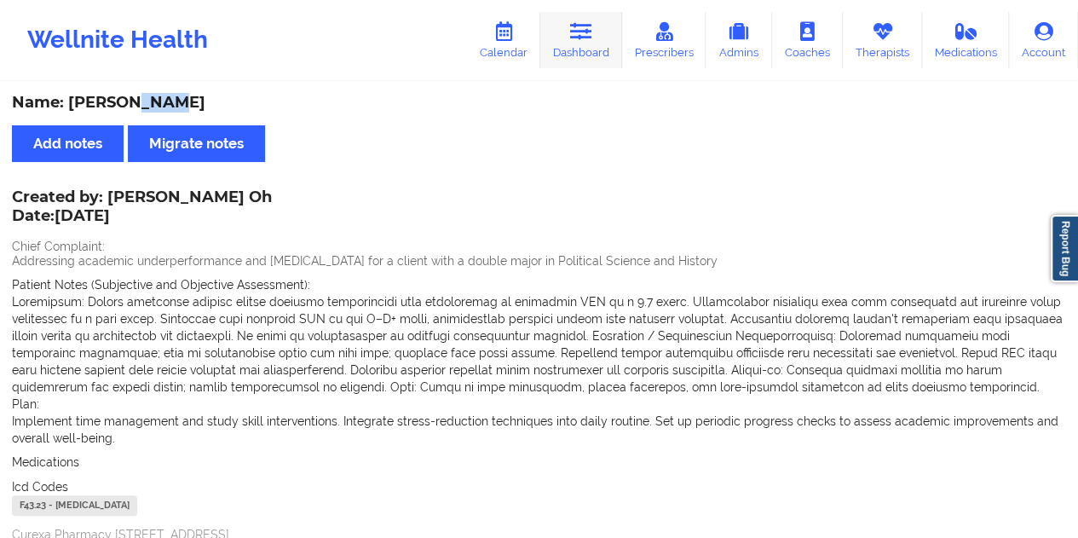
click at [605, 55] on link "Dashboard" at bounding box center [581, 40] width 82 height 56
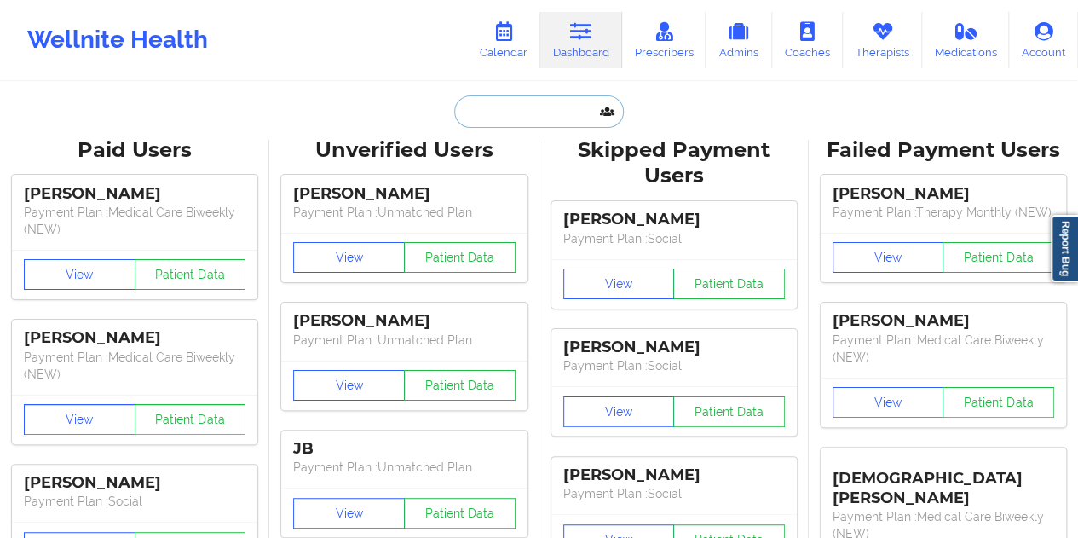
drag, startPoint x: 605, startPoint y: 55, endPoint x: 494, endPoint y: 124, distance: 130.0
click at [494, 124] on input "text" at bounding box center [538, 111] width 169 height 32
paste input "[EMAIL_ADDRESS][DOMAIN_NAME]"
type input "[EMAIL_ADDRESS][DOMAIN_NAME]"
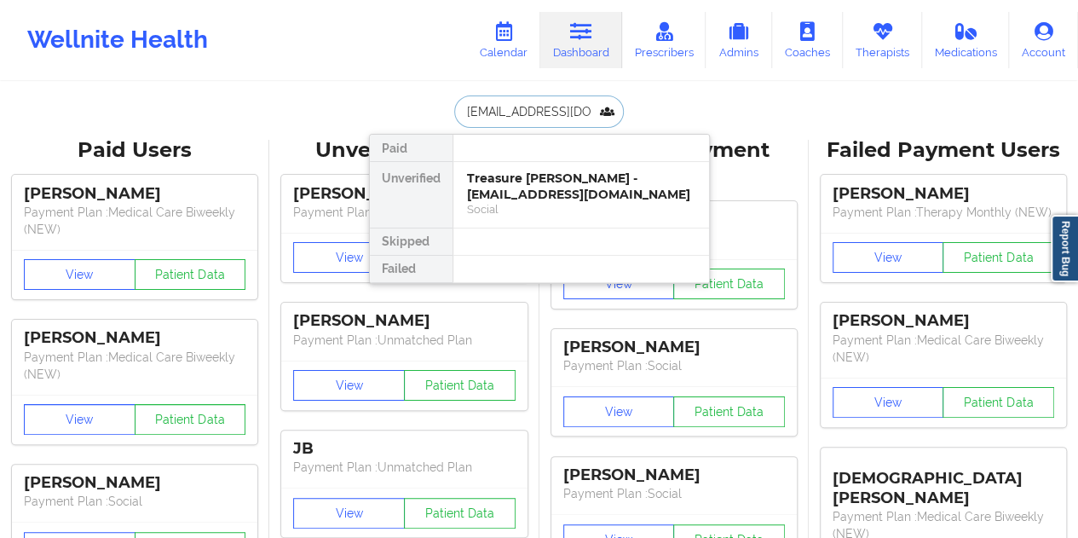
click at [558, 198] on div "Treasure [PERSON_NAME] - [EMAIL_ADDRESS][DOMAIN_NAME]" at bounding box center [581, 186] width 228 height 32
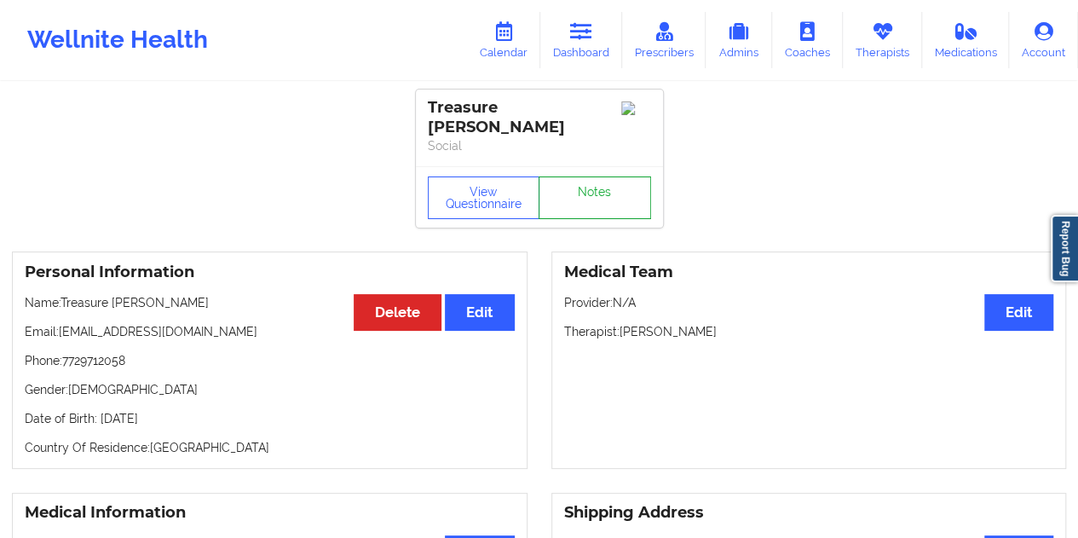
click at [593, 181] on link "Notes" at bounding box center [594, 197] width 112 height 43
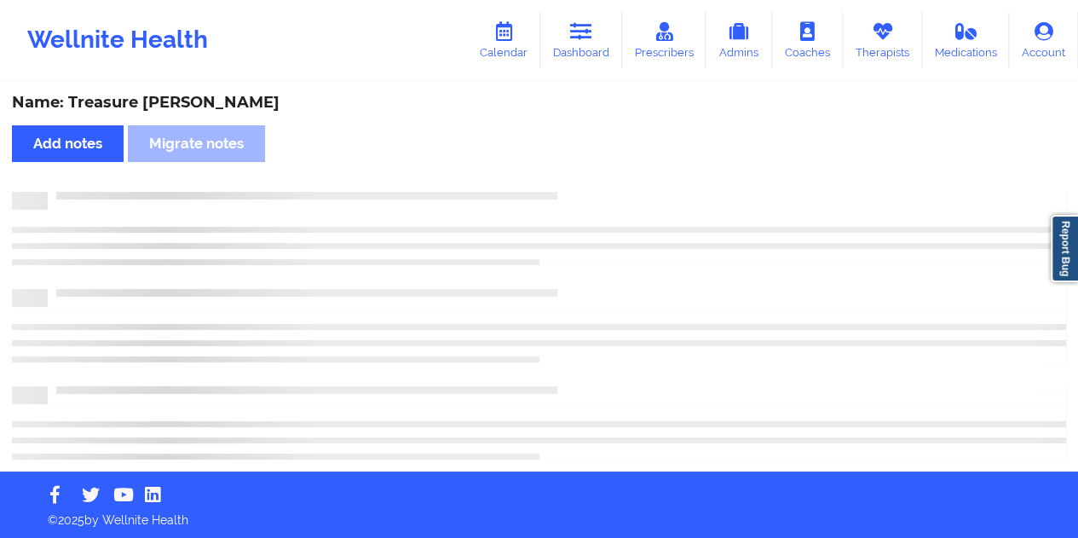
click at [157, 104] on div "Name: Treasure [PERSON_NAME]" at bounding box center [539, 103] width 1054 height 20
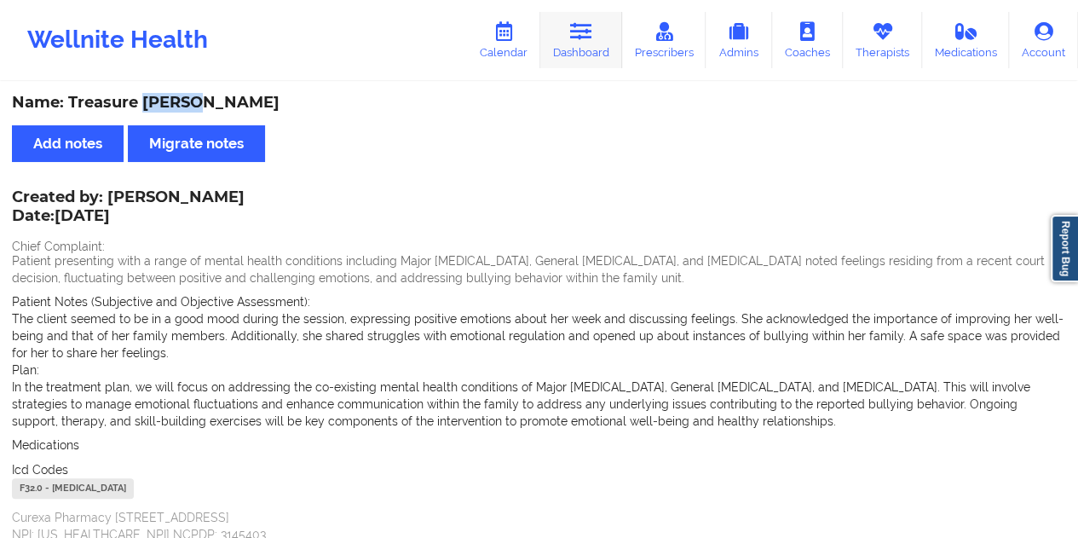
click at [574, 40] on icon at bounding box center [581, 31] width 22 height 19
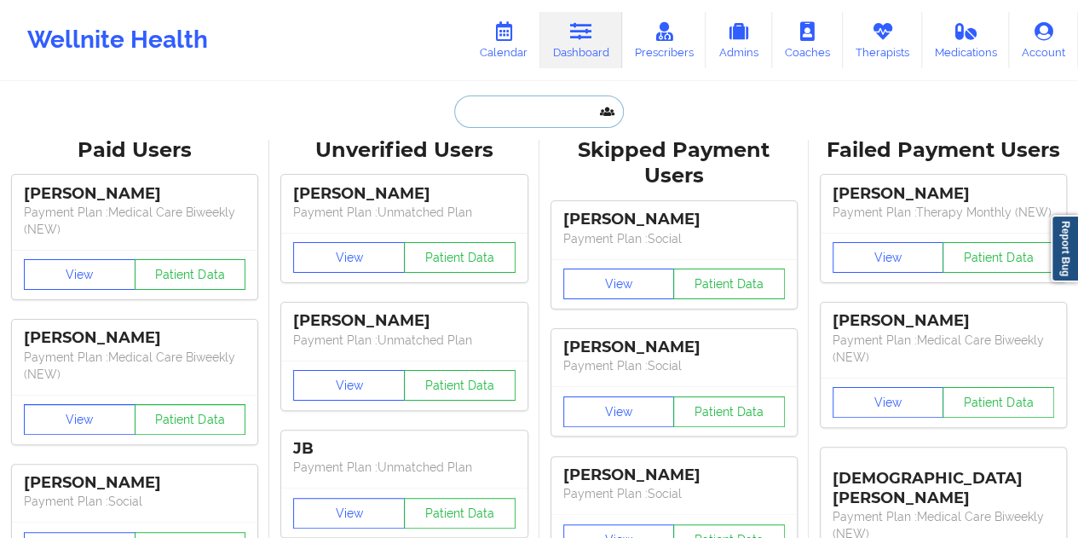
click at [509, 110] on input "text" at bounding box center [538, 111] width 169 height 32
paste input "[EMAIL_ADDRESS][DOMAIN_NAME]"
type input "[EMAIL_ADDRESS][DOMAIN_NAME]"
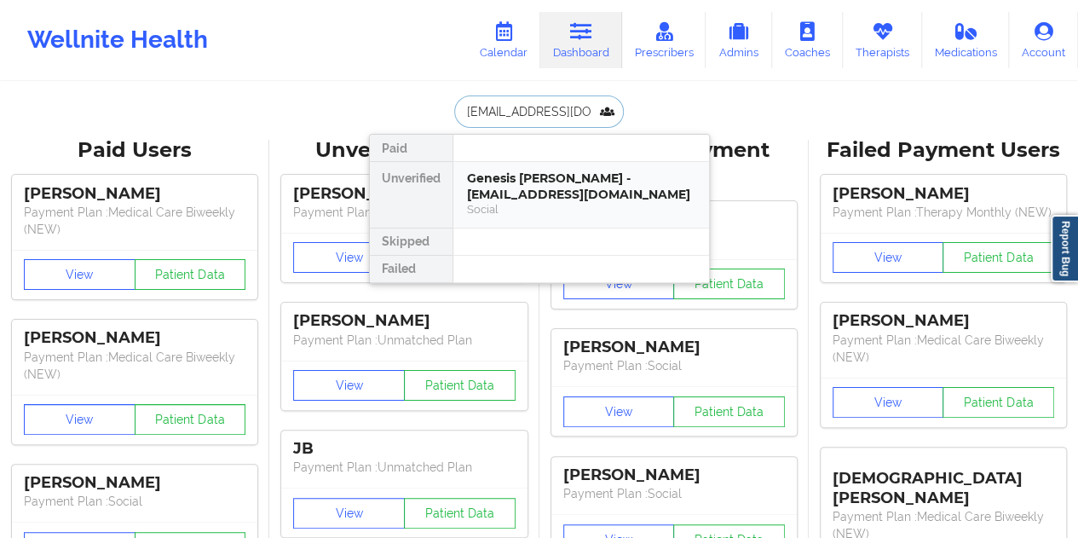
click at [540, 187] on div "Genesis [PERSON_NAME] - [EMAIL_ADDRESS][DOMAIN_NAME]" at bounding box center [581, 186] width 228 height 32
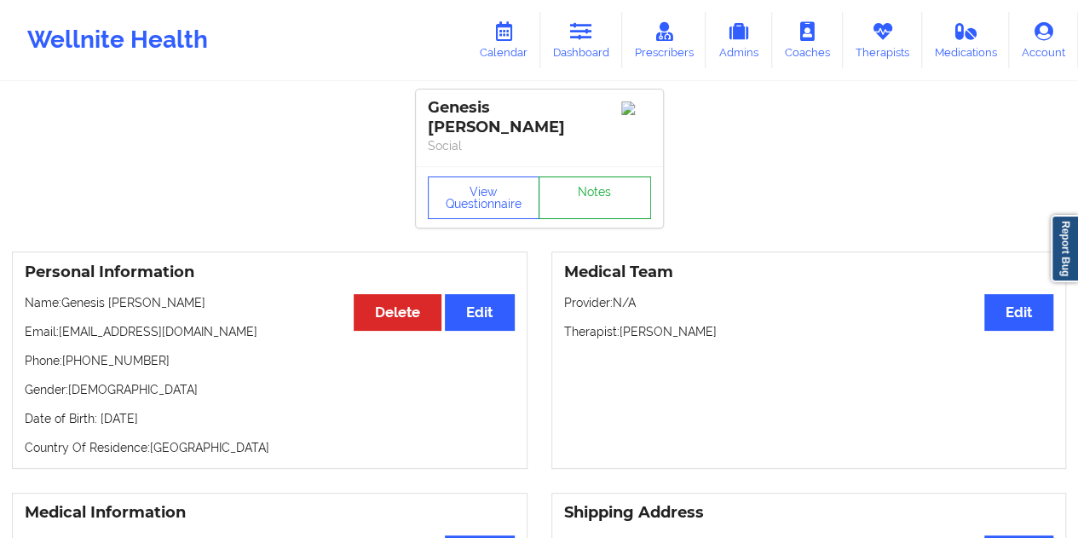
click at [579, 176] on link "Notes" at bounding box center [594, 197] width 112 height 43
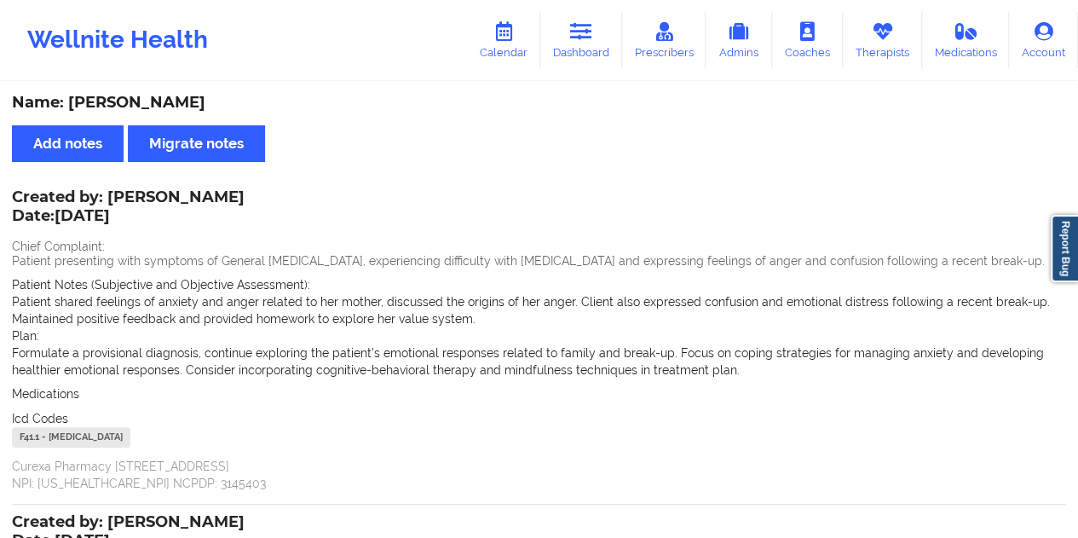
click at [187, 98] on div "Name: [PERSON_NAME]" at bounding box center [539, 103] width 1054 height 20
click at [564, 47] on link "Dashboard" at bounding box center [581, 40] width 82 height 56
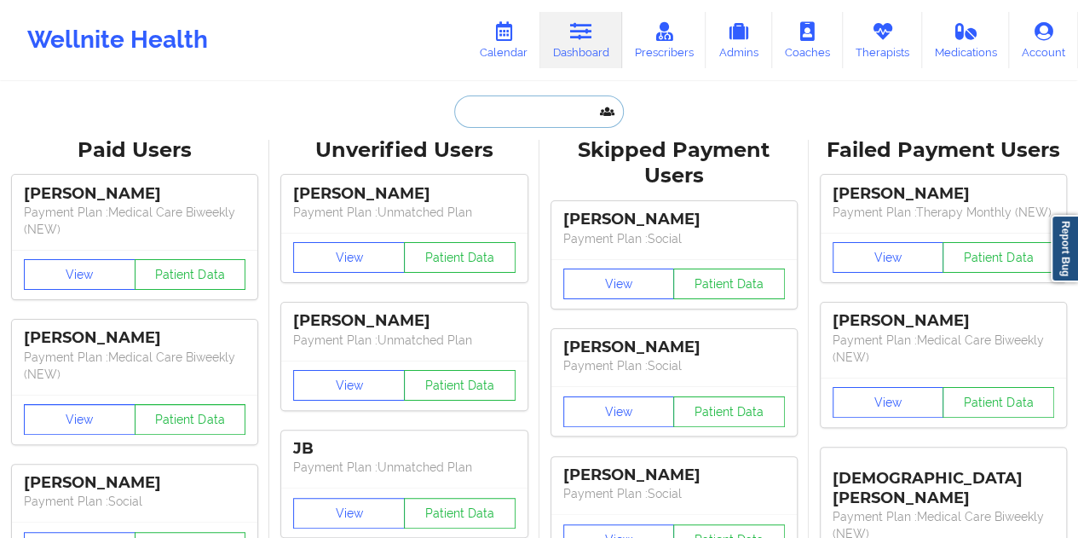
click at [500, 111] on input "text" at bounding box center [538, 111] width 169 height 32
paste input "[EMAIL_ADDRESS][DOMAIN_NAME]"
type input "[EMAIL_ADDRESS][DOMAIN_NAME]"
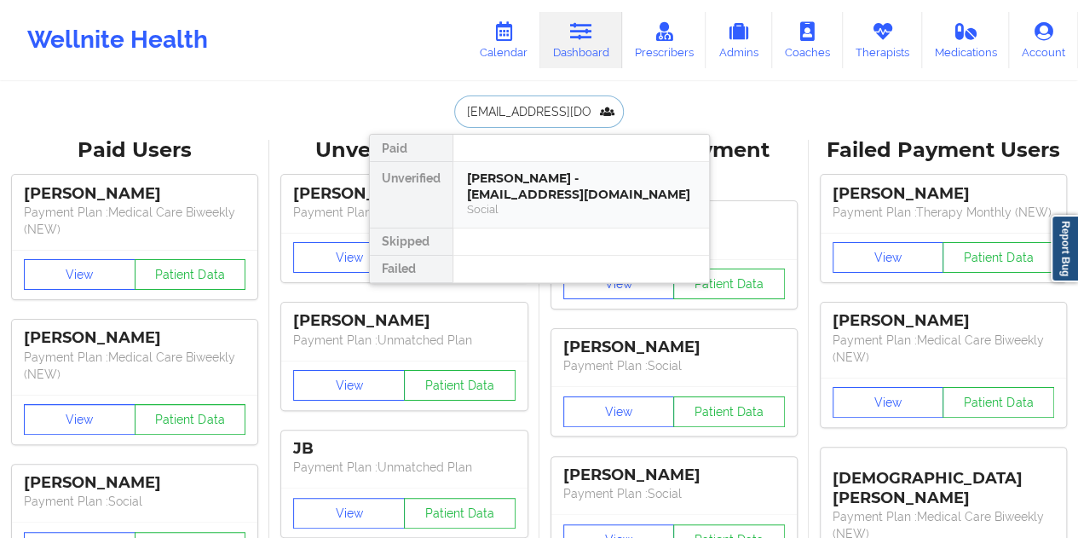
click at [553, 202] on div "Social" at bounding box center [581, 209] width 228 height 14
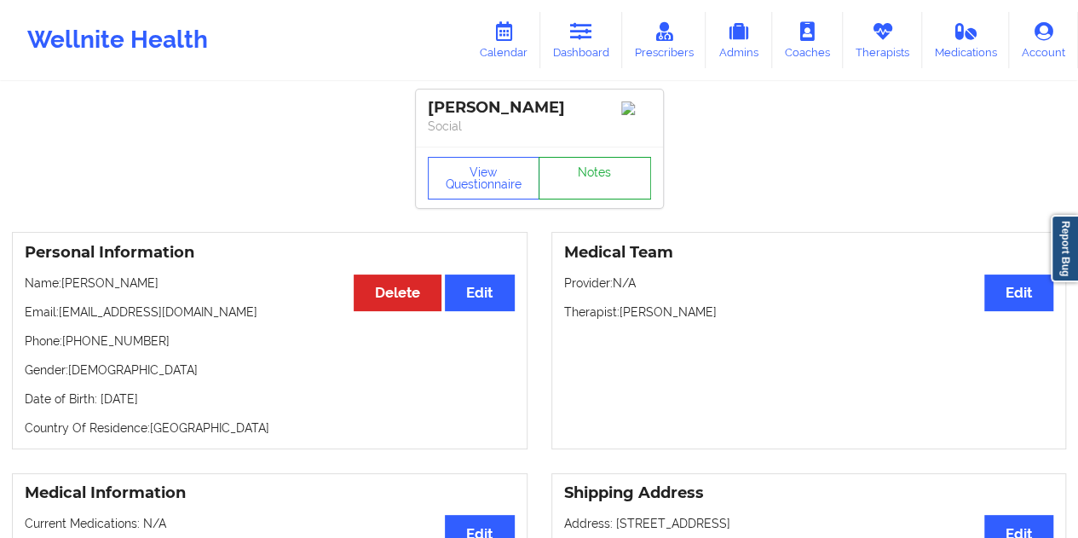
click at [596, 178] on link "Notes" at bounding box center [594, 178] width 112 height 43
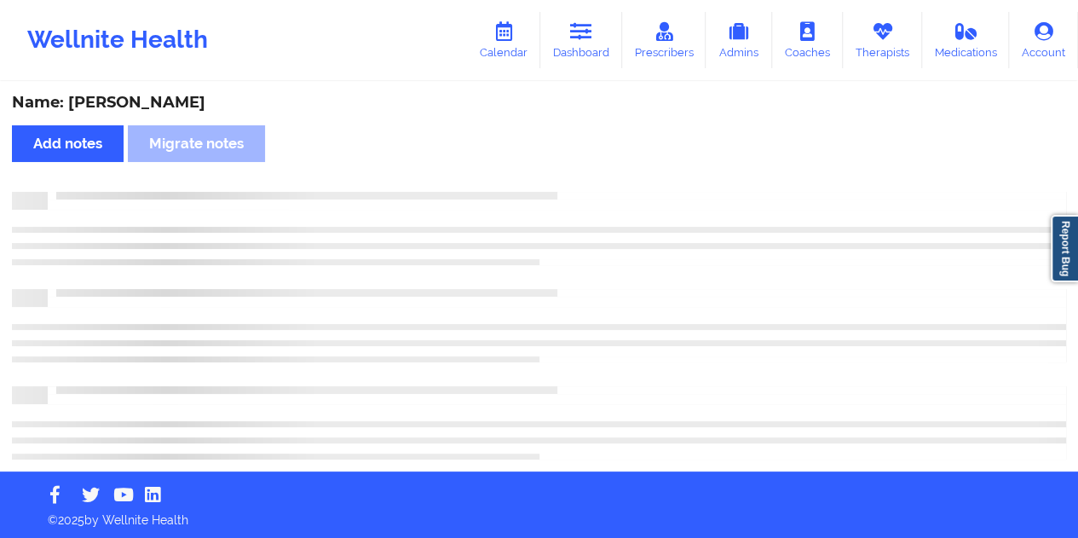
click at [142, 100] on div "Name: [PERSON_NAME]" at bounding box center [539, 103] width 1054 height 20
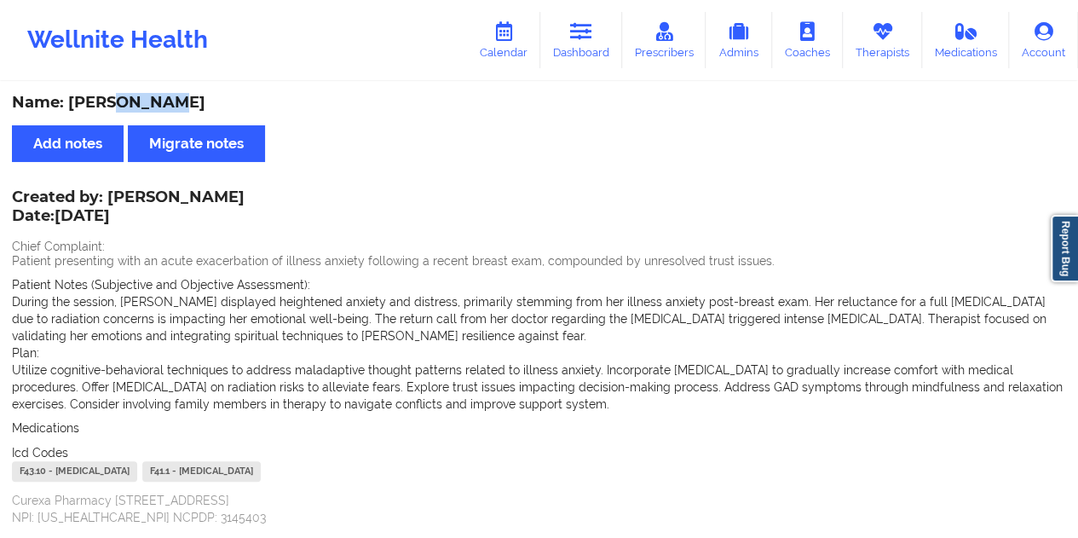
drag, startPoint x: 601, startPoint y: 60, endPoint x: 559, endPoint y: 78, distance: 46.2
click at [601, 60] on link "Dashboard" at bounding box center [581, 40] width 82 height 56
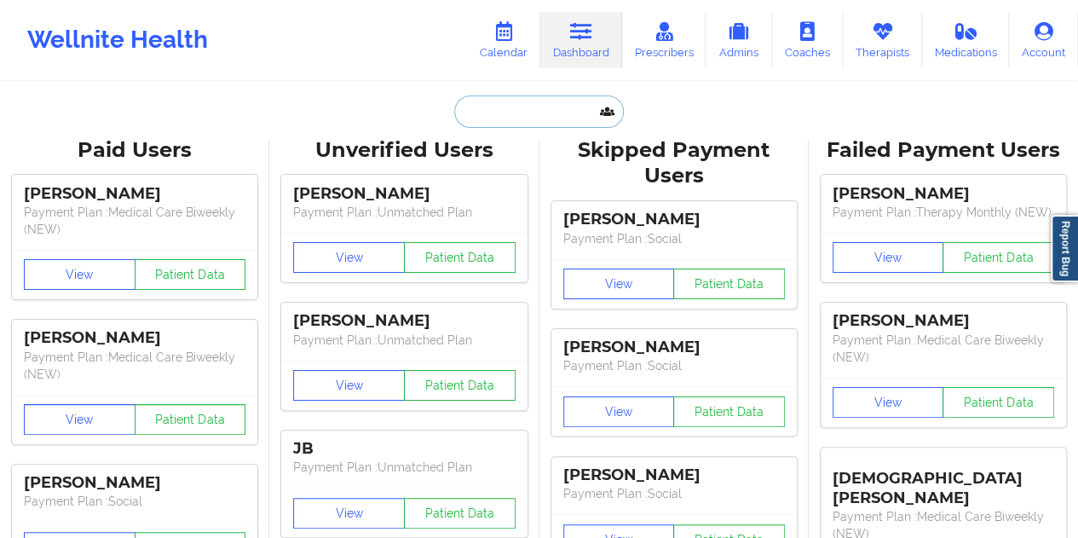
click at [509, 101] on input "text" at bounding box center [538, 111] width 169 height 32
paste input "[EMAIL_ADDRESS][DOMAIN_NAME]"
type input "[EMAIL_ADDRESS][DOMAIN_NAME]"
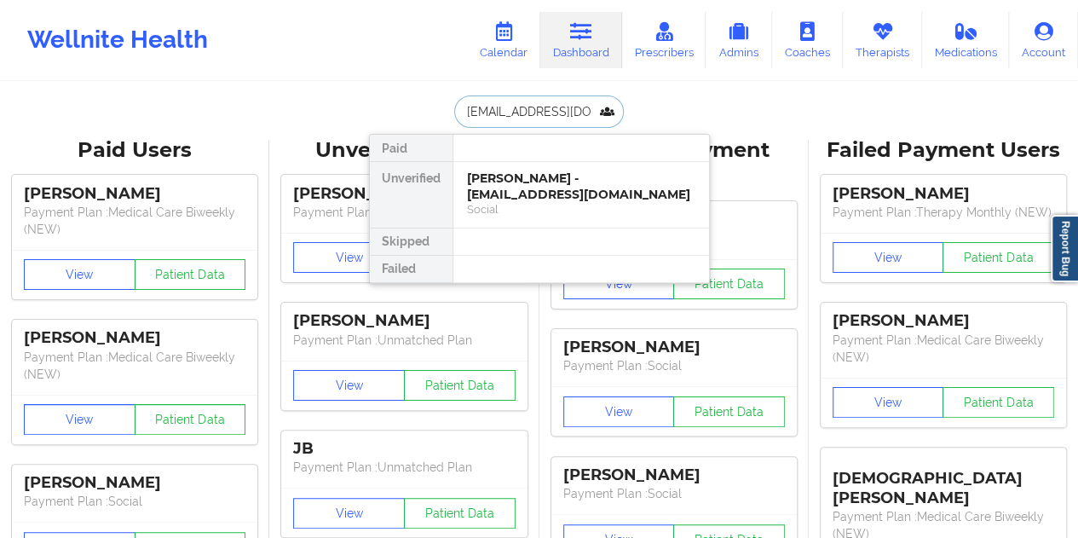
scroll to position [0, 37]
click at [543, 190] on div "[PERSON_NAME] - [EMAIL_ADDRESS][DOMAIN_NAME]" at bounding box center [581, 186] width 228 height 32
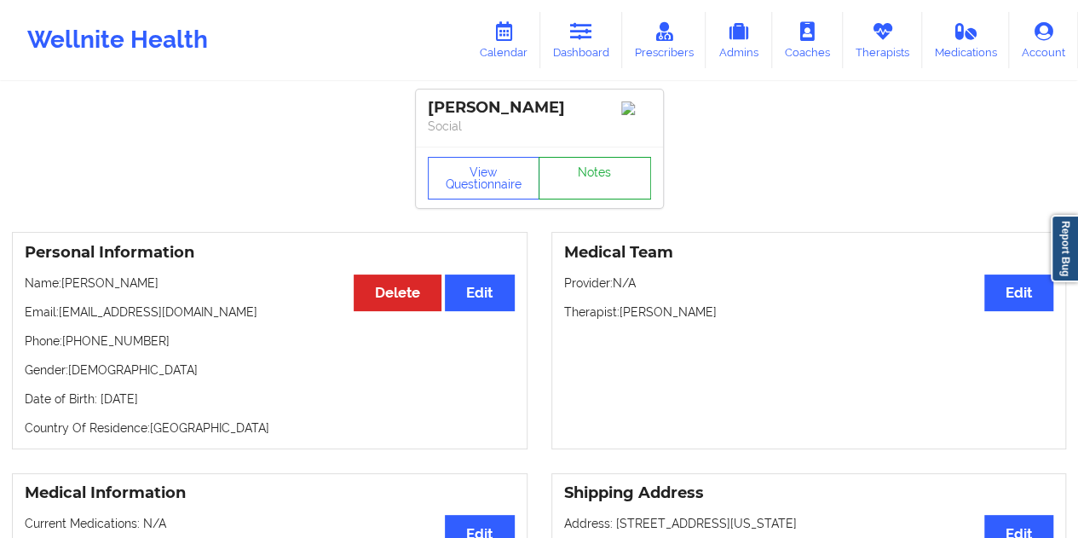
click at [574, 174] on link "Notes" at bounding box center [594, 178] width 112 height 43
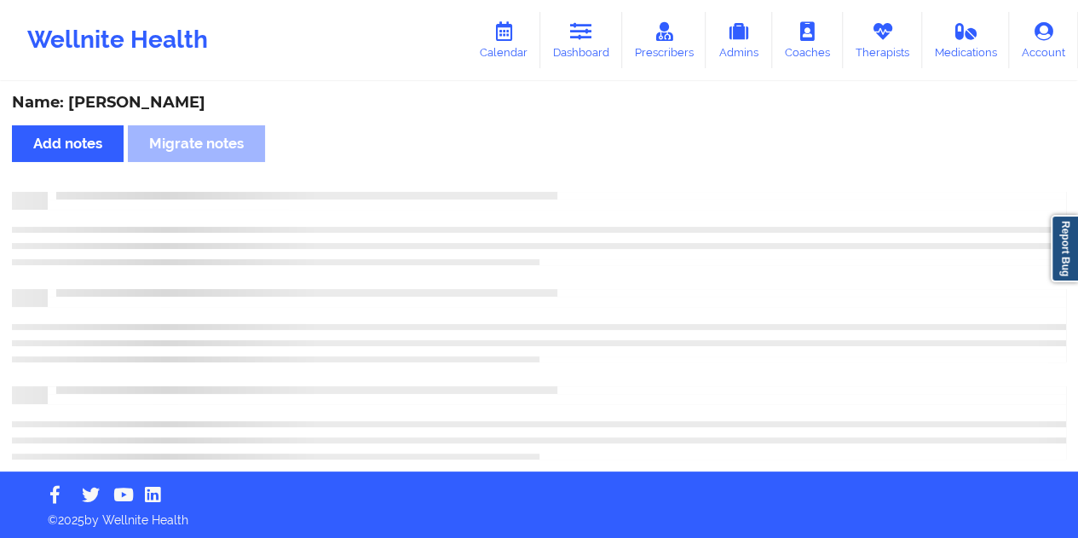
click at [167, 98] on div "Name: [PERSON_NAME]" at bounding box center [539, 103] width 1054 height 20
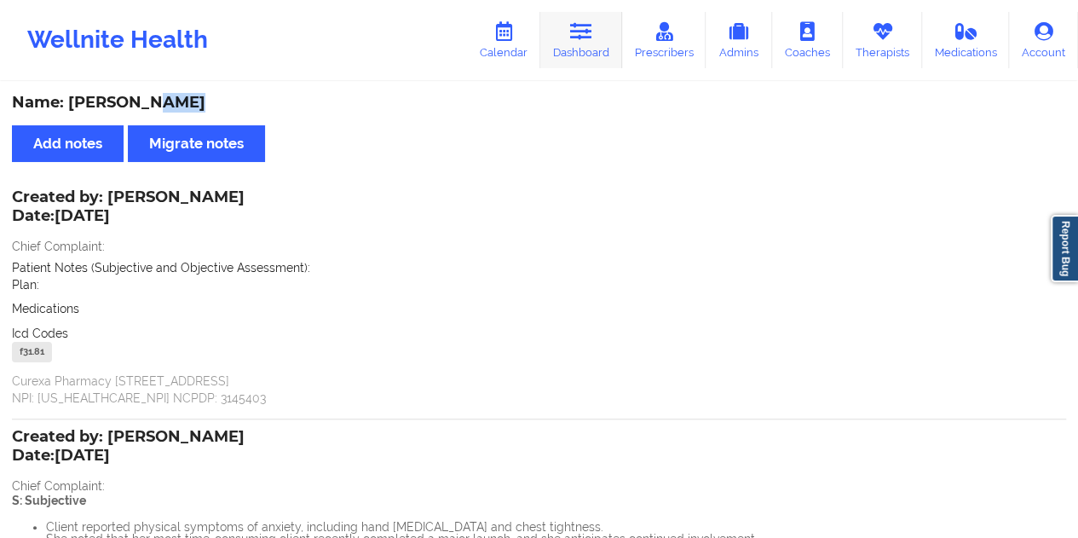
click at [600, 43] on link "Dashboard" at bounding box center [581, 40] width 82 height 56
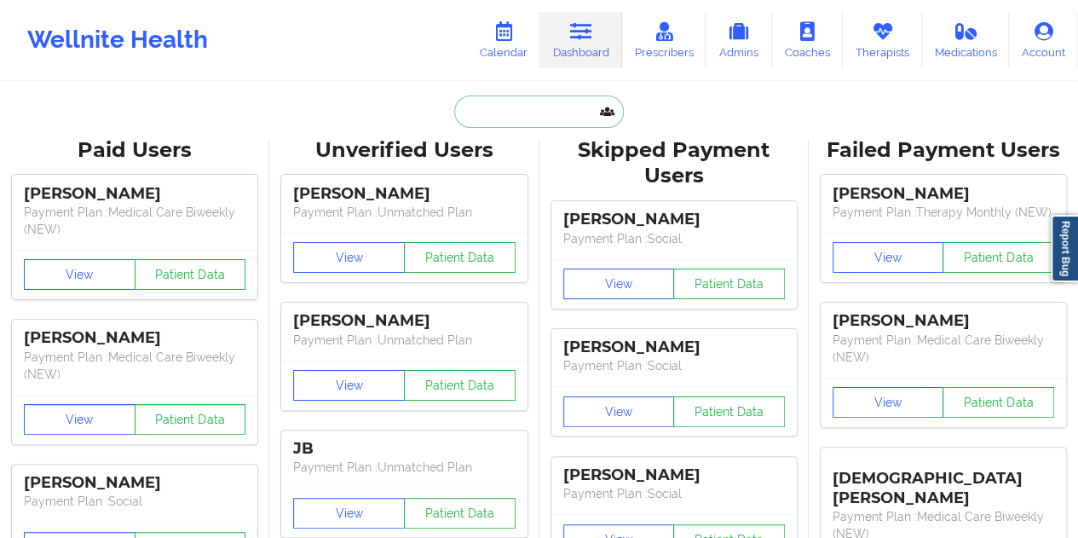
click at [515, 103] on input "text" at bounding box center [538, 111] width 169 height 32
paste input "[EMAIL_ADDRESS][DOMAIN_NAME]"
type input "[EMAIL_ADDRESS][DOMAIN_NAME]"
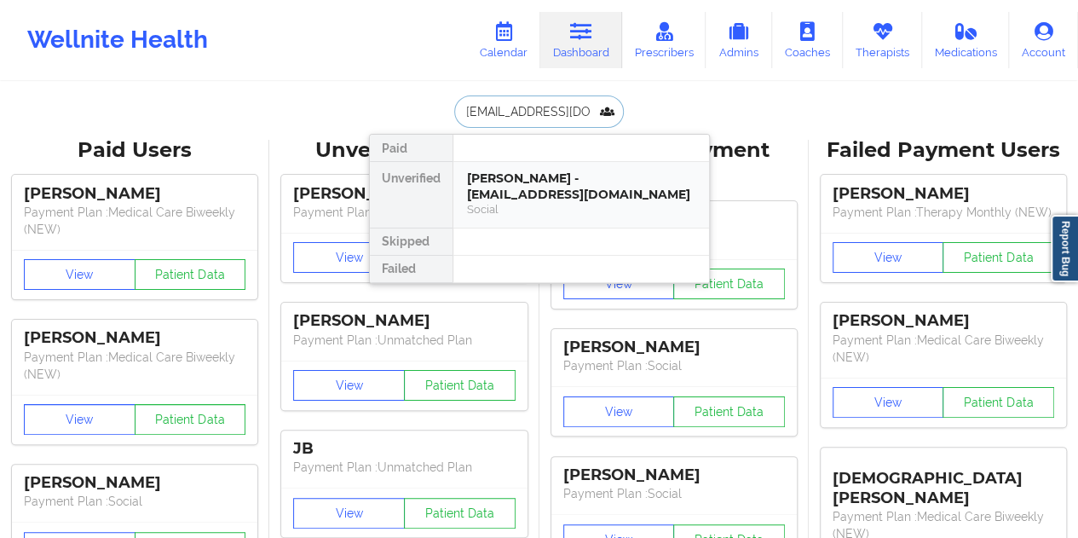
click at [561, 188] on div "[PERSON_NAME] - [EMAIL_ADDRESS][DOMAIN_NAME]" at bounding box center [581, 186] width 228 height 32
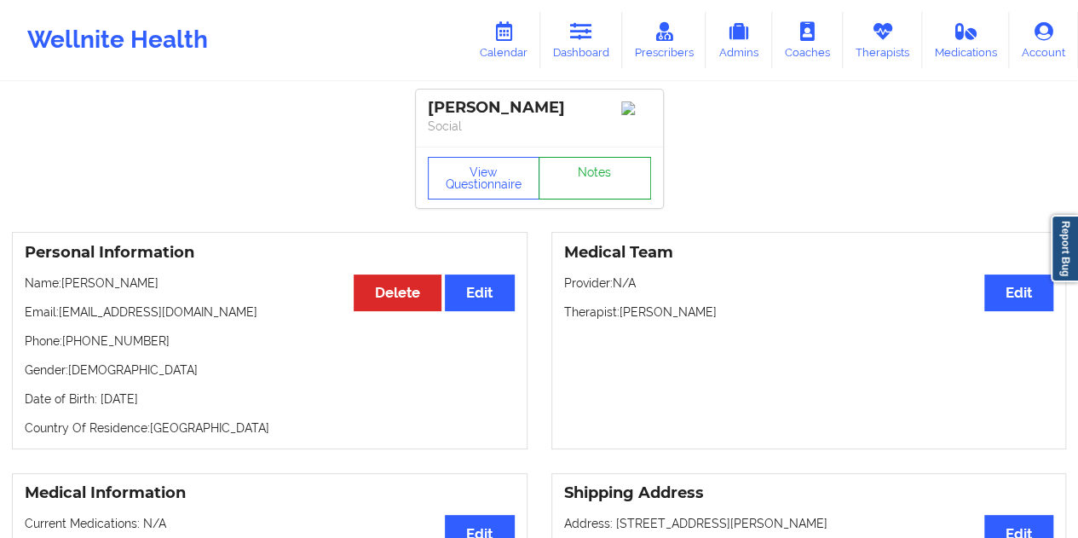
click at [590, 177] on link "Notes" at bounding box center [594, 178] width 112 height 43
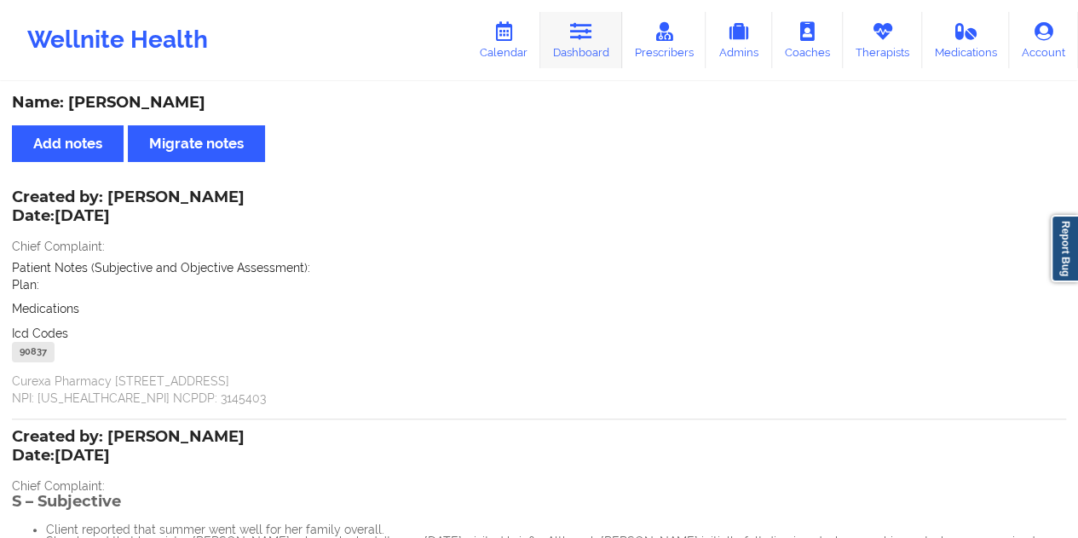
click at [600, 29] on link "Dashboard" at bounding box center [581, 40] width 82 height 56
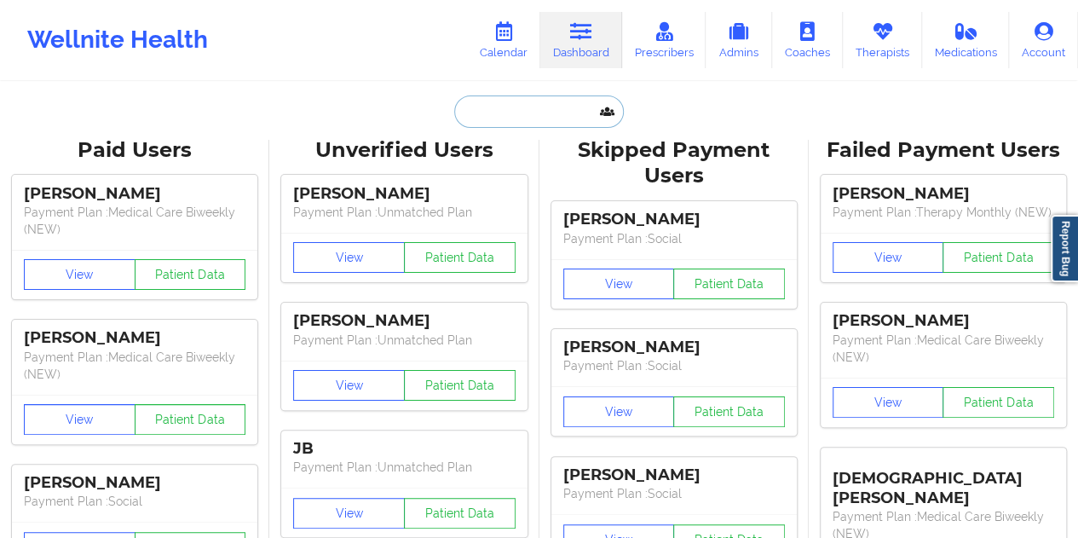
click at [515, 108] on input "text" at bounding box center [538, 111] width 169 height 32
paste input "[EMAIL_ADDRESS][DOMAIN_NAME]"
type input "[EMAIL_ADDRESS][DOMAIN_NAME]"
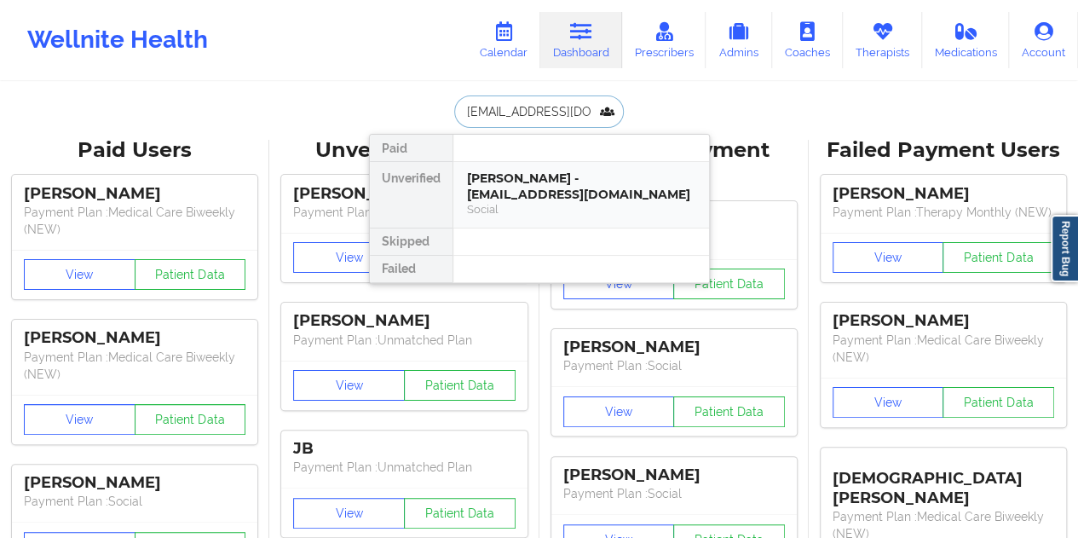
click at [555, 187] on div "[PERSON_NAME] - [EMAIL_ADDRESS][DOMAIN_NAME]" at bounding box center [581, 186] width 228 height 32
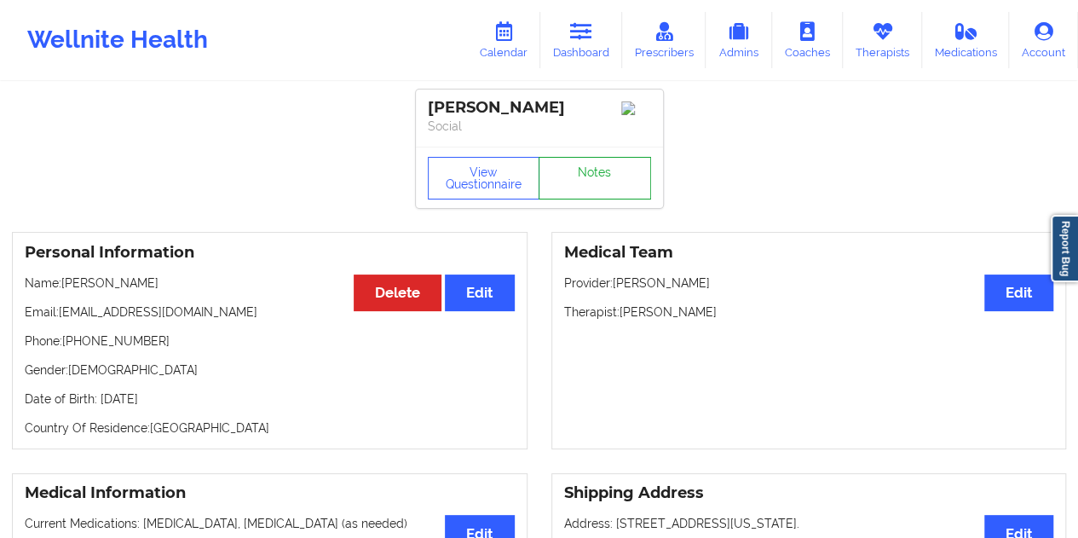
click at [600, 175] on link "Notes" at bounding box center [594, 178] width 112 height 43
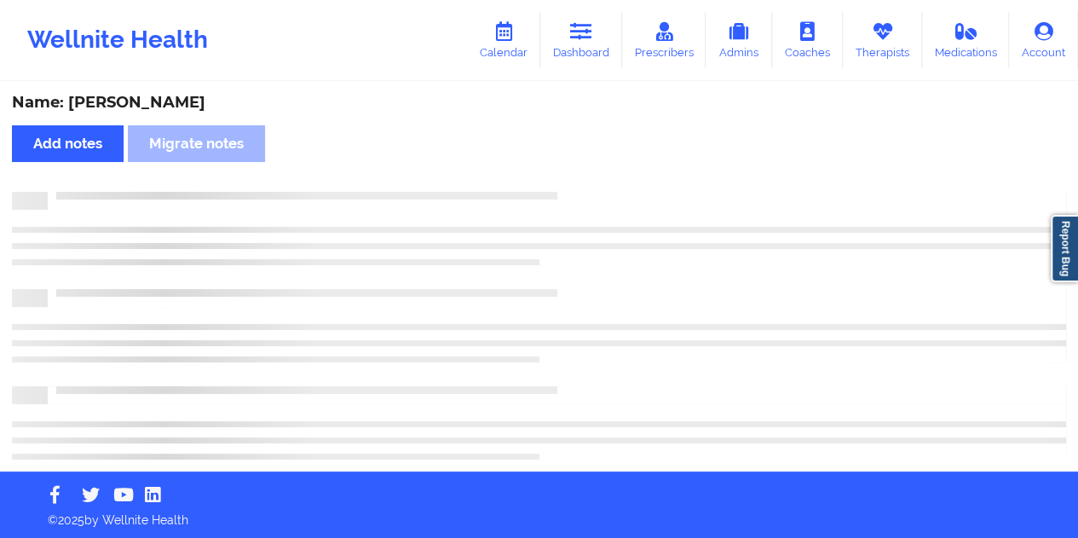
click at [177, 101] on div "Name: [PERSON_NAME]" at bounding box center [539, 103] width 1054 height 20
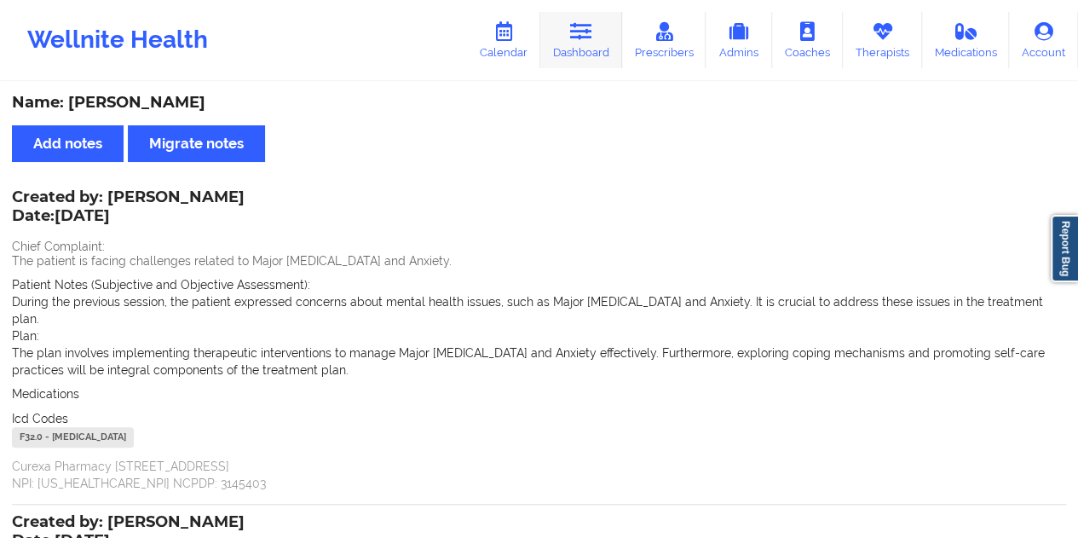
click at [612, 66] on link "Dashboard" at bounding box center [581, 40] width 82 height 56
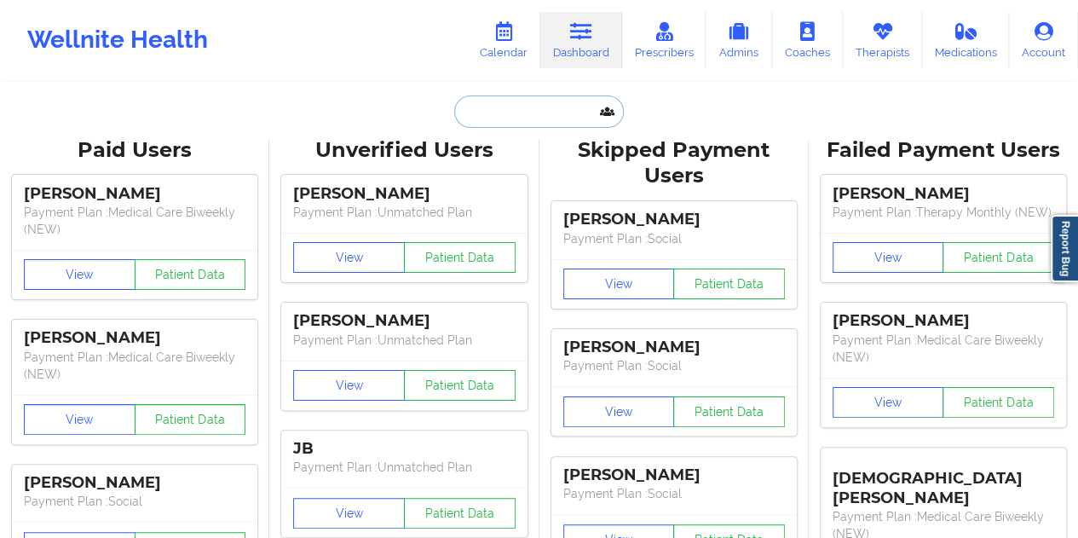
click at [530, 116] on input "text" at bounding box center [538, 111] width 169 height 32
paste input "[EMAIL_ADDRESS][DOMAIN_NAME]"
type input "[EMAIL_ADDRESS][DOMAIN_NAME]"
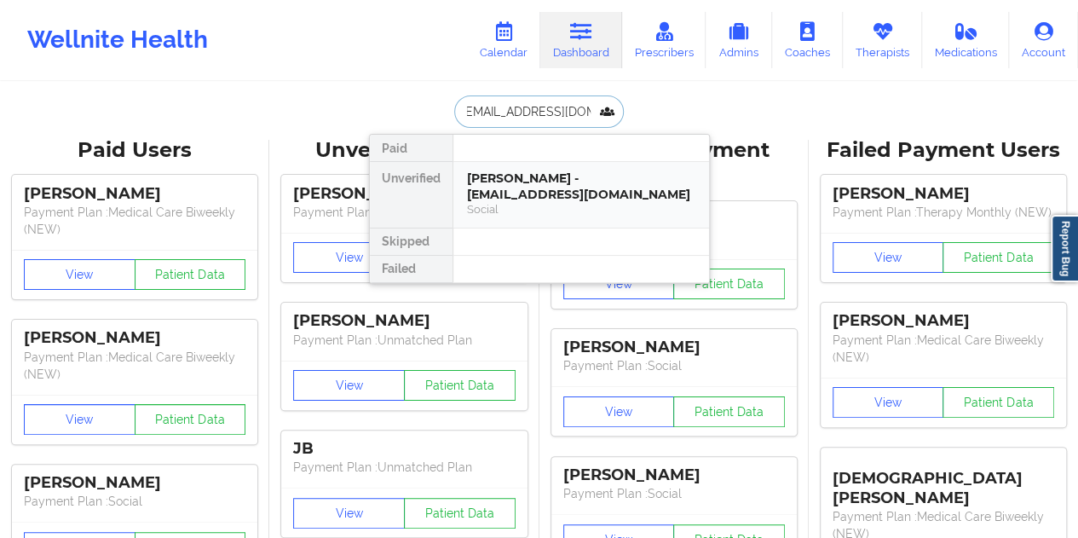
click at [553, 187] on div "[PERSON_NAME] - [EMAIL_ADDRESS][DOMAIN_NAME]" at bounding box center [581, 186] width 228 height 32
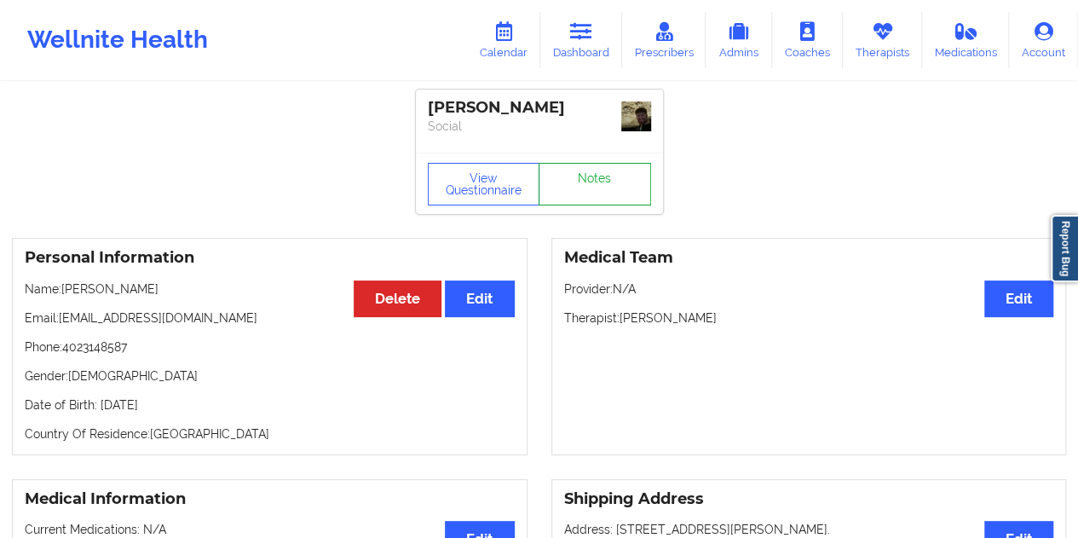
click at [584, 184] on link "Notes" at bounding box center [594, 184] width 112 height 43
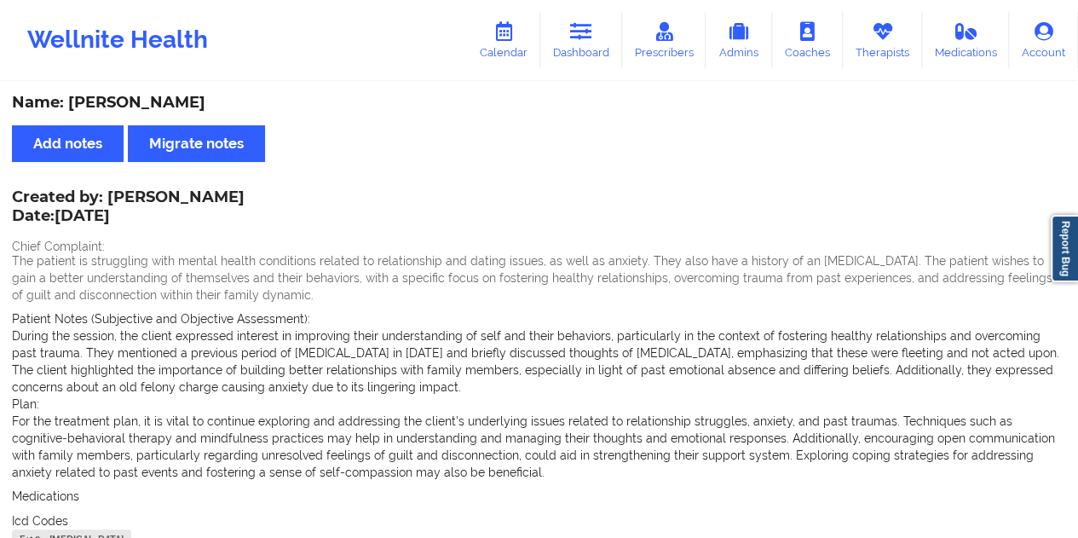
click at [147, 105] on div "Name: [PERSON_NAME]" at bounding box center [539, 103] width 1054 height 20
